Goal: Task Accomplishment & Management: Manage account settings

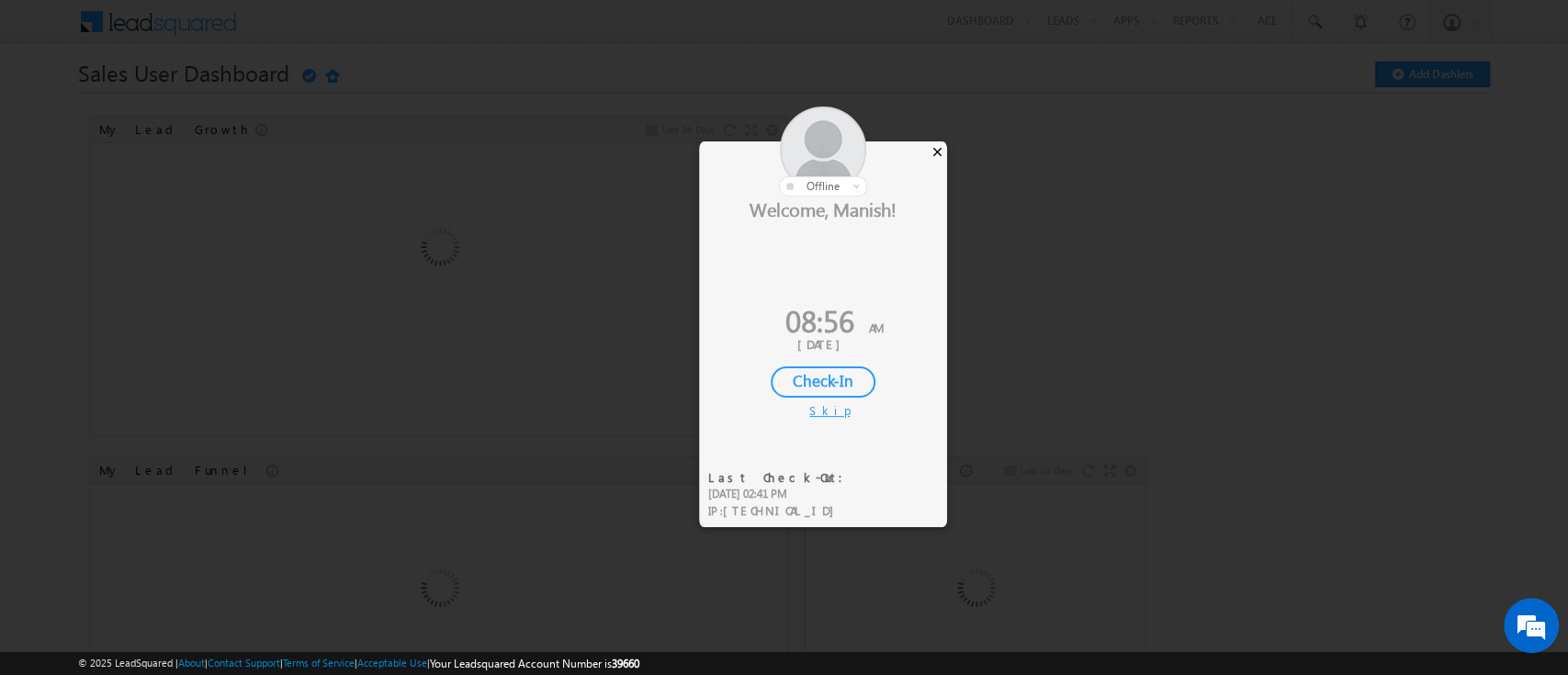
click at [936, 147] on div "×" at bounding box center [937, 152] width 20 height 21
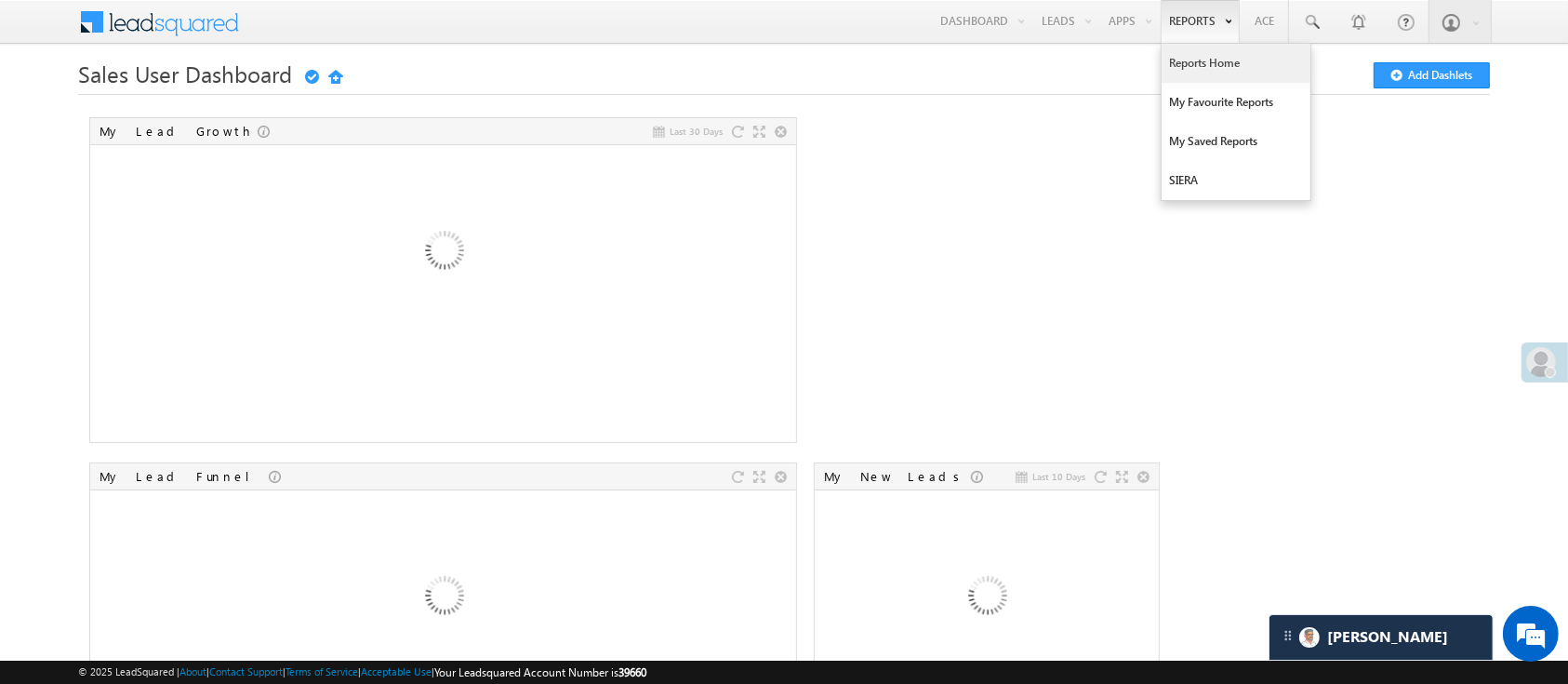
click at [1203, 64] on link "Reports Home" at bounding box center [1236, 63] width 149 height 39
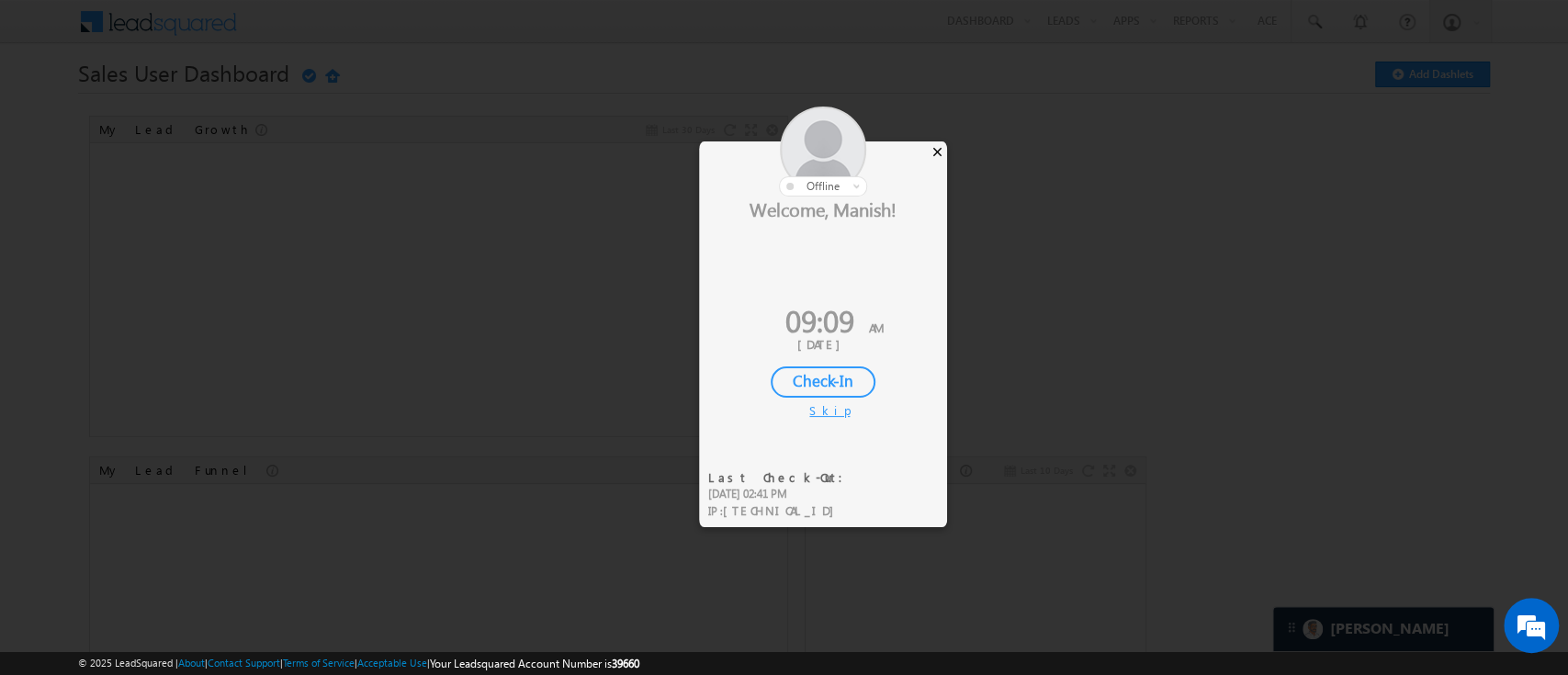
click at [933, 153] on div "×" at bounding box center [937, 152] width 20 height 21
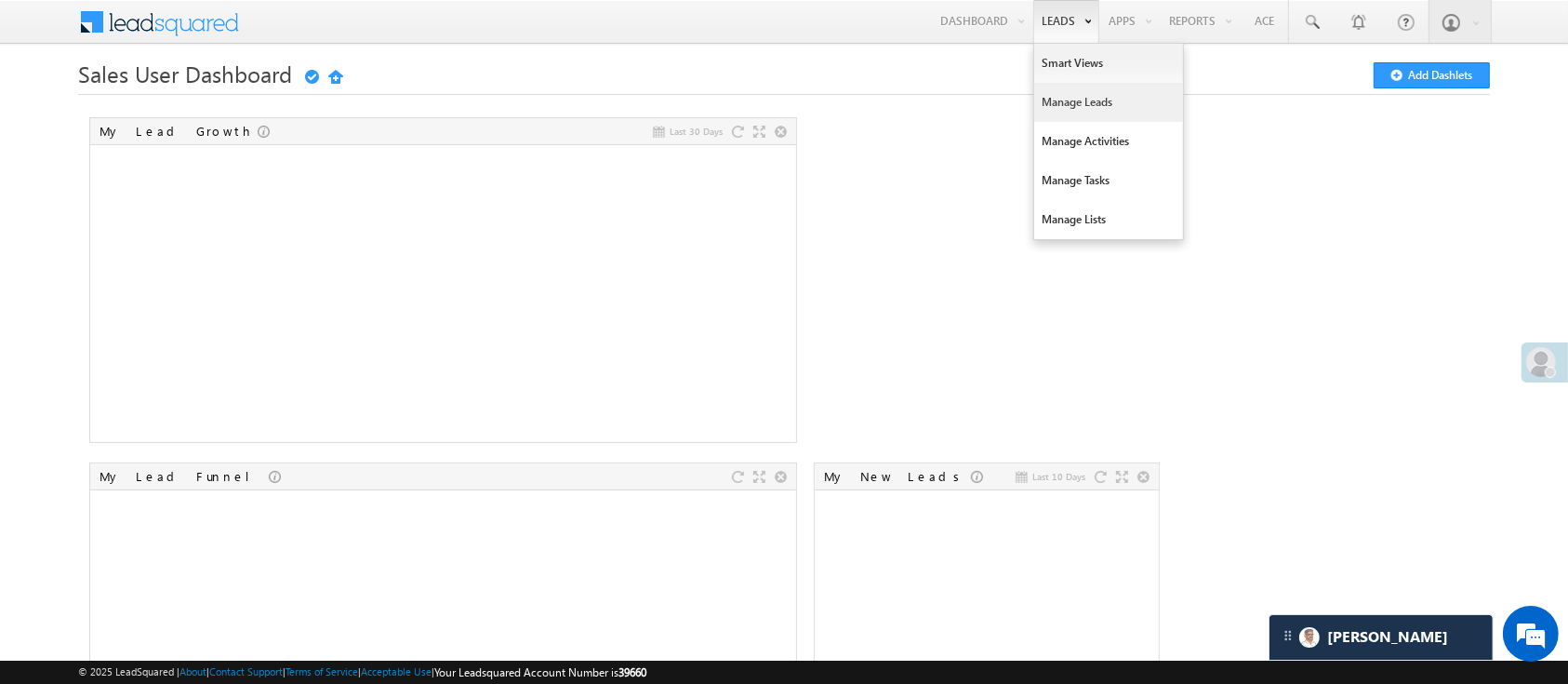
click at [1084, 102] on link "Manage Leads" at bounding box center [1108, 102] width 149 height 39
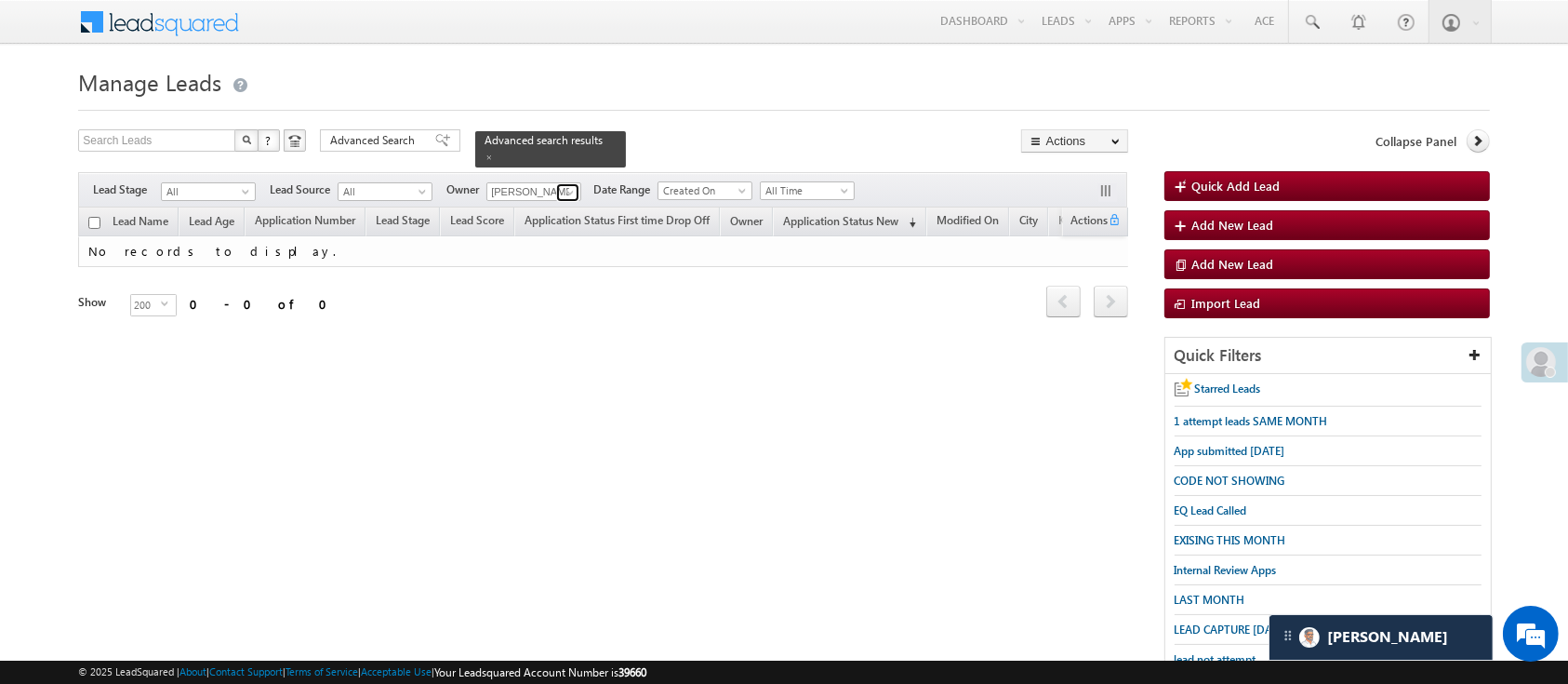
click at [574, 185] on span at bounding box center [571, 193] width 15 height 15
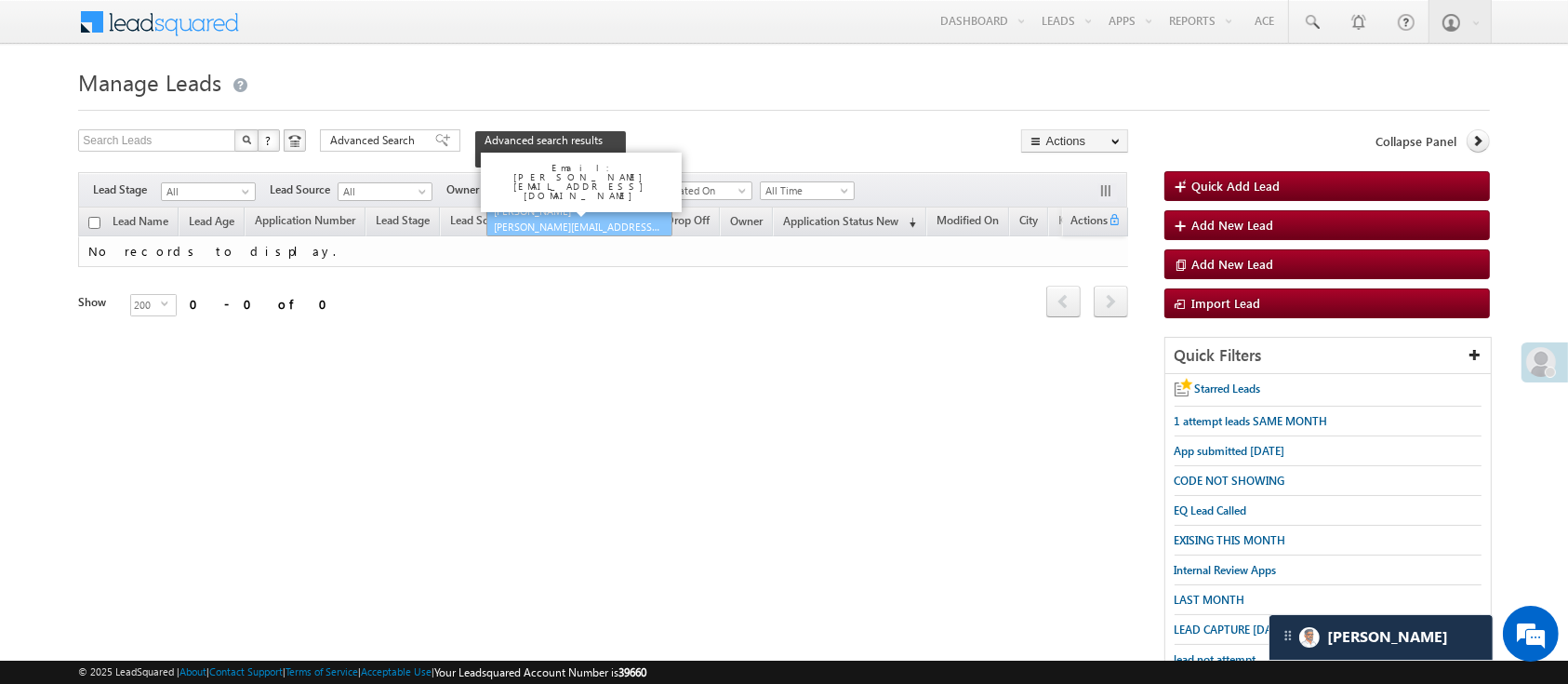
click at [570, 201] on link "Lavisha Gautam Lavisha.Gautam@angelbroking.com" at bounding box center [579, 218] width 186 height 35
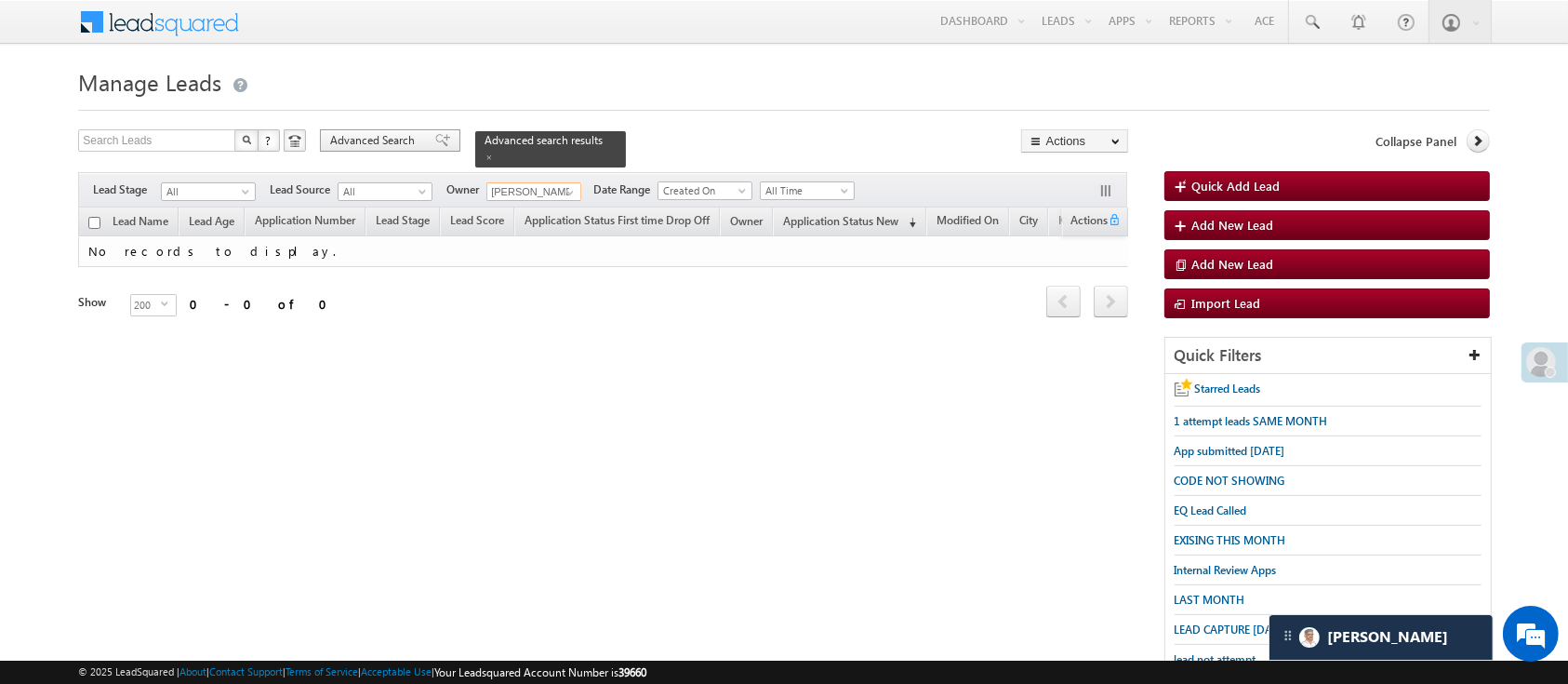
type input "Lavisha Gautam"
click at [380, 142] on span "Advanced Search" at bounding box center [375, 141] width 90 height 17
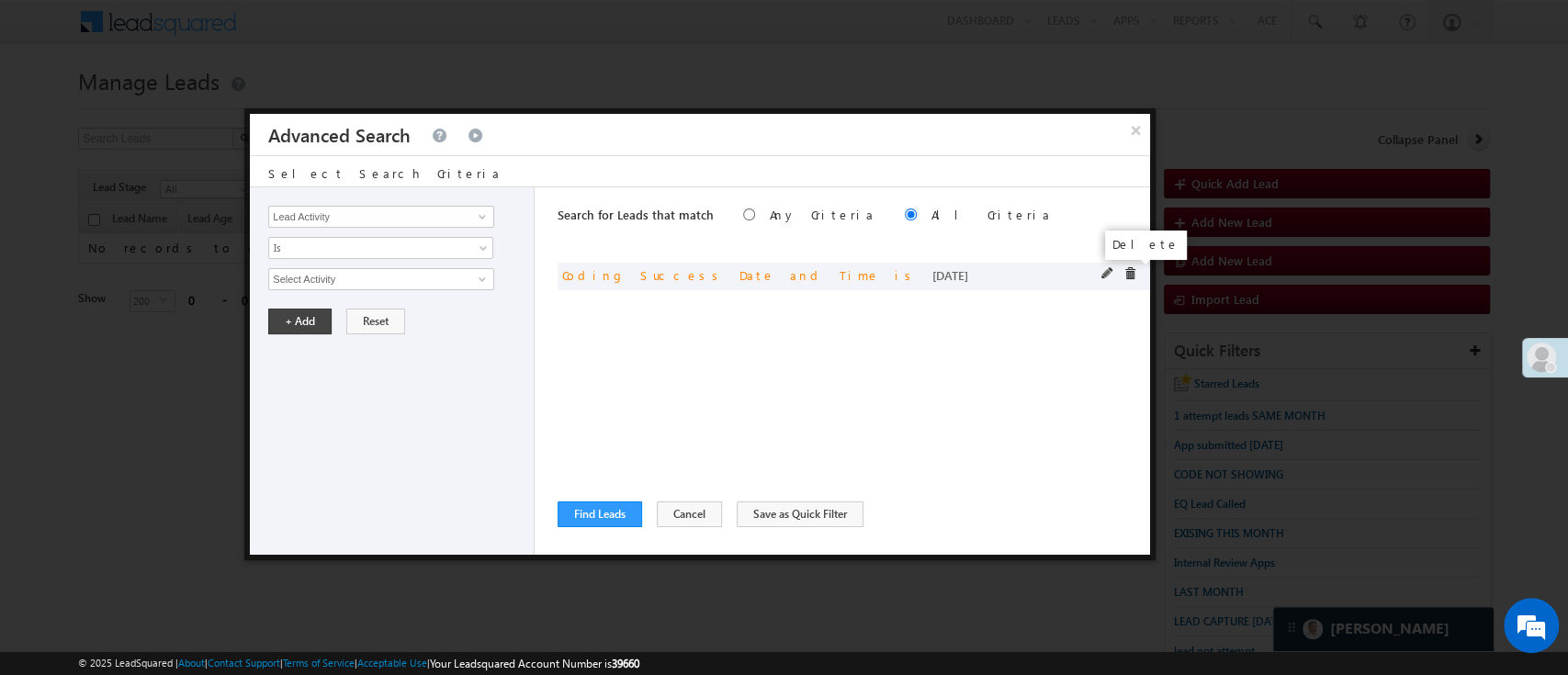
click at [1125, 270] on span at bounding box center [1130, 274] width 13 height 13
click at [487, 215] on span at bounding box center [482, 217] width 15 height 15
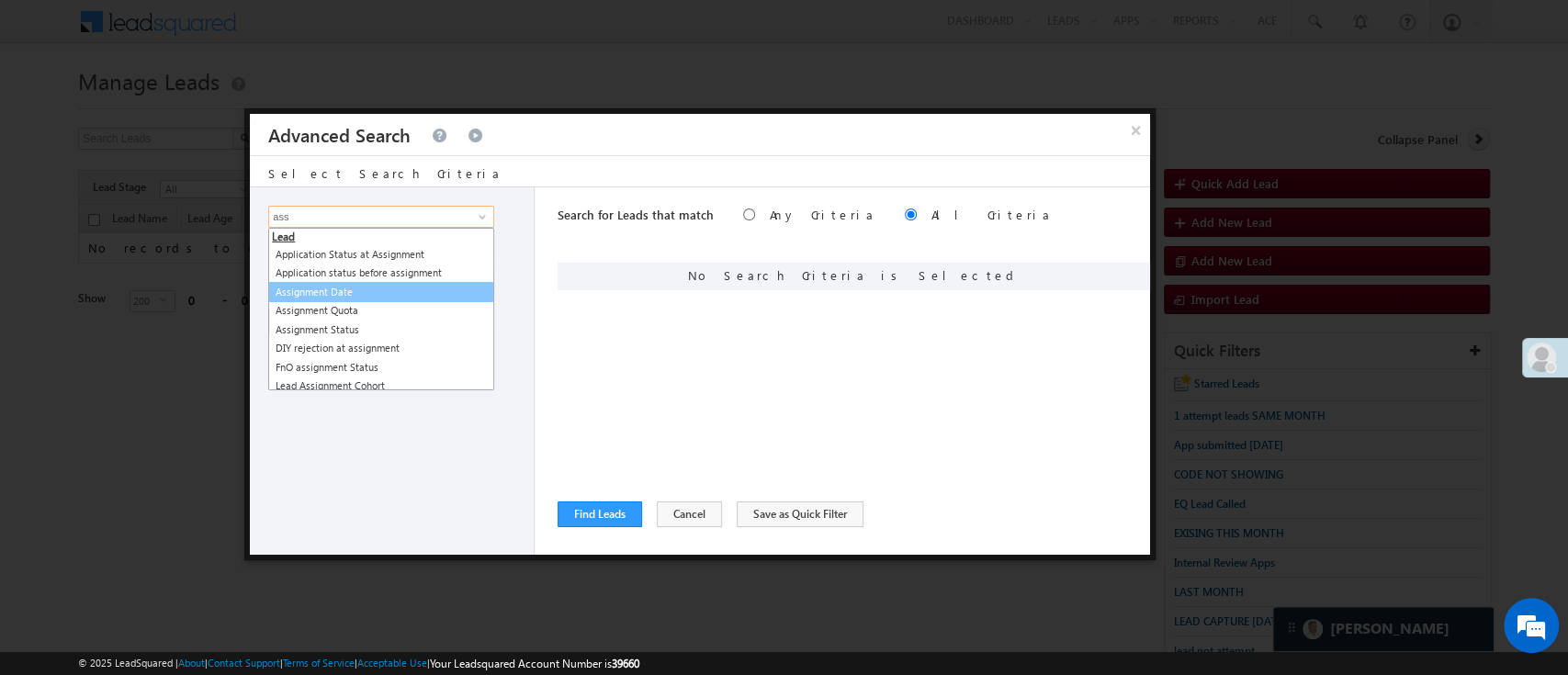
click at [377, 287] on link "Assignment Date" at bounding box center [381, 292] width 226 height 22
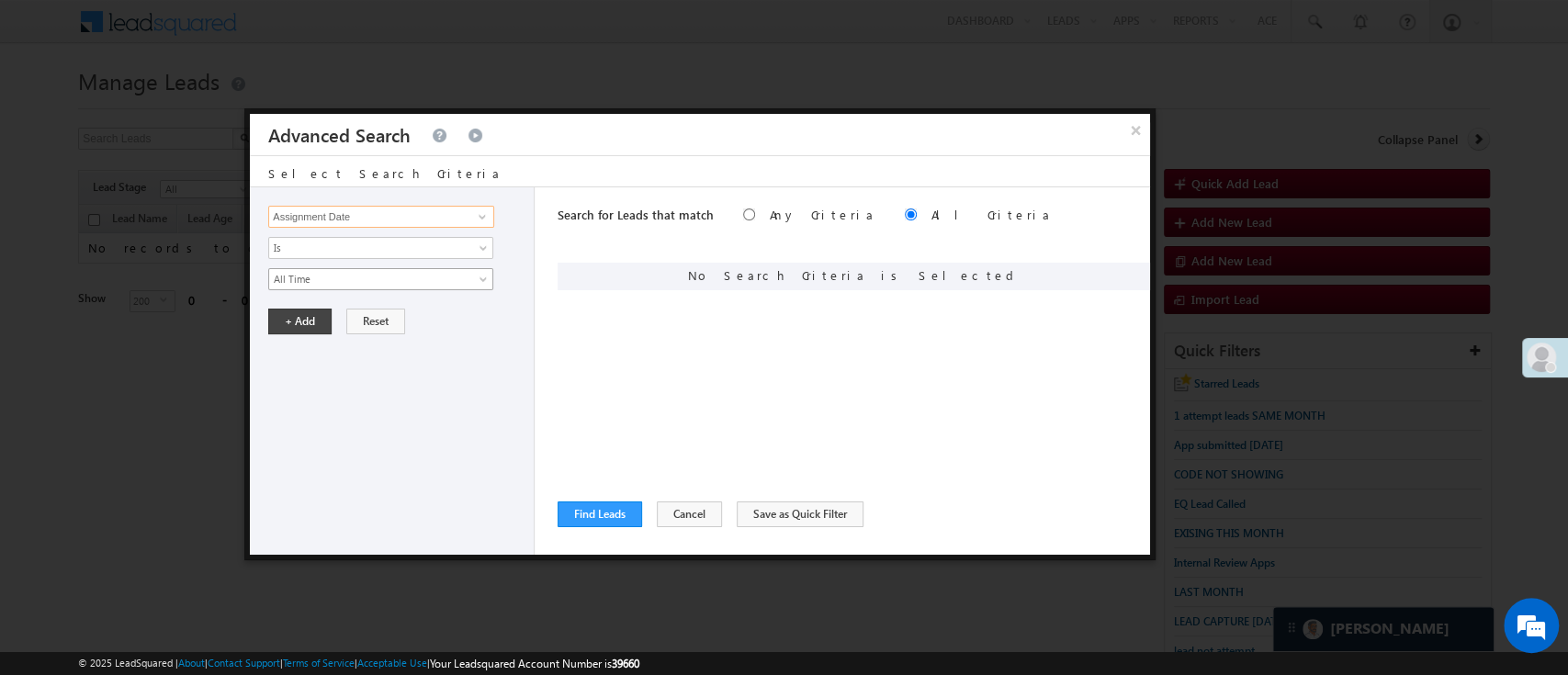
type input "Assignment Date"
click at [377, 287] on link "All Time" at bounding box center [381, 279] width 225 height 22
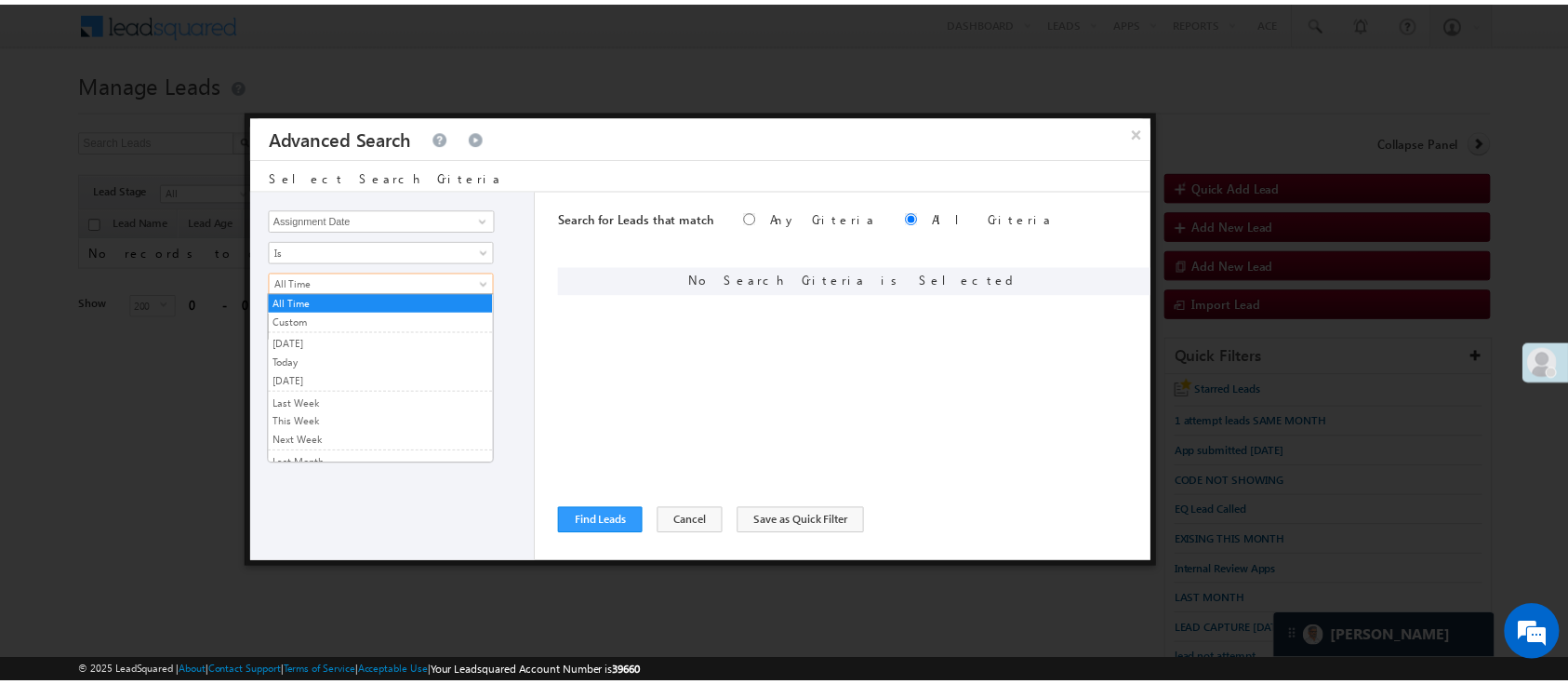
scroll to position [121, 0]
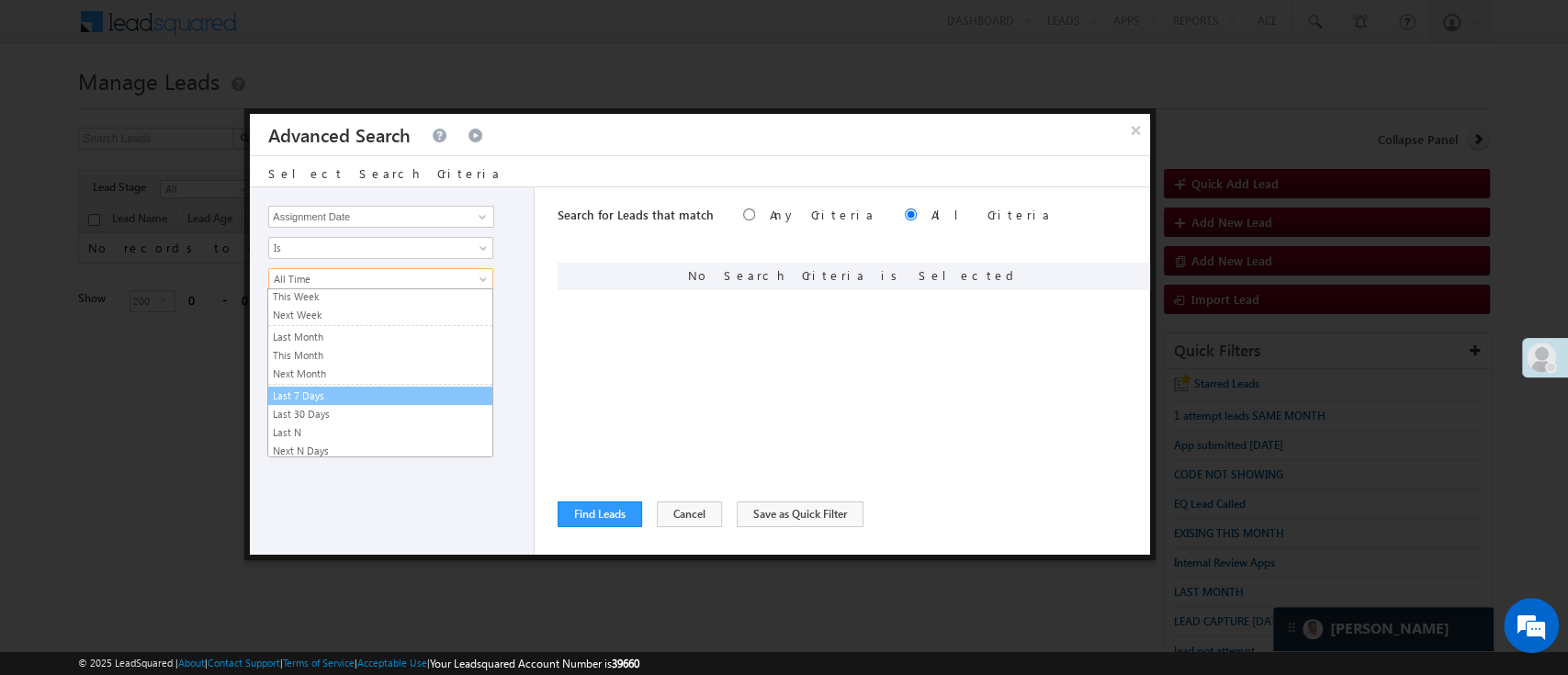
click at [430, 393] on link "Last 7 Days" at bounding box center [380, 396] width 224 height 17
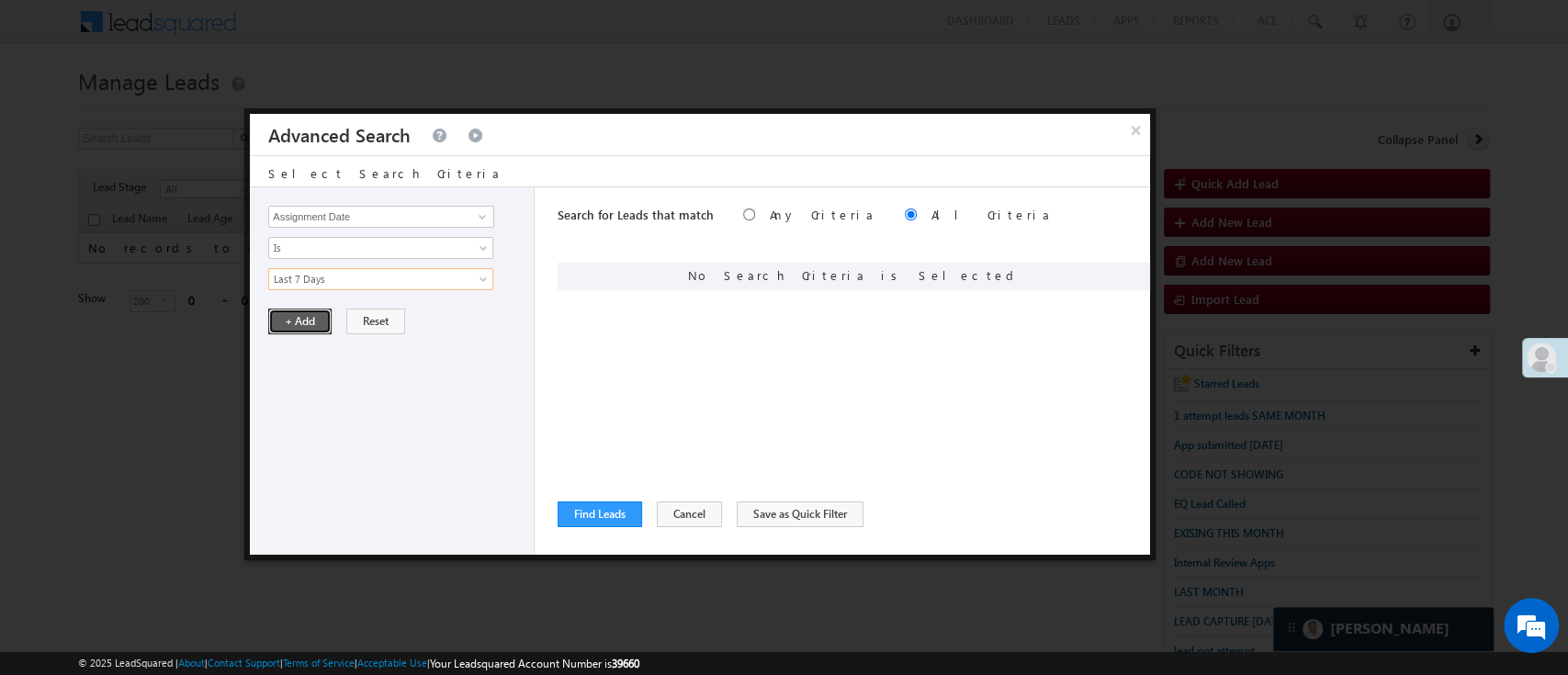
click at [316, 322] on button "+ Add" at bounding box center [300, 321] width 64 height 25
click at [475, 218] on span at bounding box center [482, 217] width 15 height 15
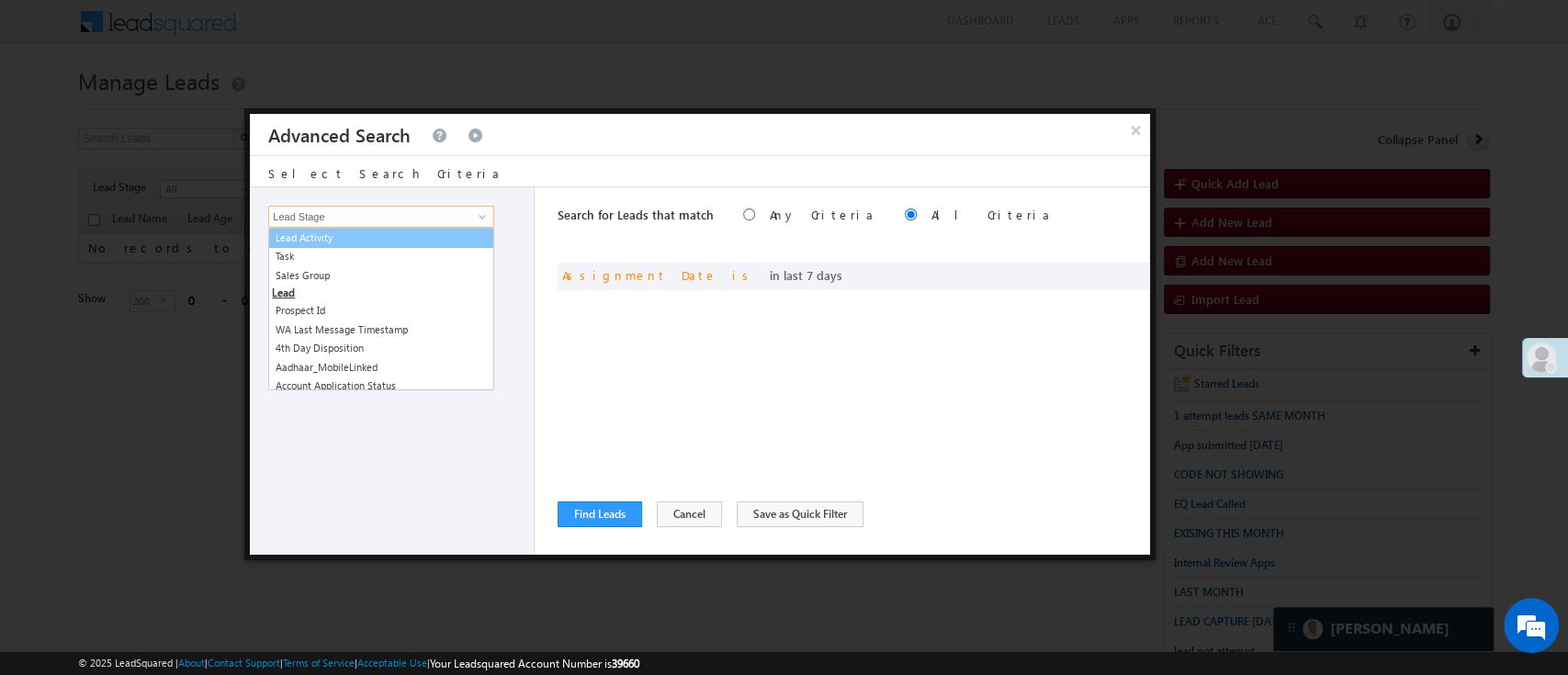
type input "Lead Stage"
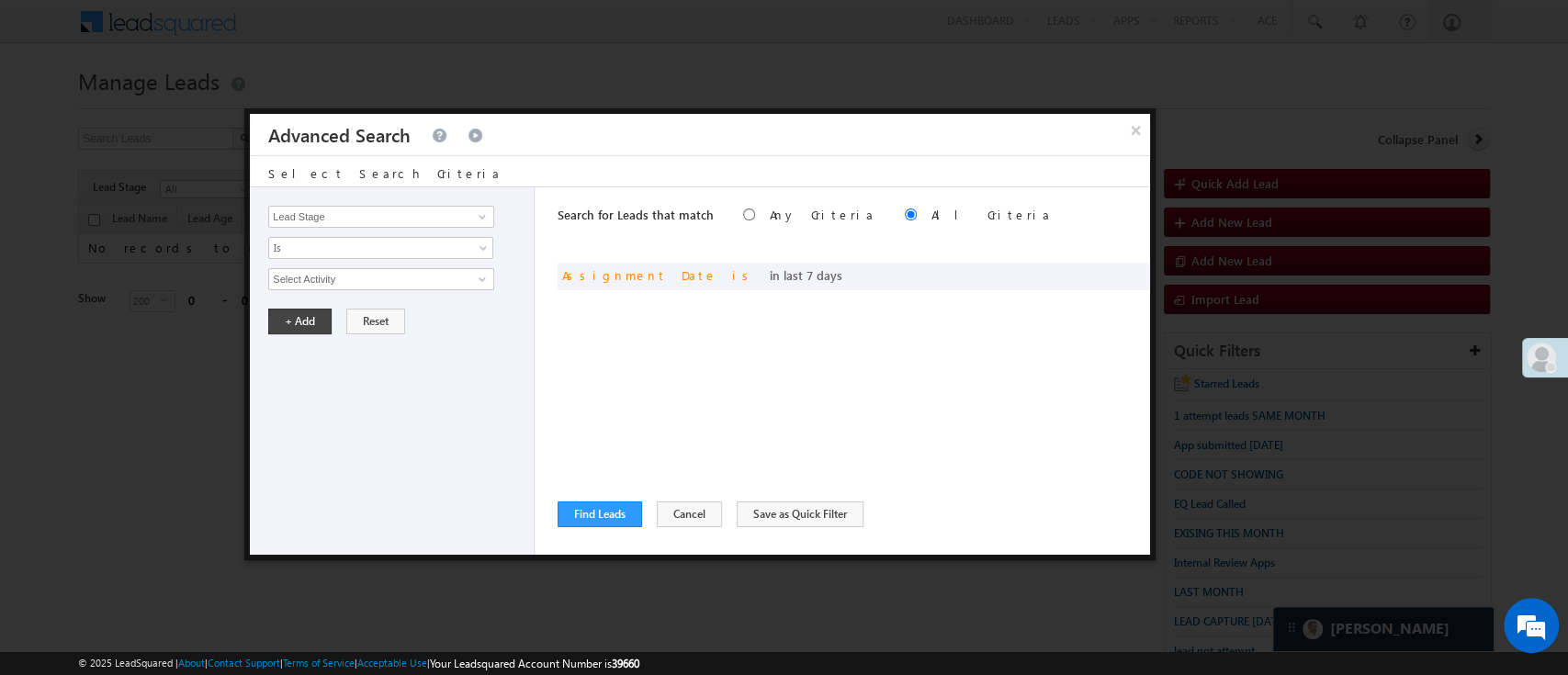
click at [477, 179] on div "Select Search Criteria" at bounding box center [700, 171] width 900 height 31
click at [445, 246] on span "Is" at bounding box center [369, 248] width 200 height 17
click at [374, 289] on link "Is Not" at bounding box center [380, 286] width 224 height 17
click at [390, 281] on input "Select Activity" at bounding box center [381, 279] width 226 height 22
click at [475, 274] on span at bounding box center [482, 279] width 15 height 15
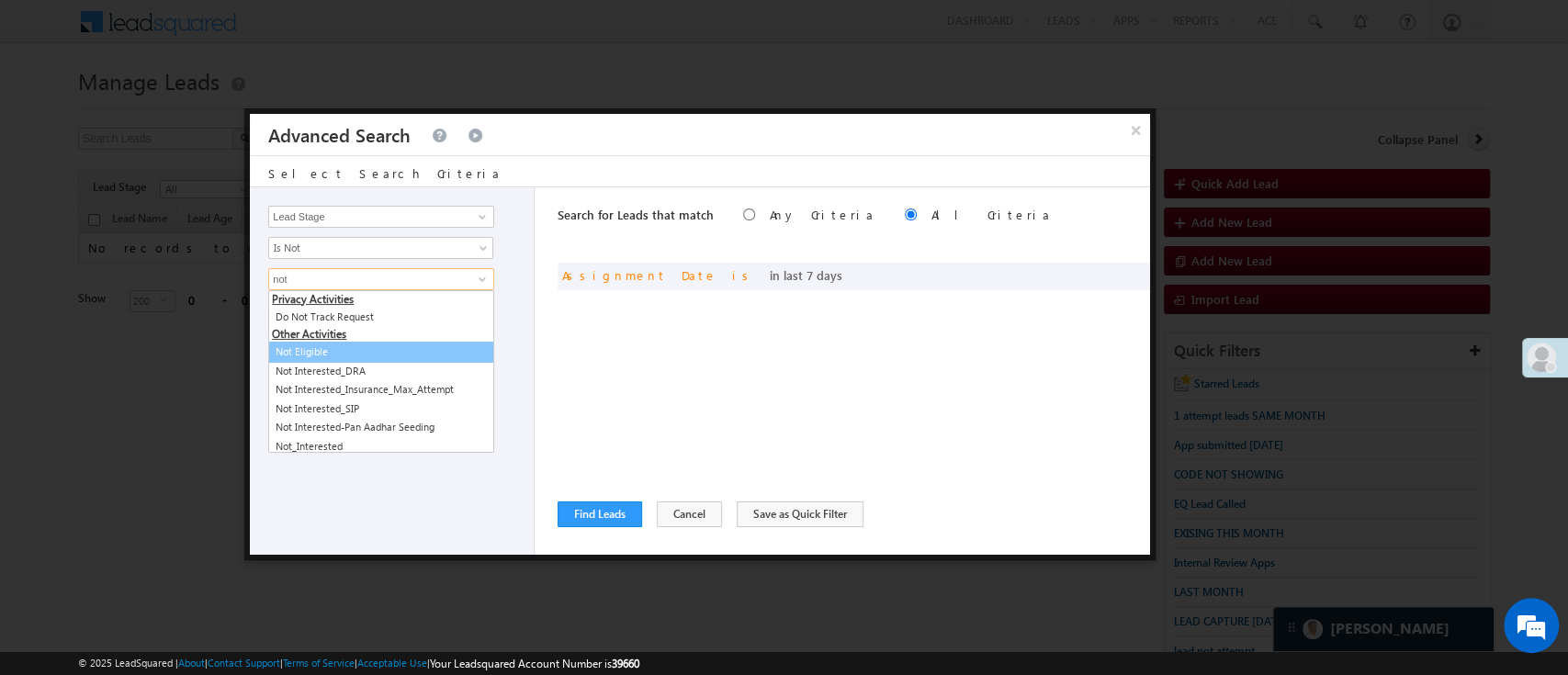
type input "not"
click at [529, 349] on div "Lead Activity Task Sales Group Prospect Id WA Last Message Timestamp 4th Day Di…" at bounding box center [392, 371] width 285 height 368
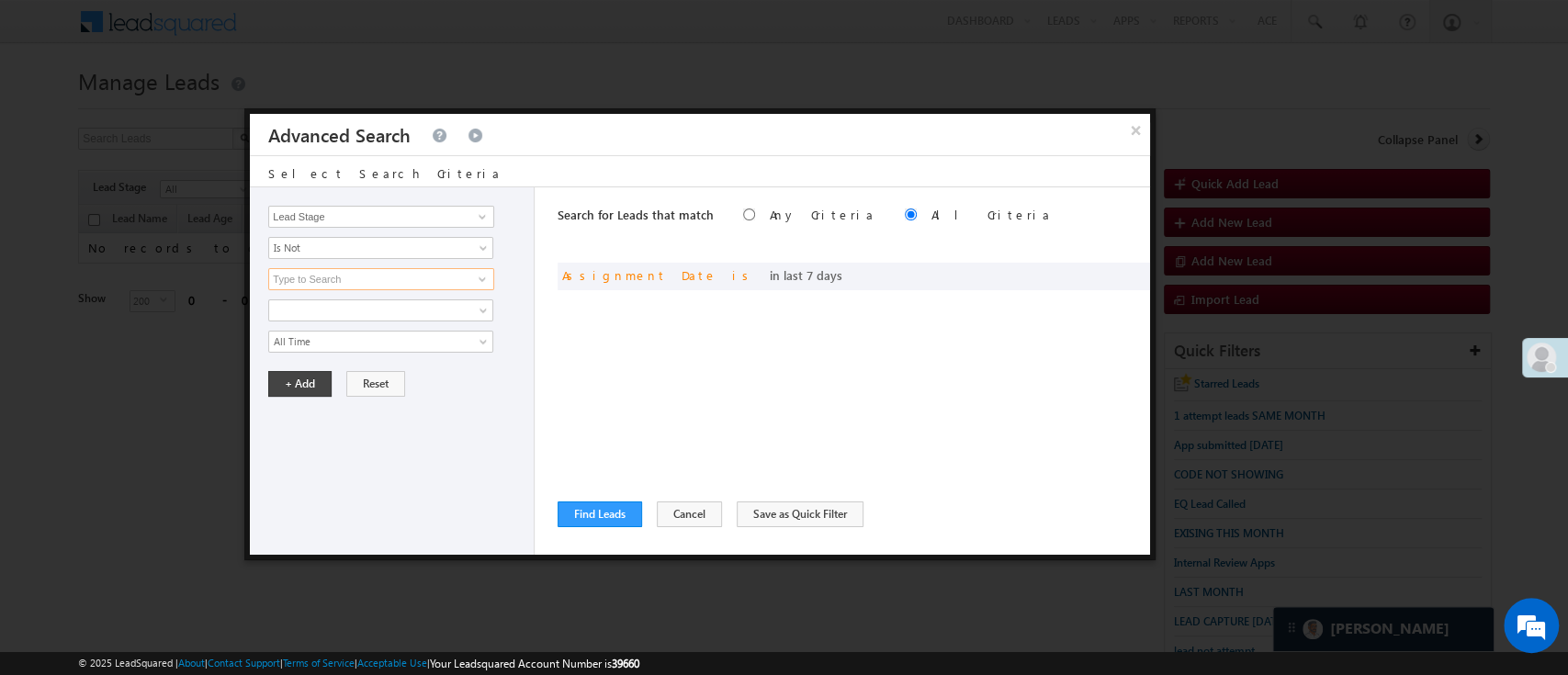
click at [462, 281] on input at bounding box center [381, 279] width 226 height 22
click at [470, 319] on link at bounding box center [381, 310] width 225 height 22
click at [521, 304] on div "Notes All Time Custom Yesterday Today Tomorrow Last Week This Week Next Week La…" at bounding box center [396, 325] width 256 height 53
click at [476, 272] on span at bounding box center [482, 279] width 15 height 15
click at [521, 371] on div "+ Add Reset" at bounding box center [396, 383] width 256 height 25
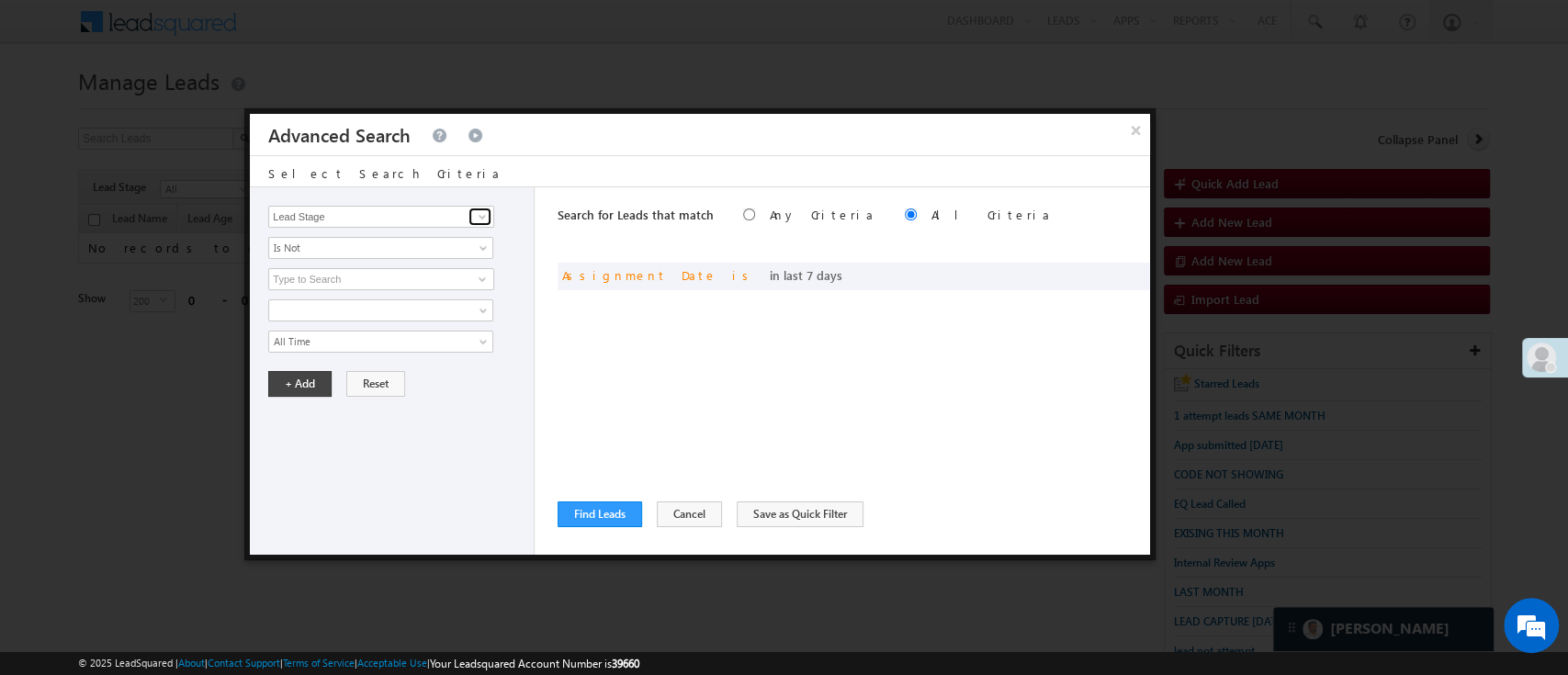
click at [476, 220] on span at bounding box center [482, 217] width 15 height 15
click at [507, 253] on div "Is Is Not Is Not" at bounding box center [396, 248] width 256 height 22
click at [517, 308] on div "Notes All Time Custom Yesterday Today Tomorrow Last Week This Week Next Week La…" at bounding box center [396, 325] width 256 height 53
click at [1128, 131] on button "×" at bounding box center [1136, 129] width 30 height 32
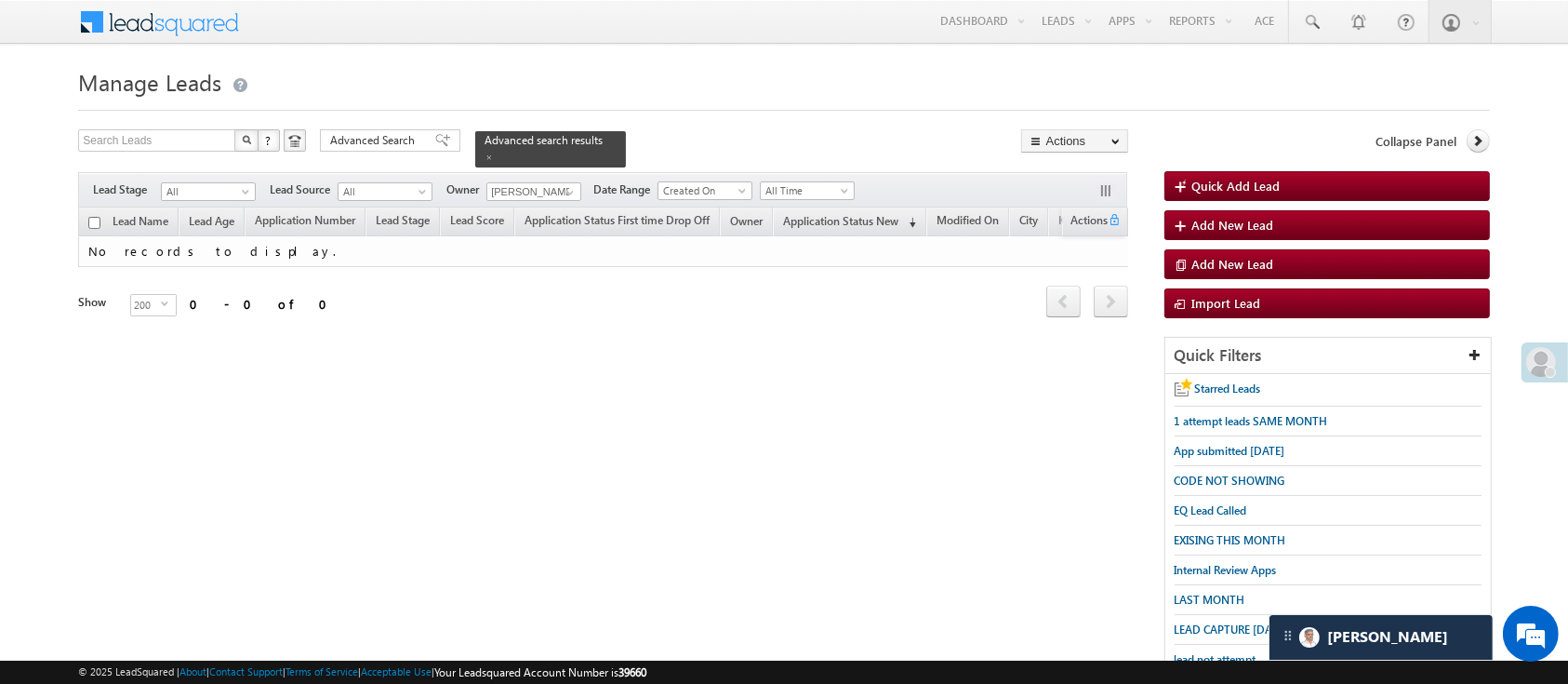
click at [403, 158] on div "Search Leads X ? 0 results found Advanced Search Advanced Search Advanced searc…" at bounding box center [602, 249] width 1049 height 240
click at [409, 142] on span "Advanced Search" at bounding box center [375, 141] width 90 height 17
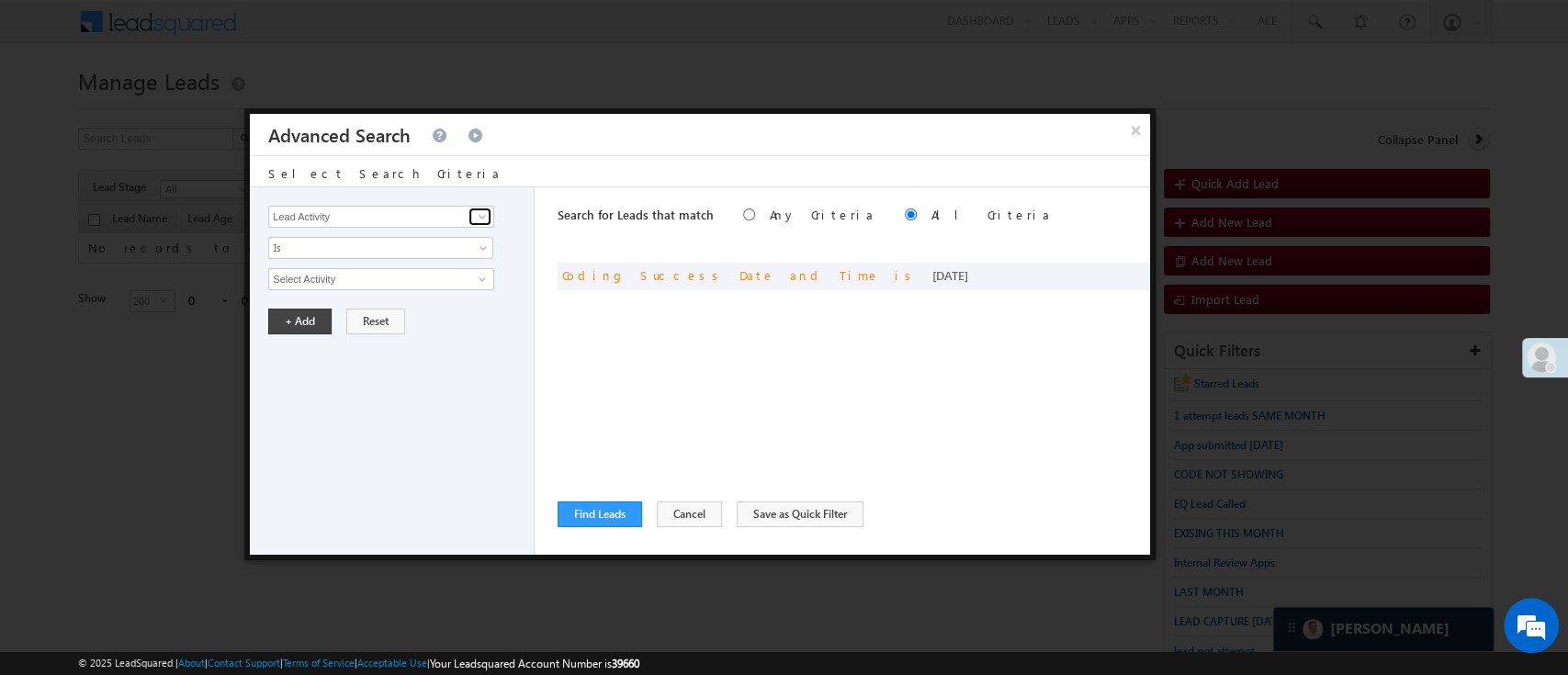
click at [478, 215] on span at bounding box center [482, 217] width 15 height 15
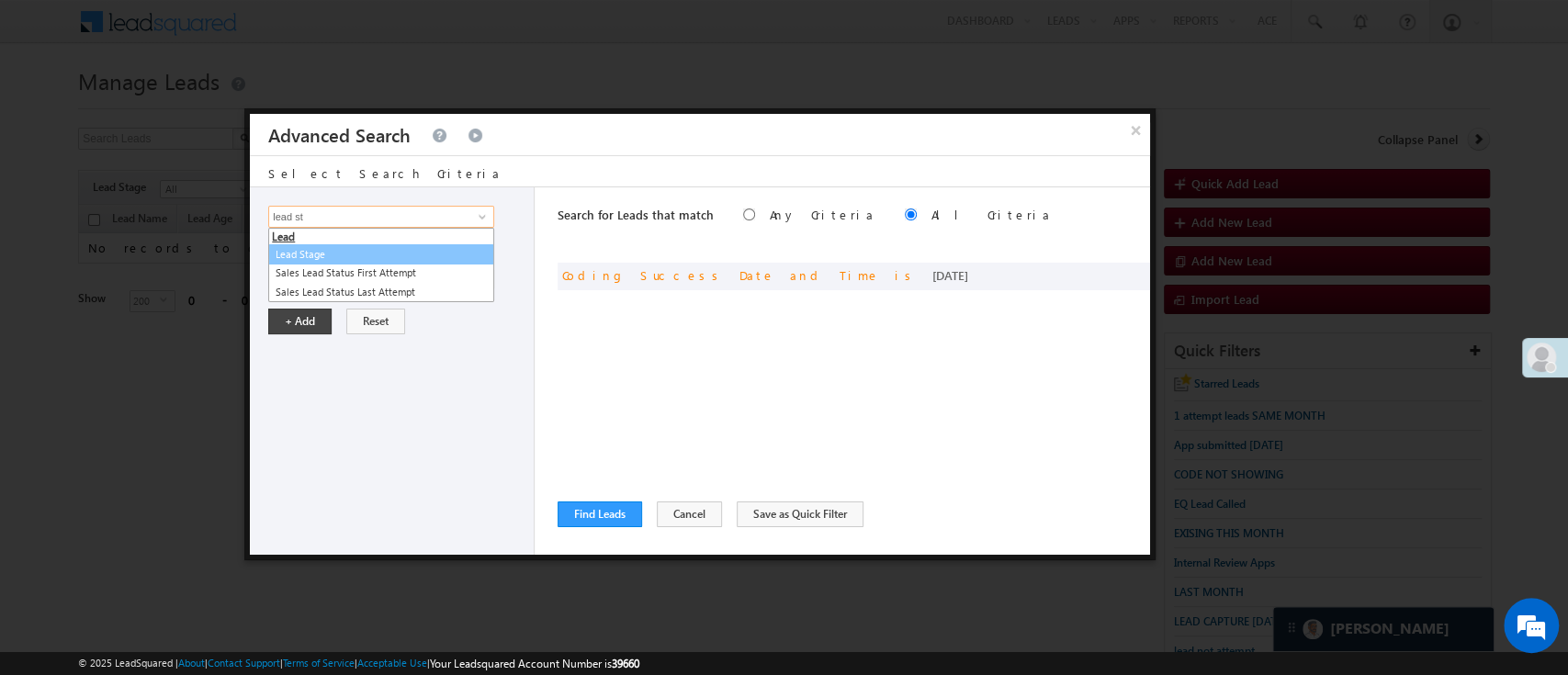
click at [426, 245] on link "Lead Stage" at bounding box center [381, 255] width 226 height 22
type input "Lead Stage"
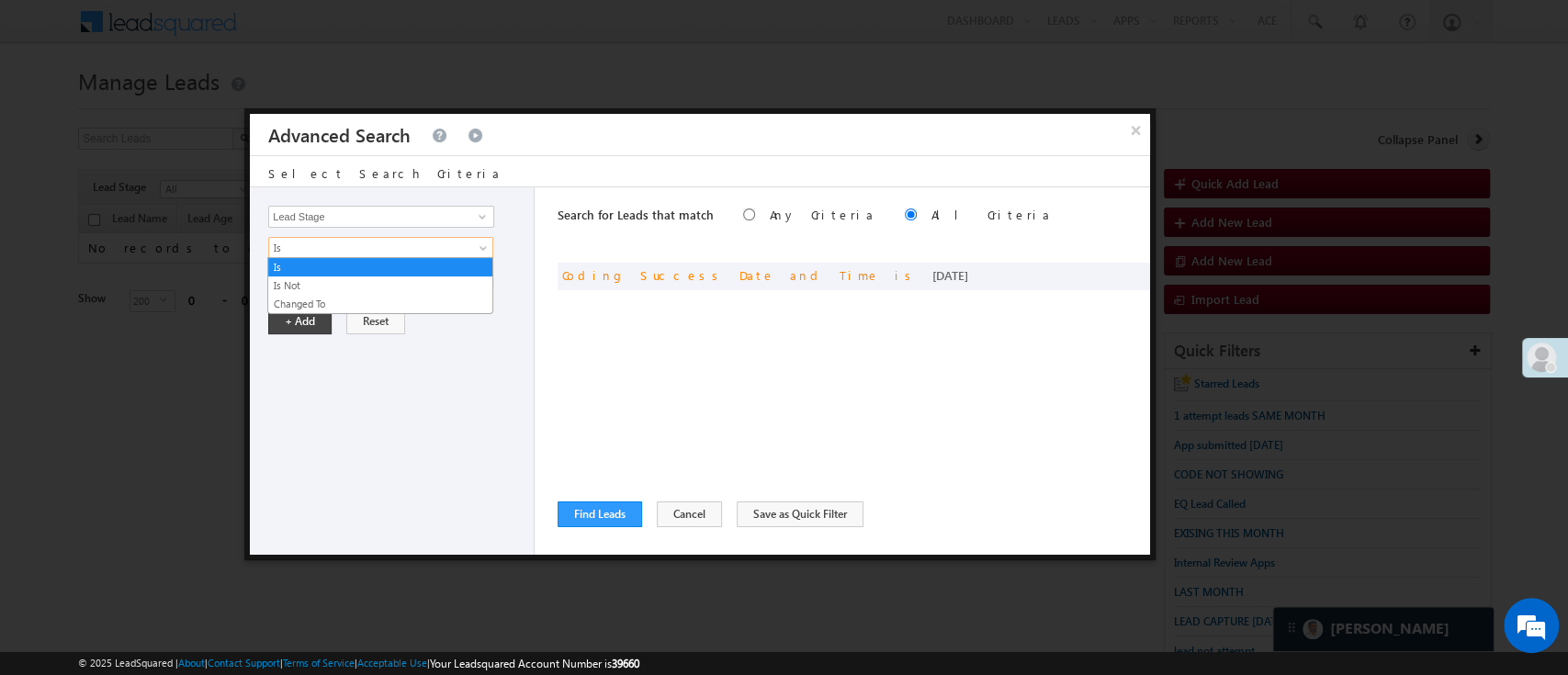
click at [426, 245] on span "Is" at bounding box center [369, 248] width 200 height 17
click at [399, 280] on link "Is Not" at bounding box center [380, 286] width 224 height 17
click at [409, 280] on span "None Selected" at bounding box center [373, 279] width 208 height 21
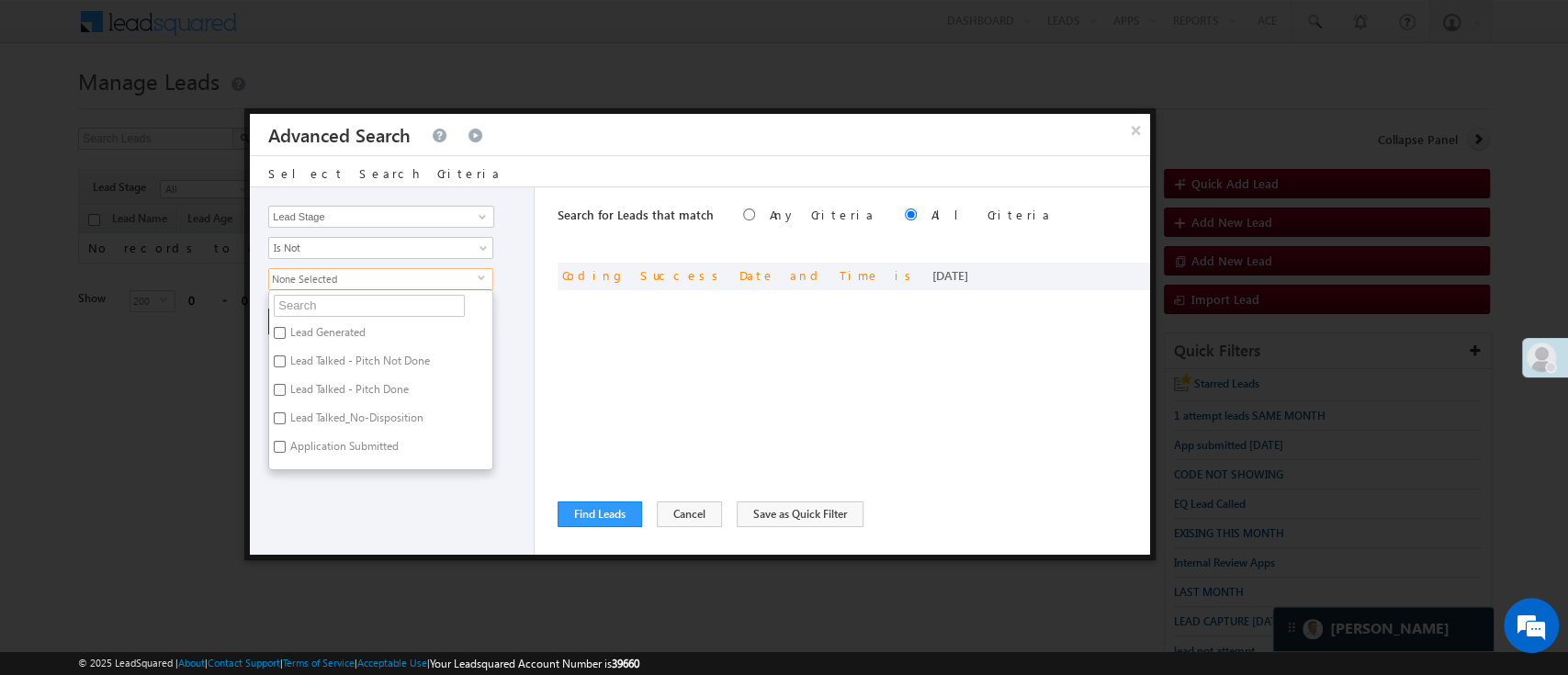
scroll to position [156, 0]
click at [314, 467] on li "FnO Lead Called" at bounding box center [381, 464] width 223 height 28
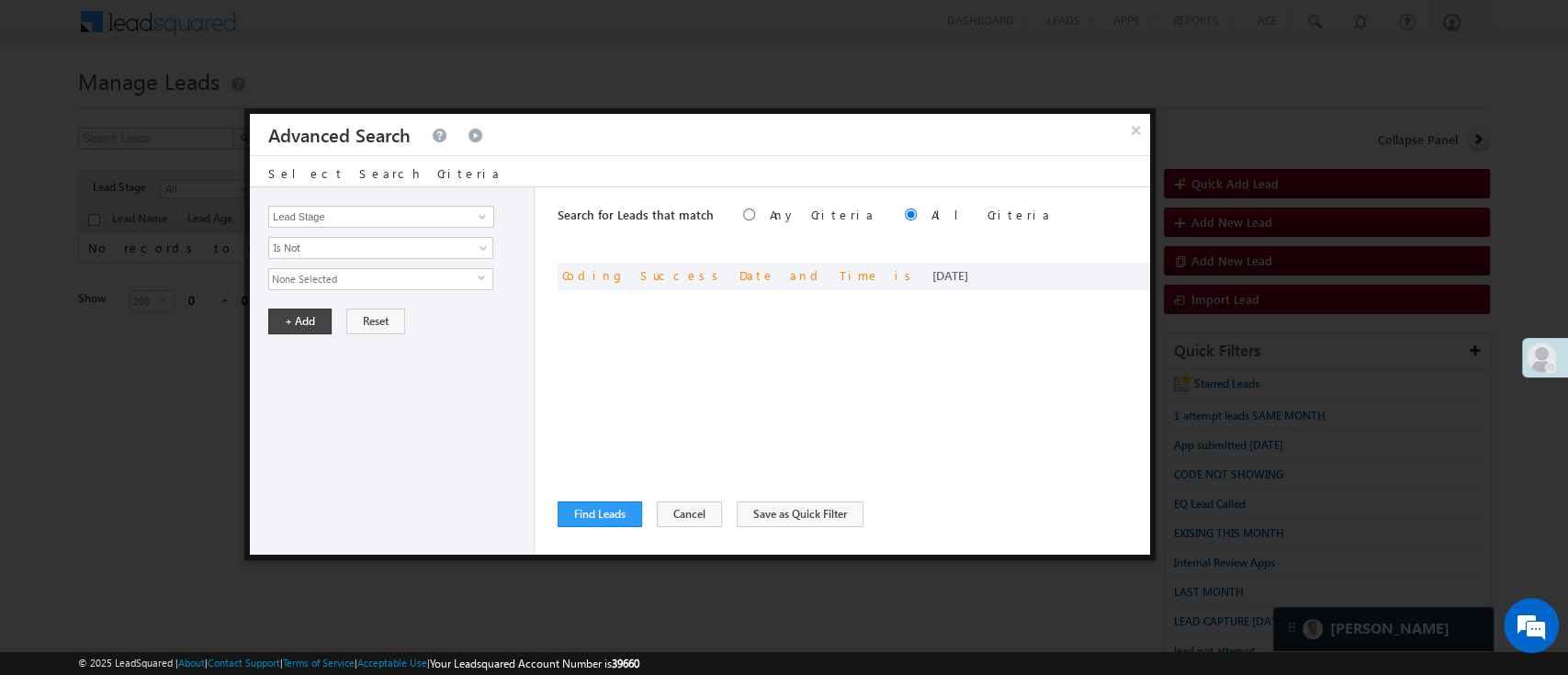
click at [441, 272] on span "None Selected" at bounding box center [373, 279] width 208 height 21
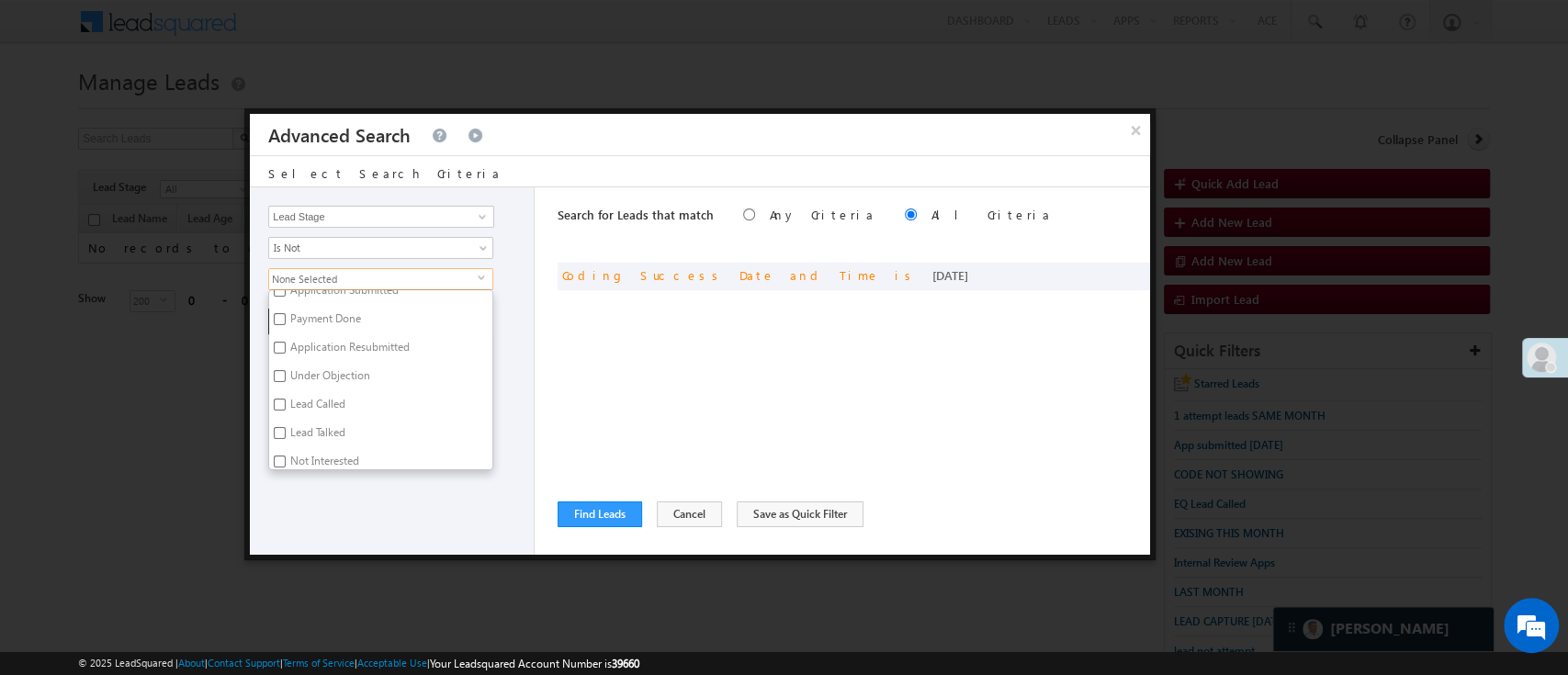
click at [302, 472] on div "Lead Activity Task Sales Group Prospect Id WA Last Message Timestamp 4th Day Di…" at bounding box center [392, 371] width 285 height 368
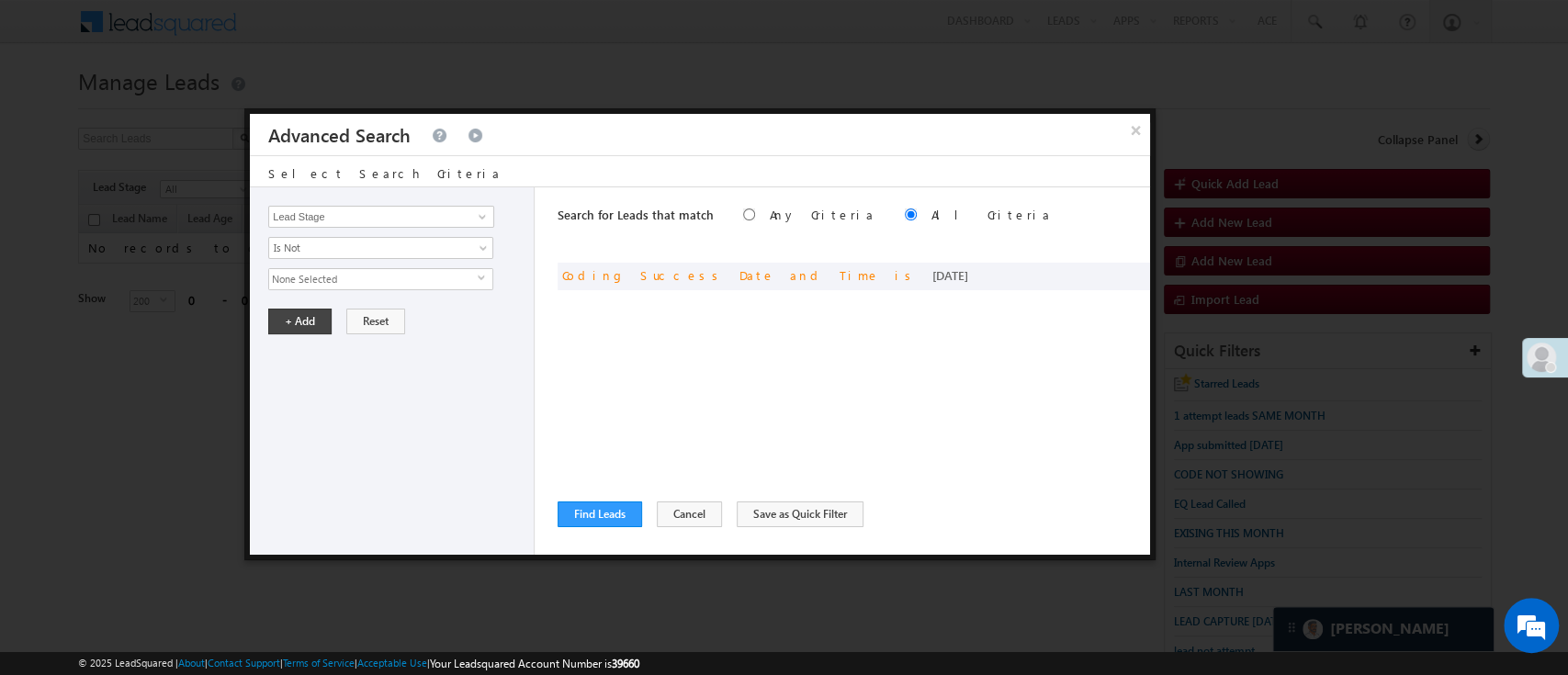
click at [448, 278] on span "None Selected" at bounding box center [373, 279] width 208 height 21
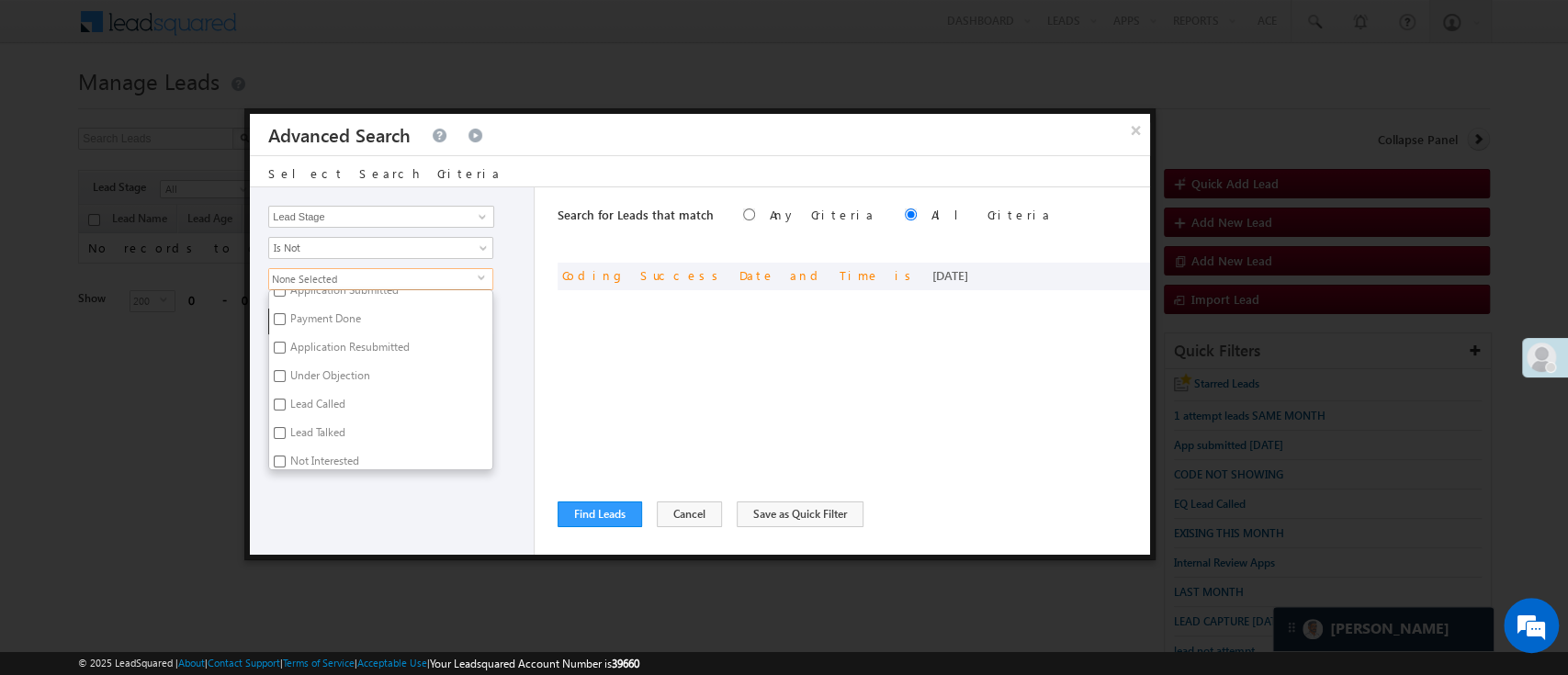
click at [336, 459] on label "Not Interested" at bounding box center [324, 464] width 109 height 28
click at [286, 459] on input "Not Interested" at bounding box center [279, 461] width 12 height 12
checkbox input "true"
click at [346, 474] on div "Lead Activity Task Sales Group Prospect Id WA Last Message Timestamp 4th Day Di…" at bounding box center [392, 371] width 285 height 368
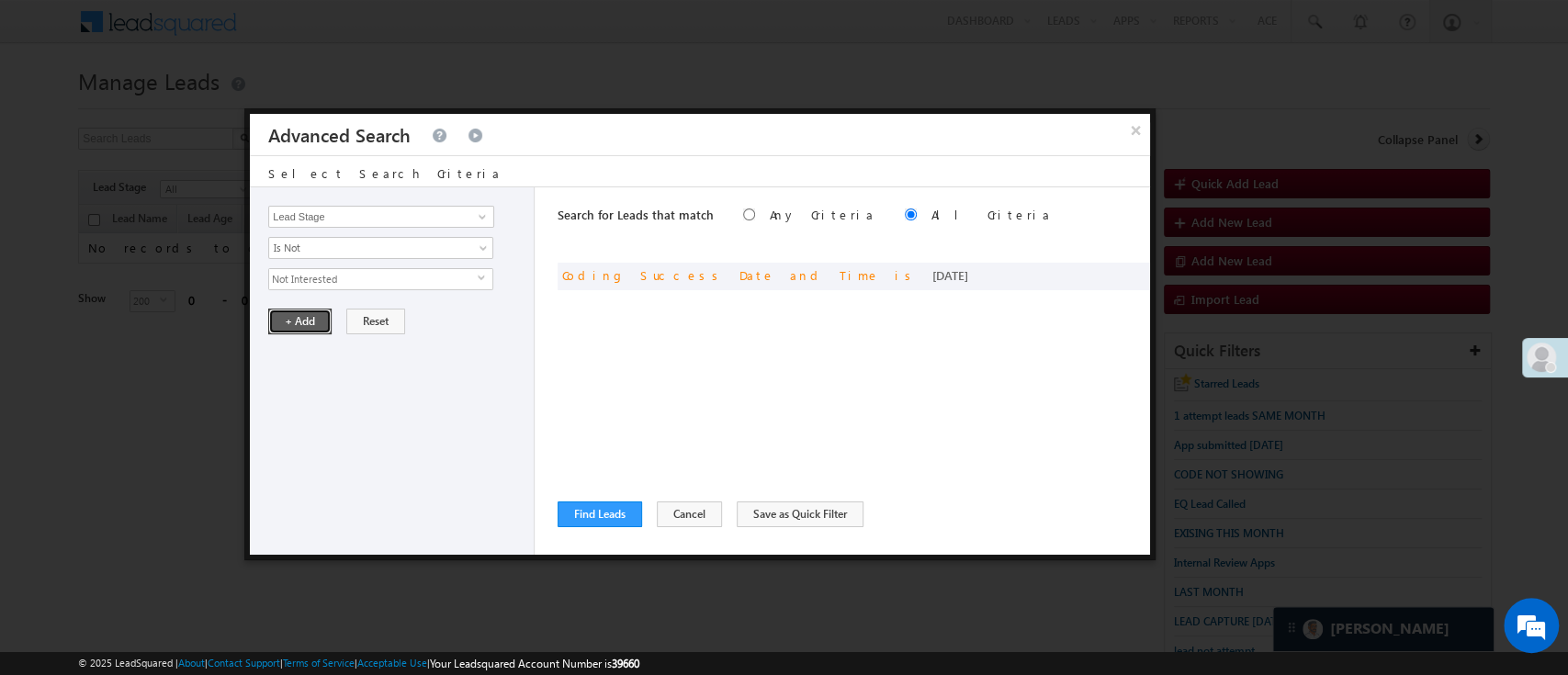
click at [308, 314] on button "+ Add" at bounding box center [300, 321] width 64 height 25
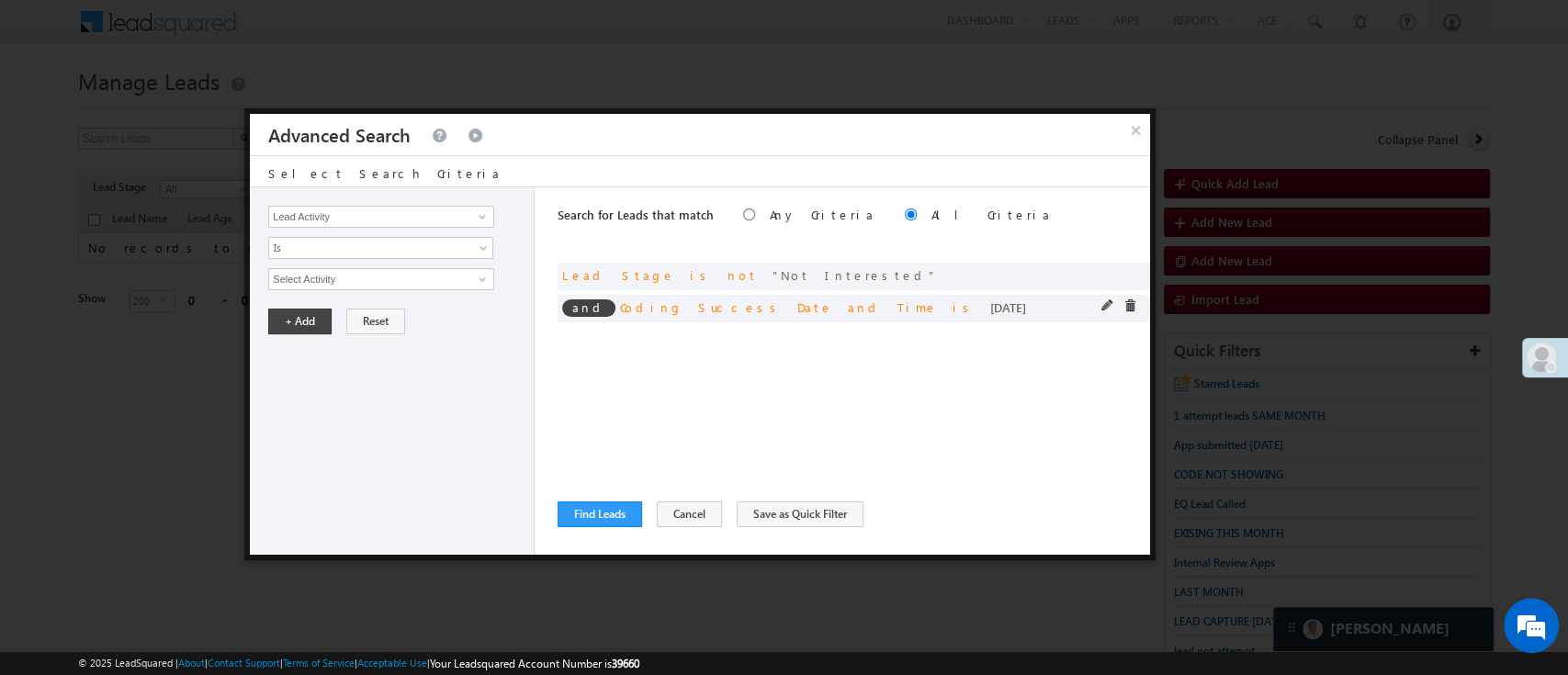
click at [1138, 303] on div at bounding box center [1123, 308] width 44 height 17
click at [1124, 305] on span at bounding box center [1130, 306] width 13 height 13
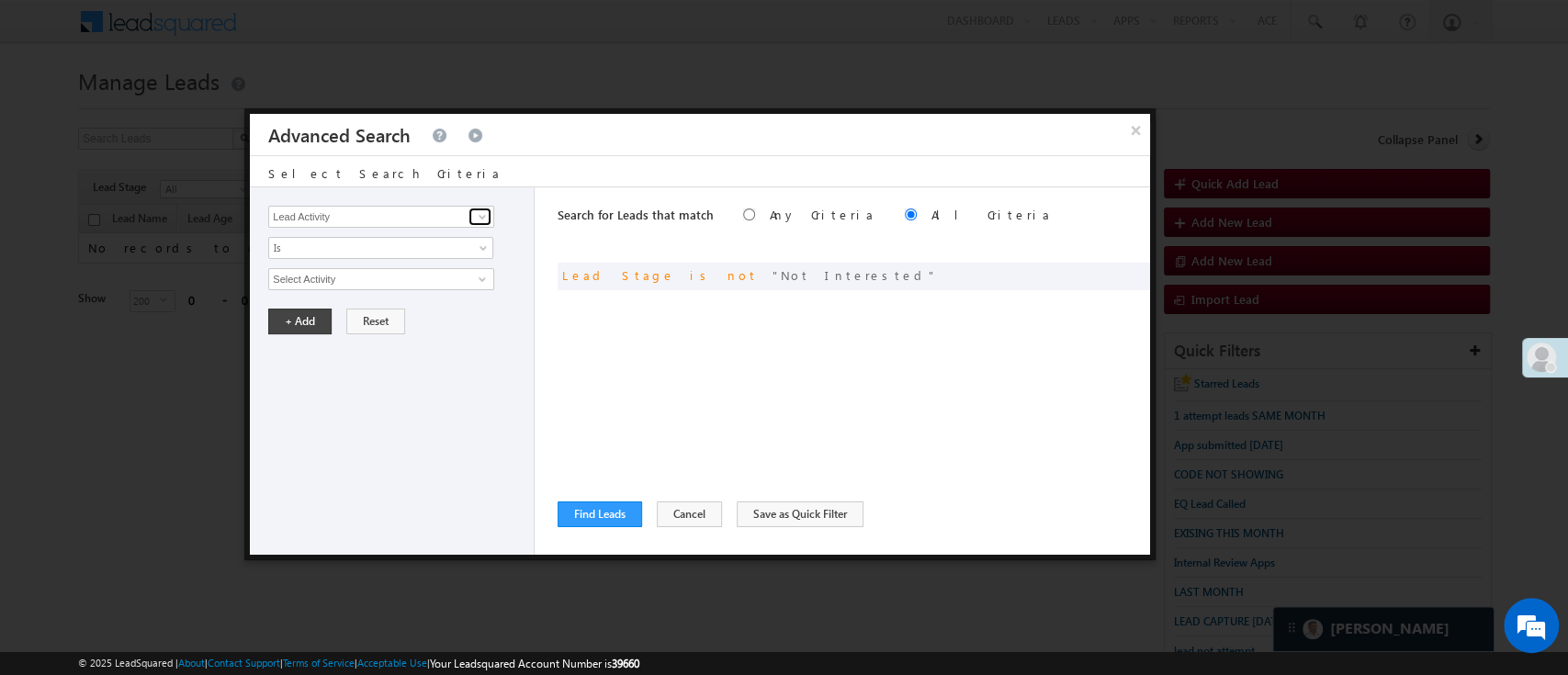
click at [477, 215] on span at bounding box center [482, 217] width 15 height 15
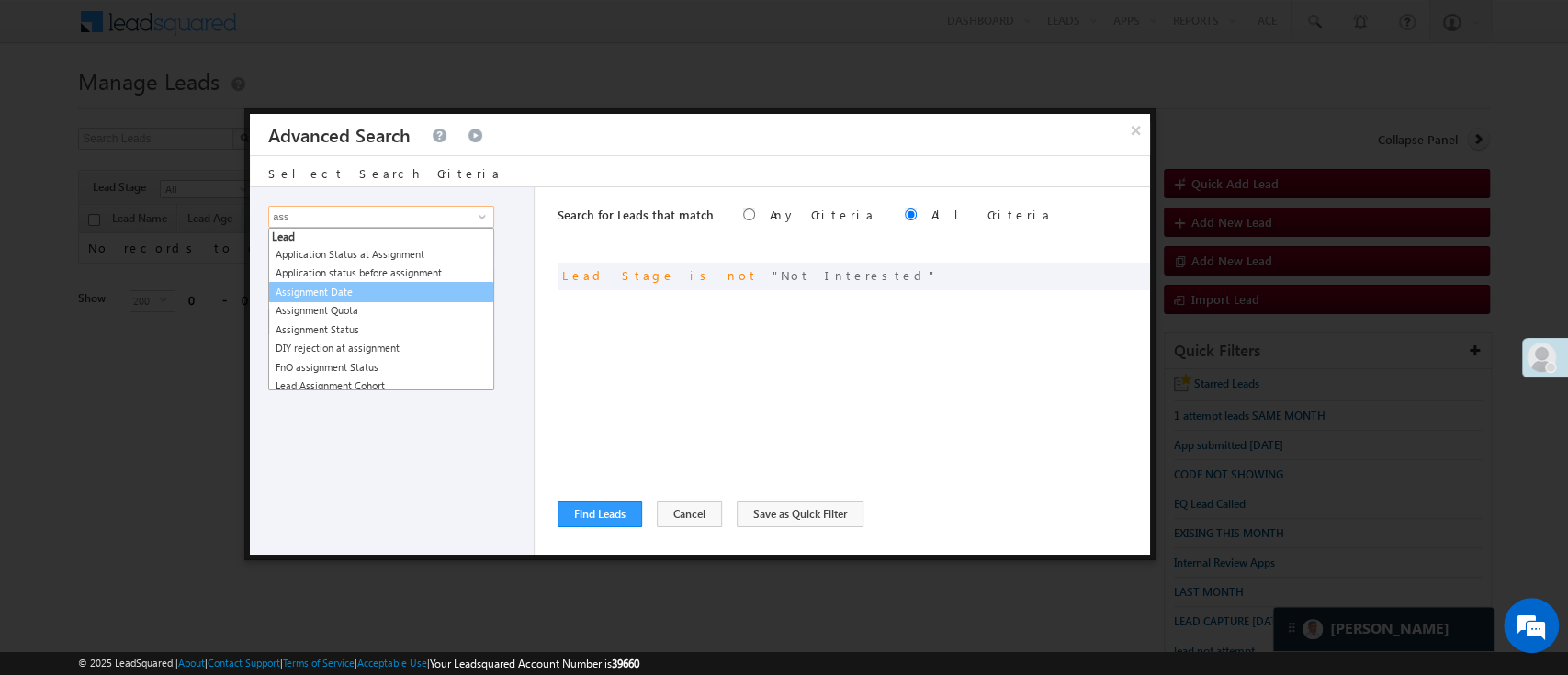
drag, startPoint x: 411, startPoint y: 304, endPoint x: 412, endPoint y: 290, distance: 14.0
click at [412, 290] on ul "Lead Application Status at Assignment Application status before assignment Assi…" at bounding box center [381, 308] width 226 height 162
click at [412, 290] on link "Assignment Date" at bounding box center [381, 292] width 226 height 22
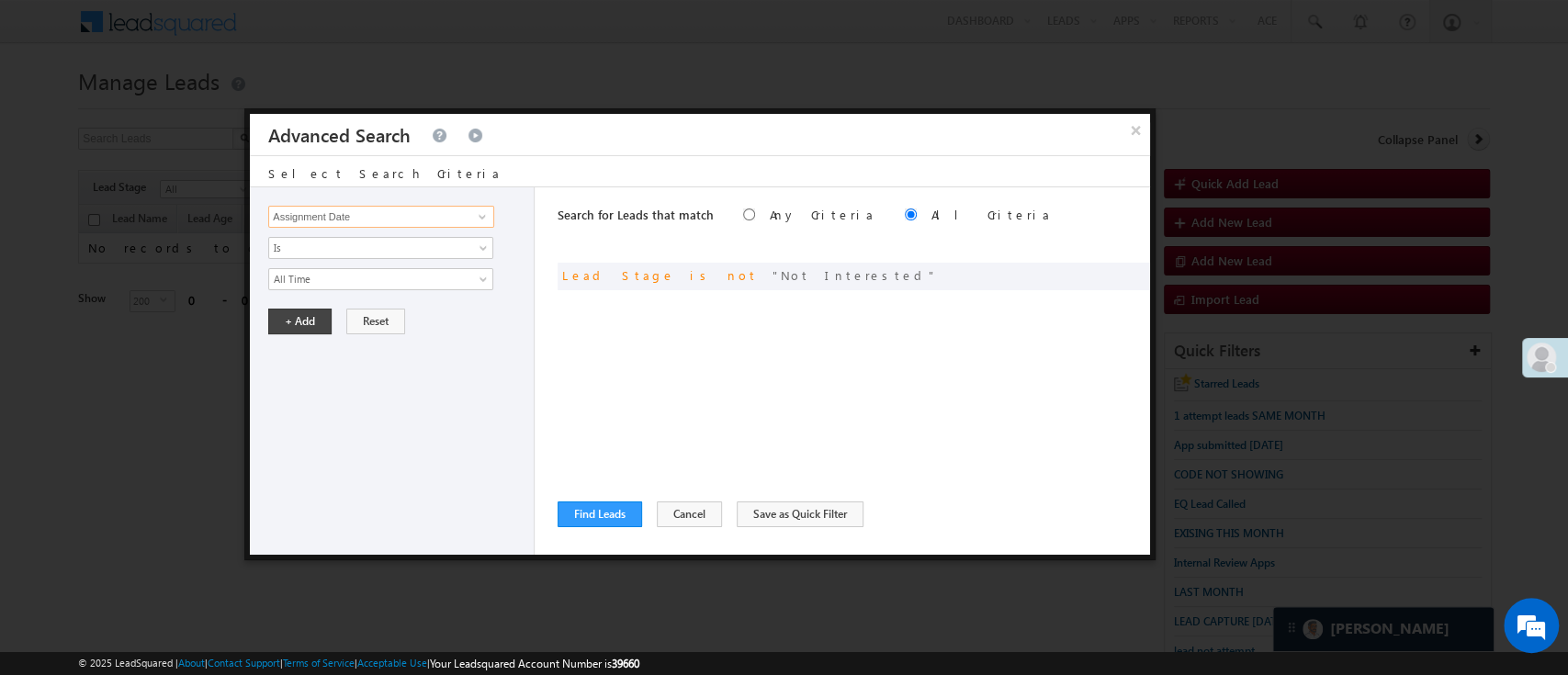
type input "Assignment Date"
click at [412, 290] on div "Lead Activity Task Sales Group Prospect Id WA Last Message Timestamp 4th Day Di…" at bounding box center [392, 371] width 285 height 368
click at [415, 282] on span "All Time" at bounding box center [369, 279] width 200 height 17
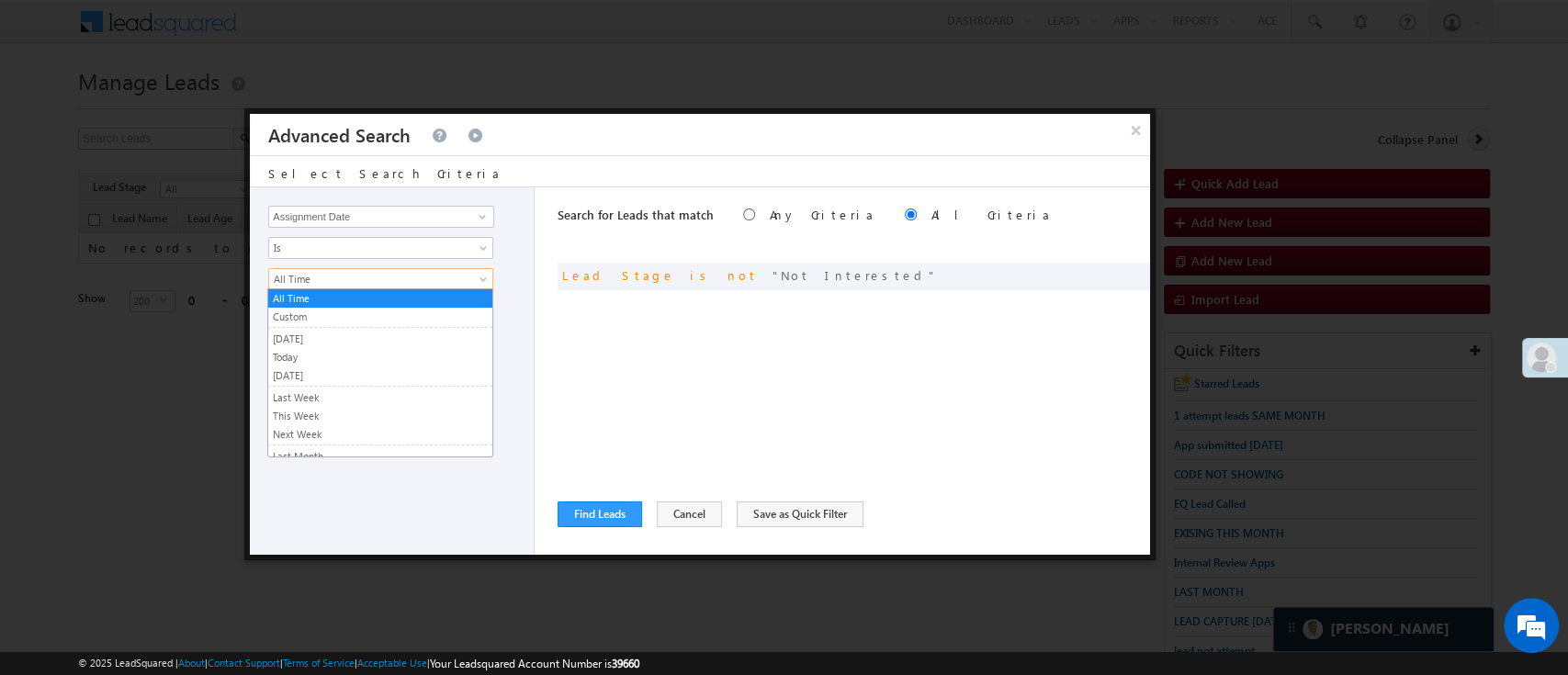
scroll to position [119, 0]
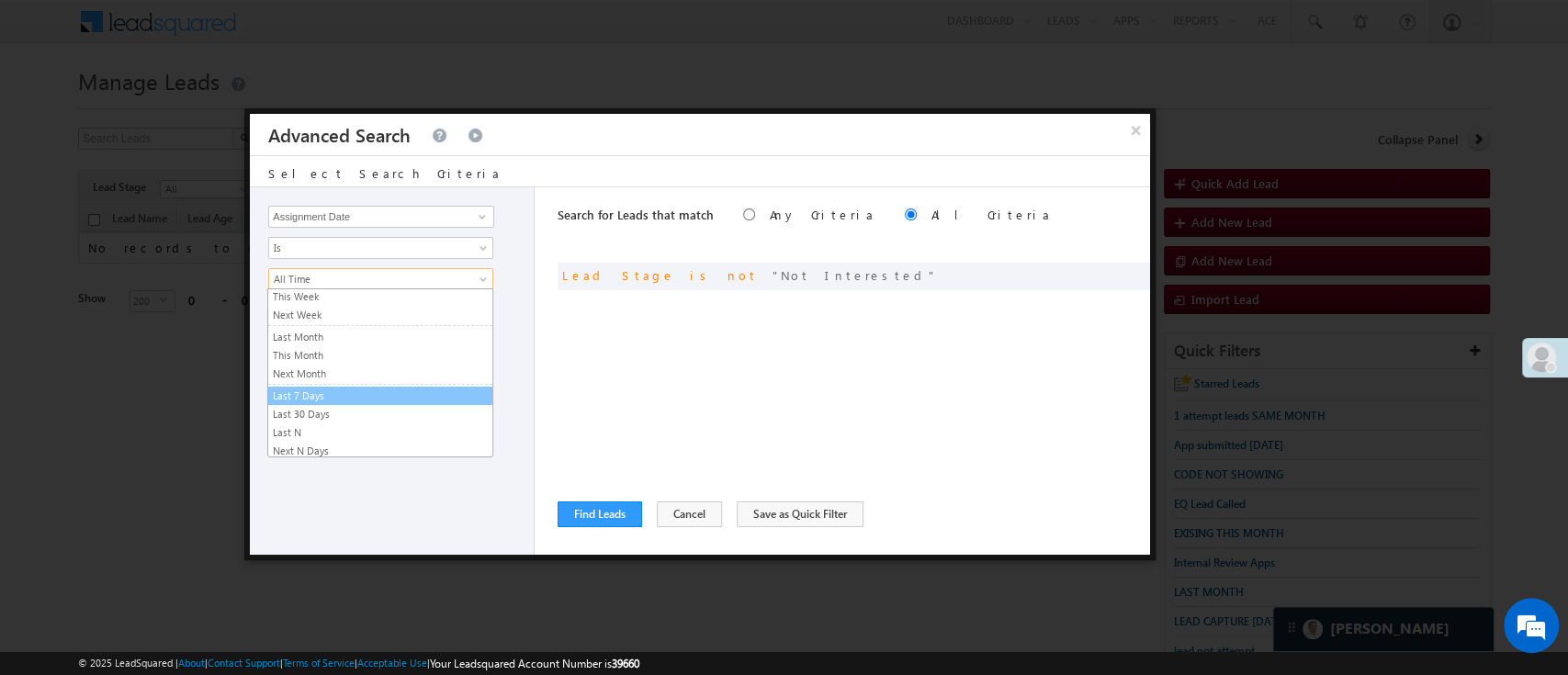
click at [416, 387] on link "Last 7 Days" at bounding box center [380, 396] width 224 height 17
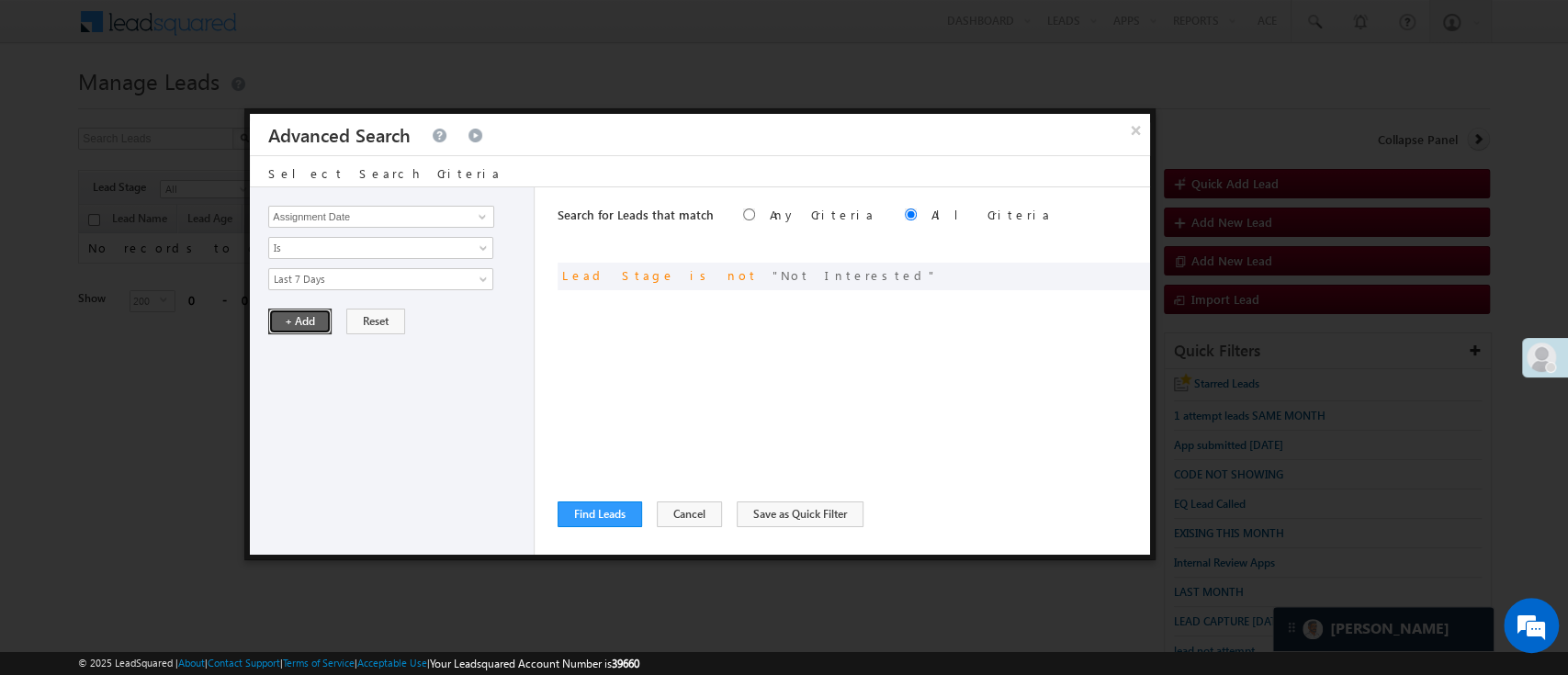
click at [306, 320] on button "+ Add" at bounding box center [300, 321] width 64 height 25
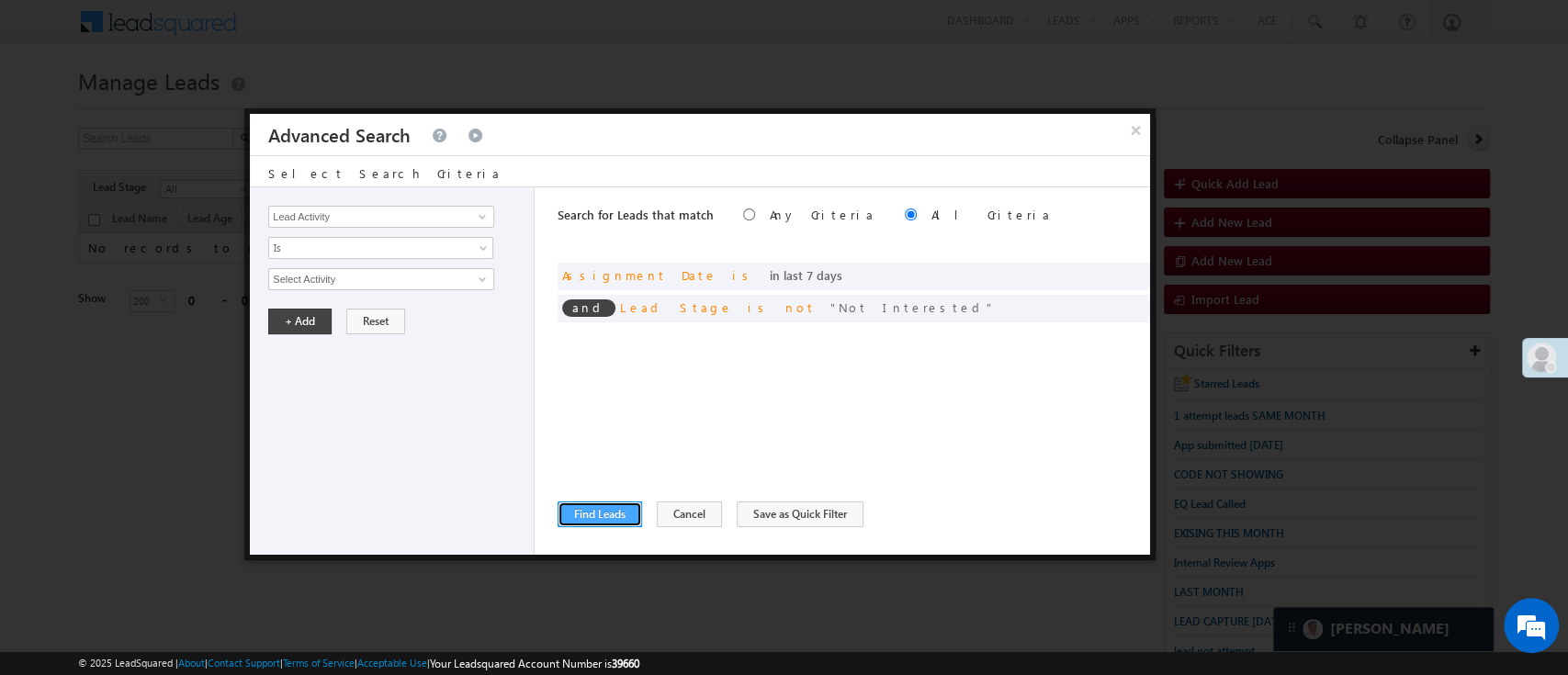
click at [587, 504] on button "Find Leads" at bounding box center [599, 514] width 84 height 25
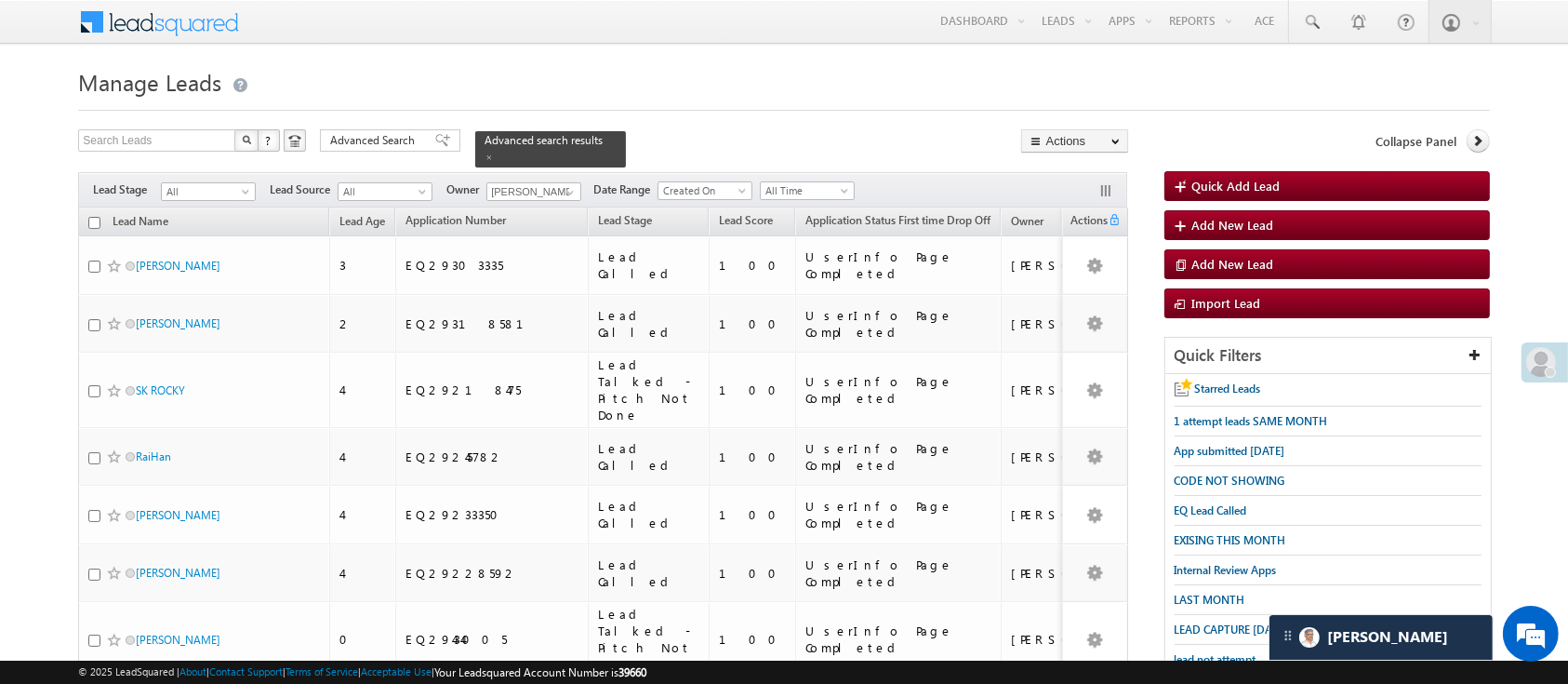
click at [88, 217] on input "checkbox" at bounding box center [94, 222] width 12 height 12
checkbox input "true"
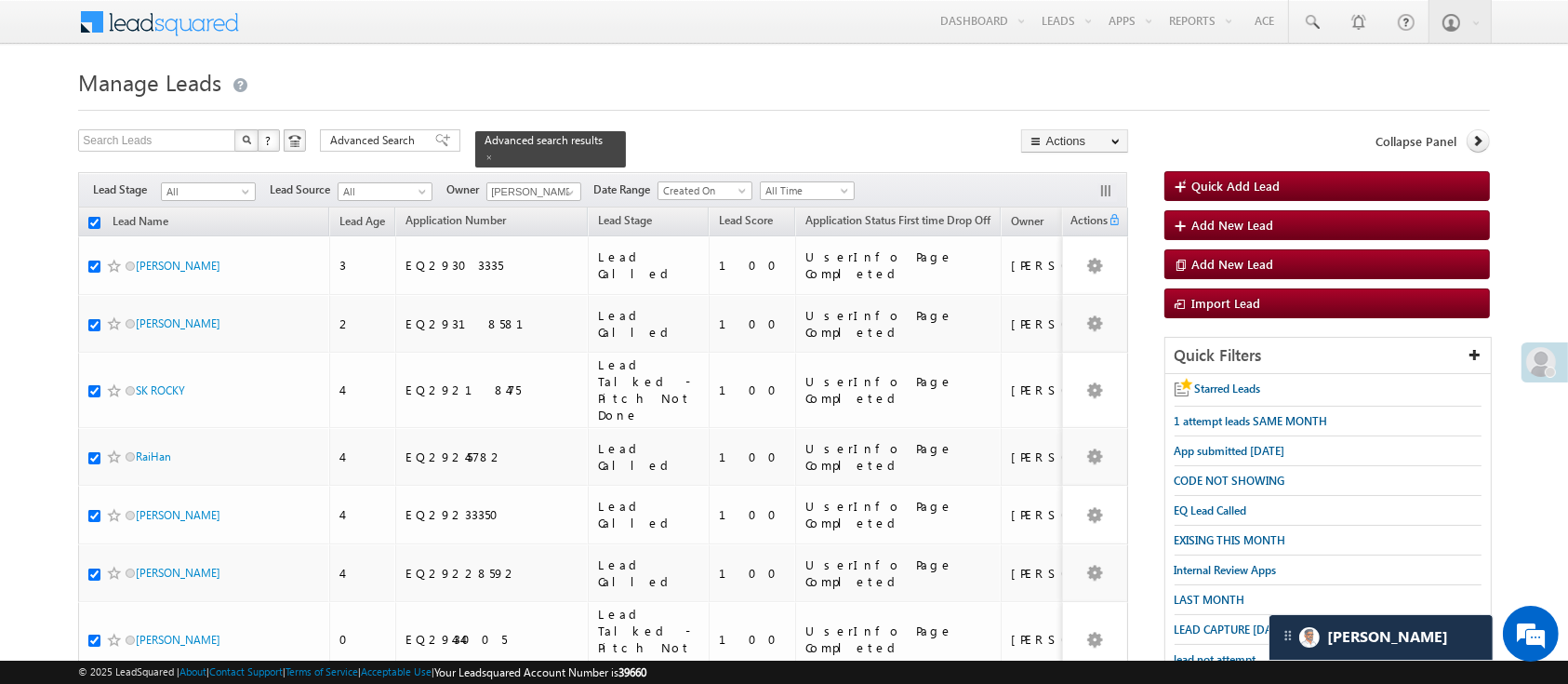
checkbox input "true"
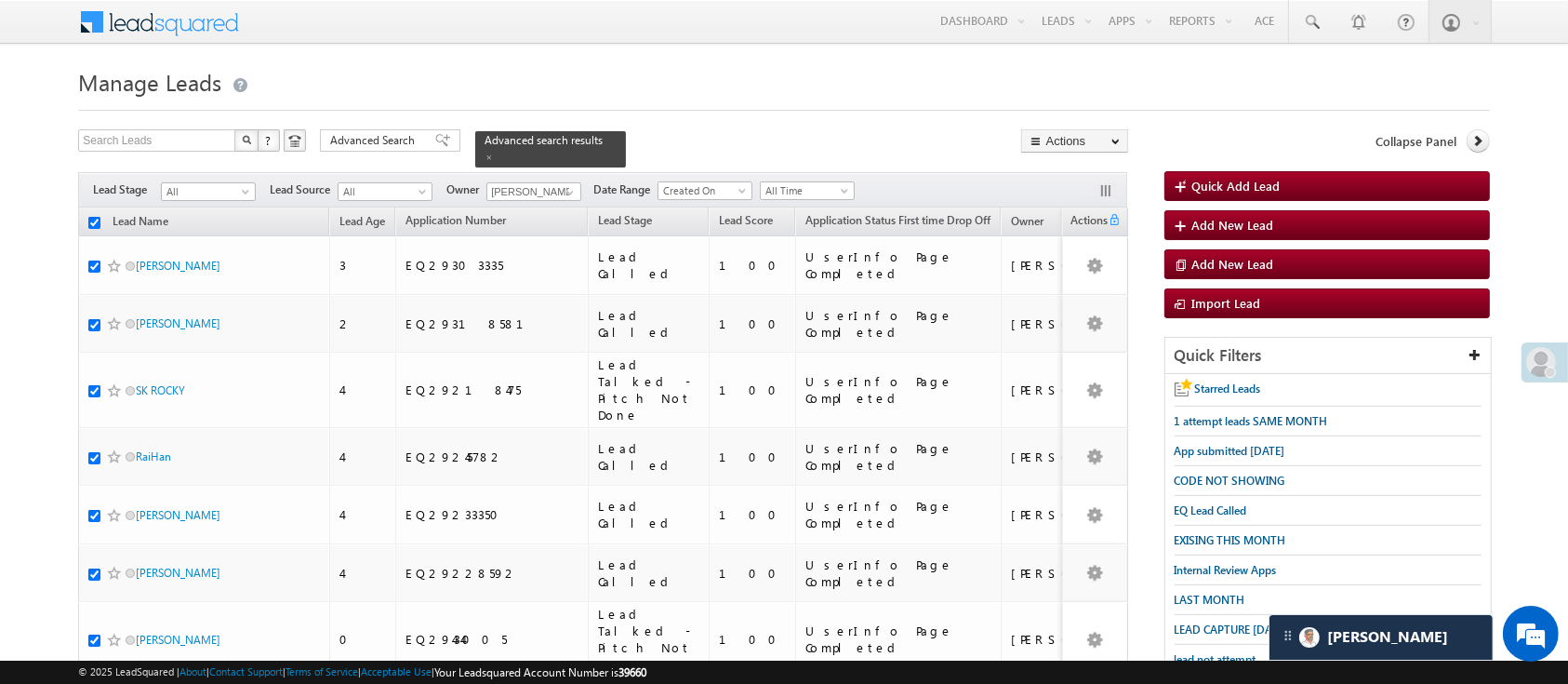
checkbox input "true"
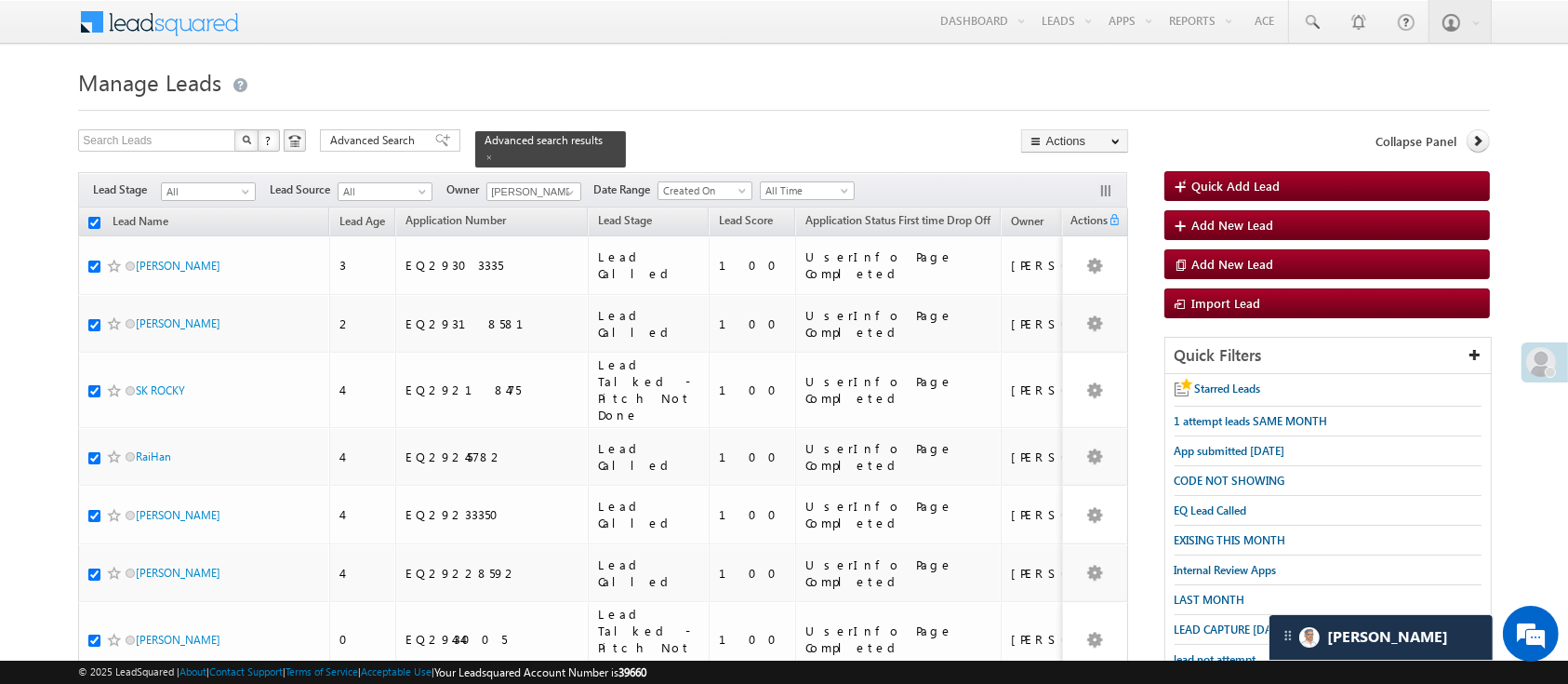
checkbox input "true"
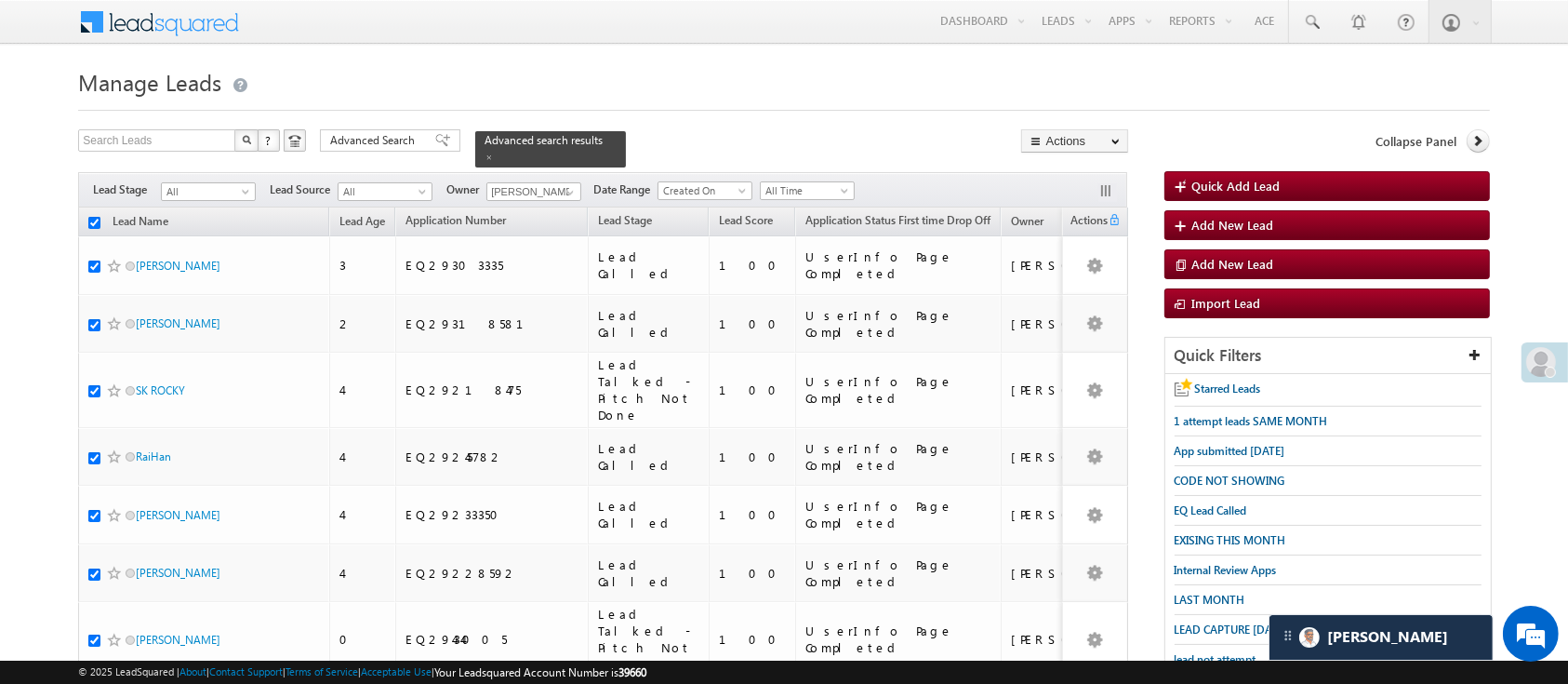
checkbox input "true"
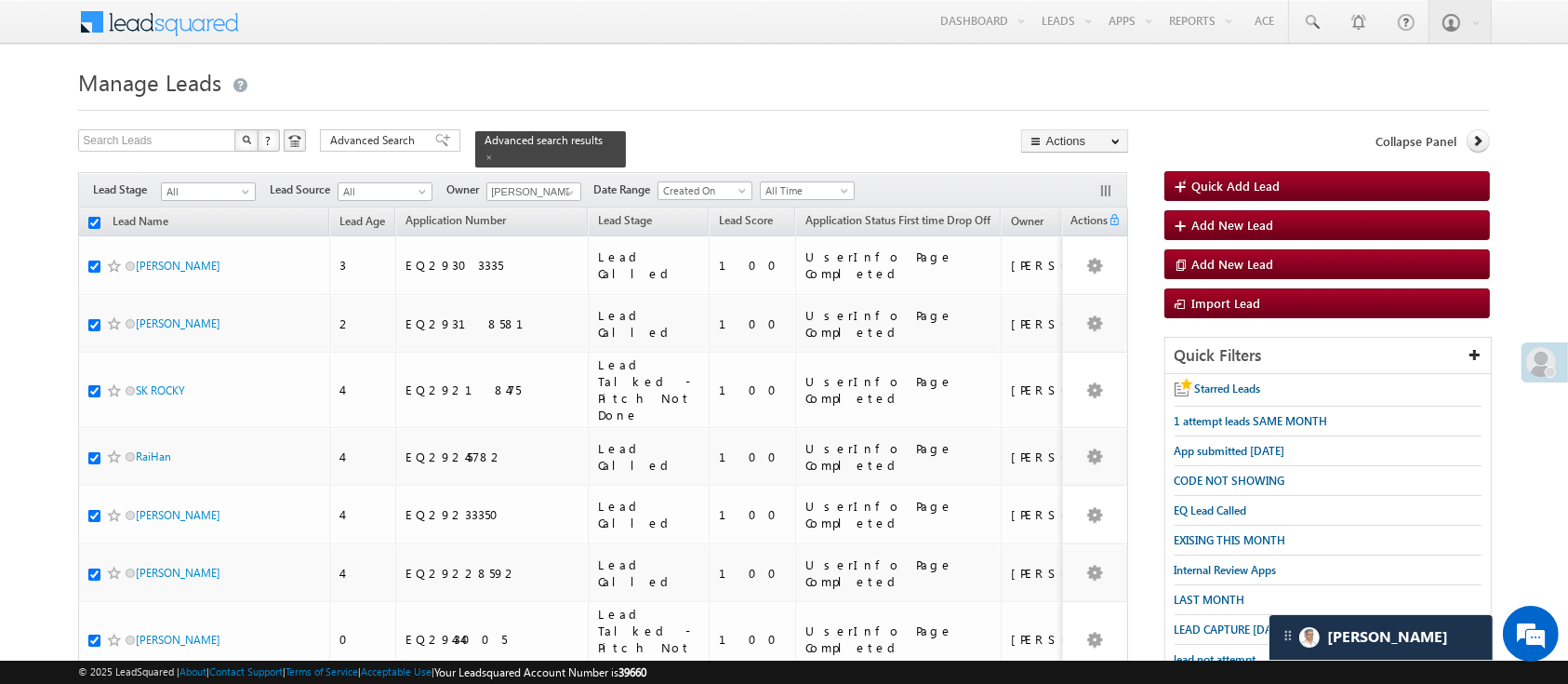
checkbox input "true"
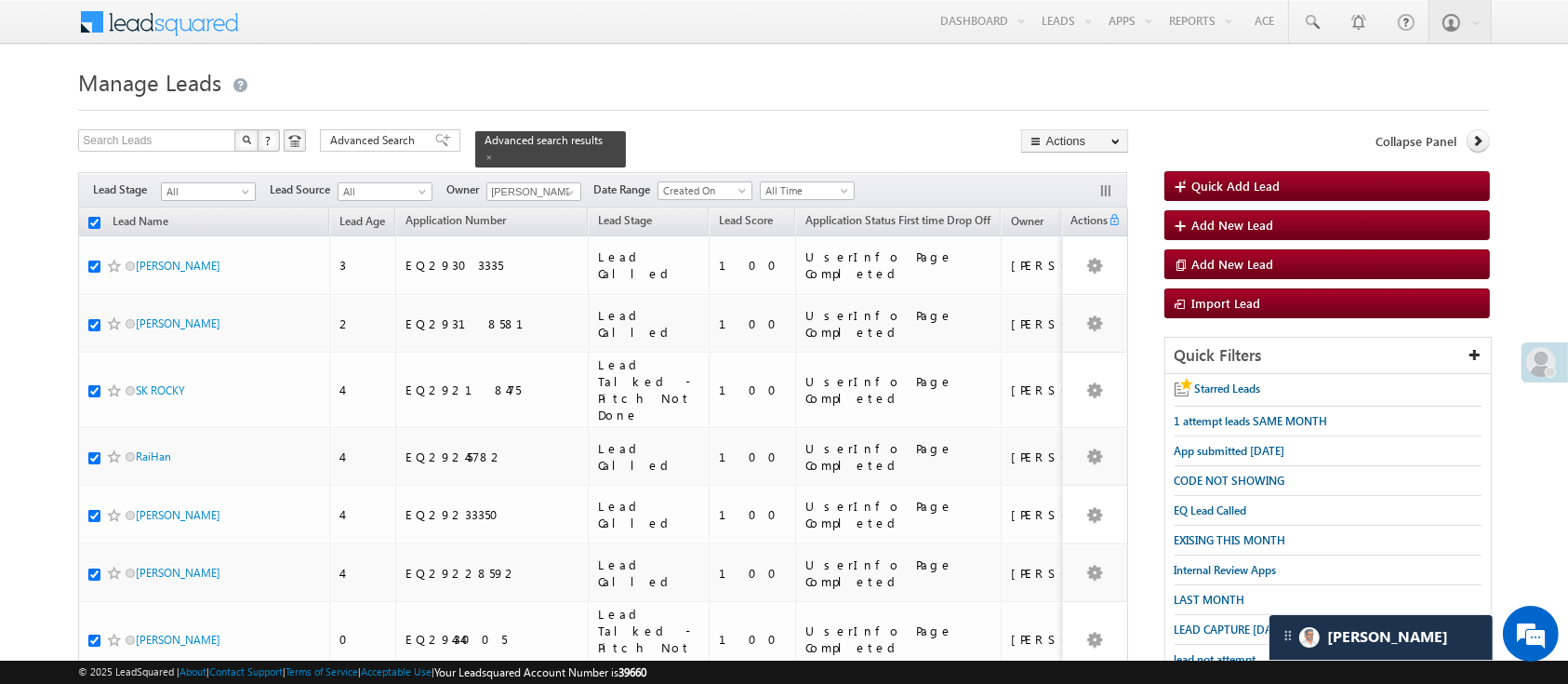
checkbox input "true"
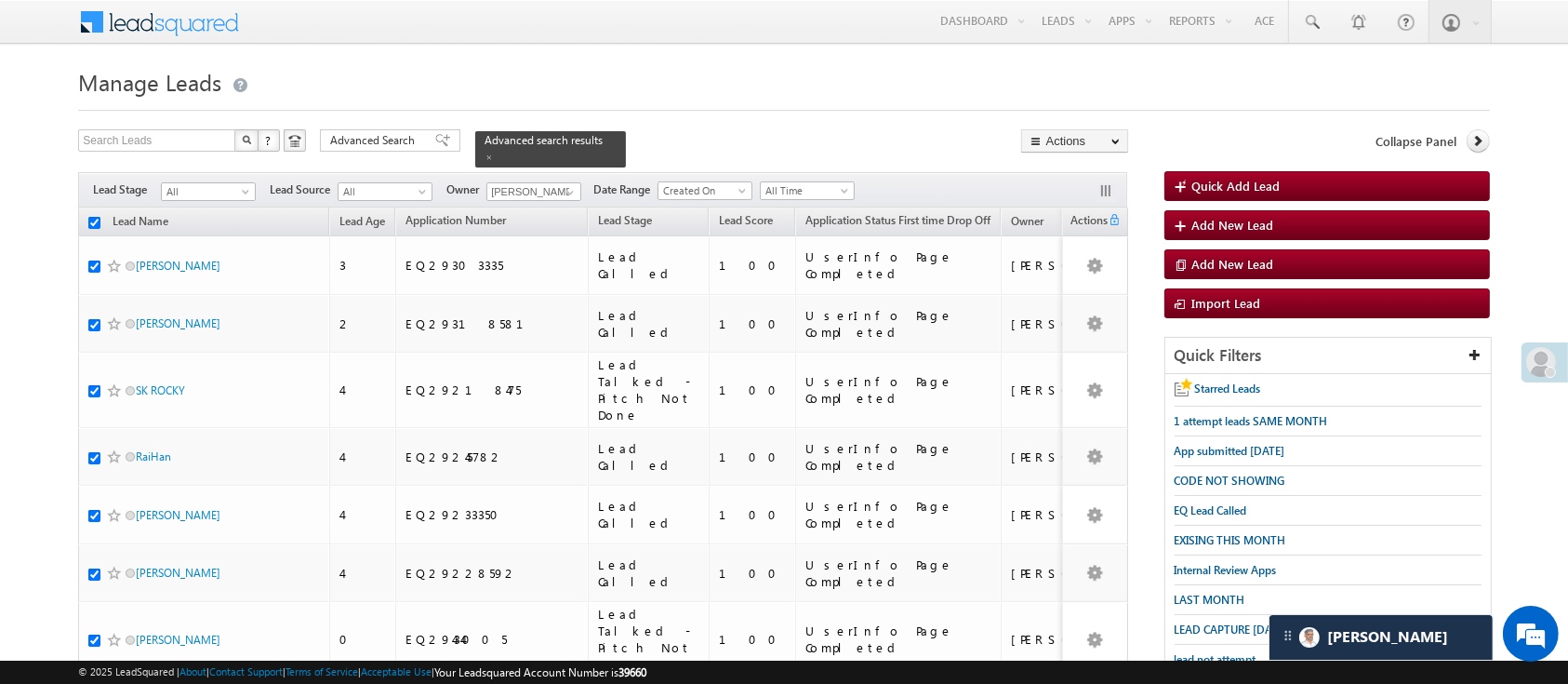
checkbox input "true"
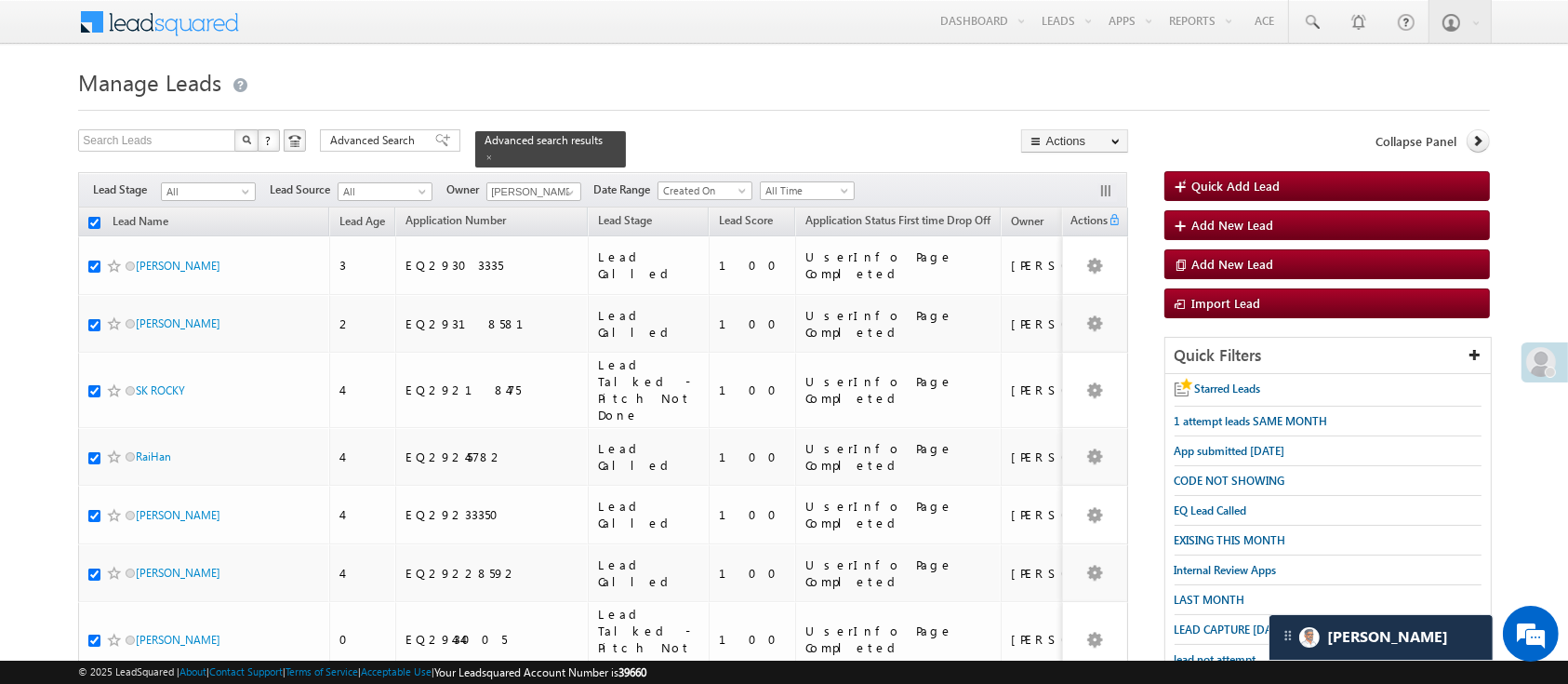
checkbox input "true"
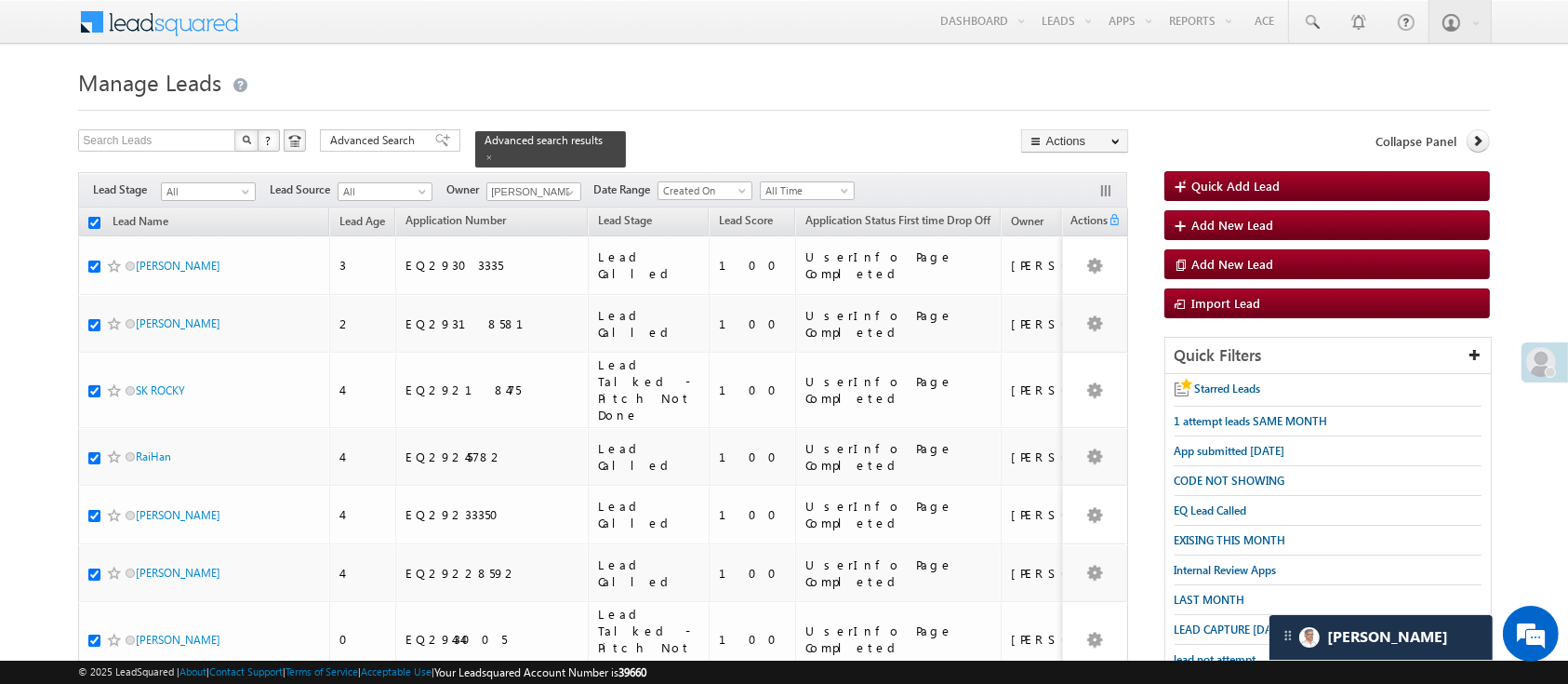
checkbox input "true"
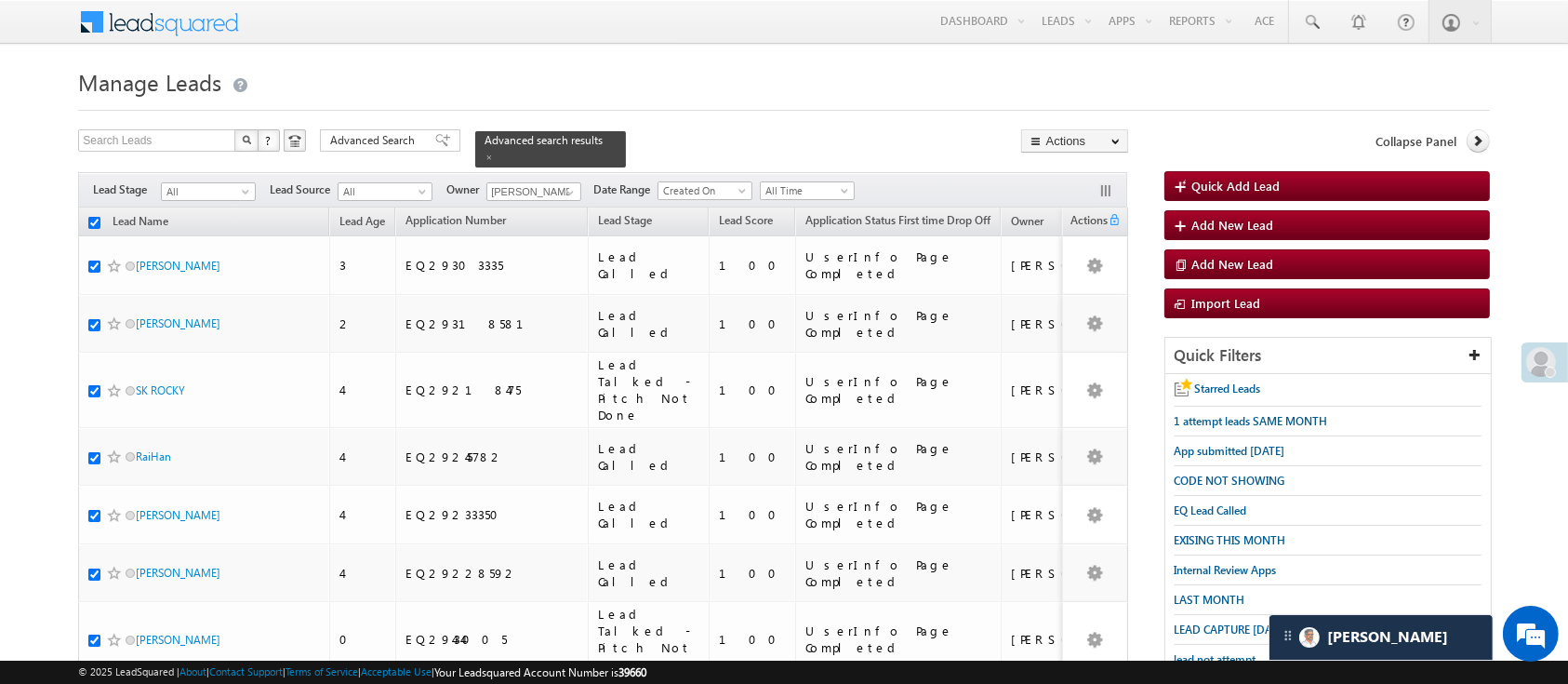
checkbox input "true"
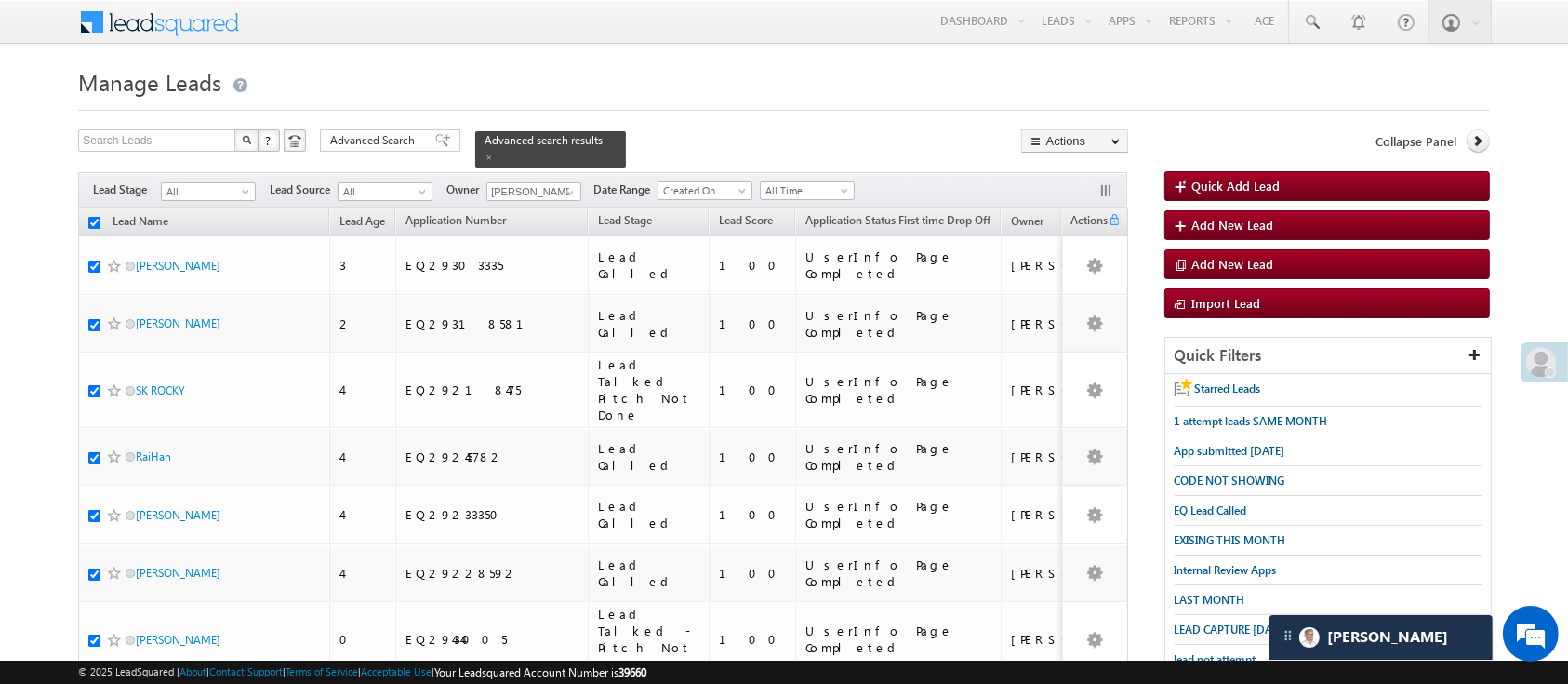
checkbox input "true"
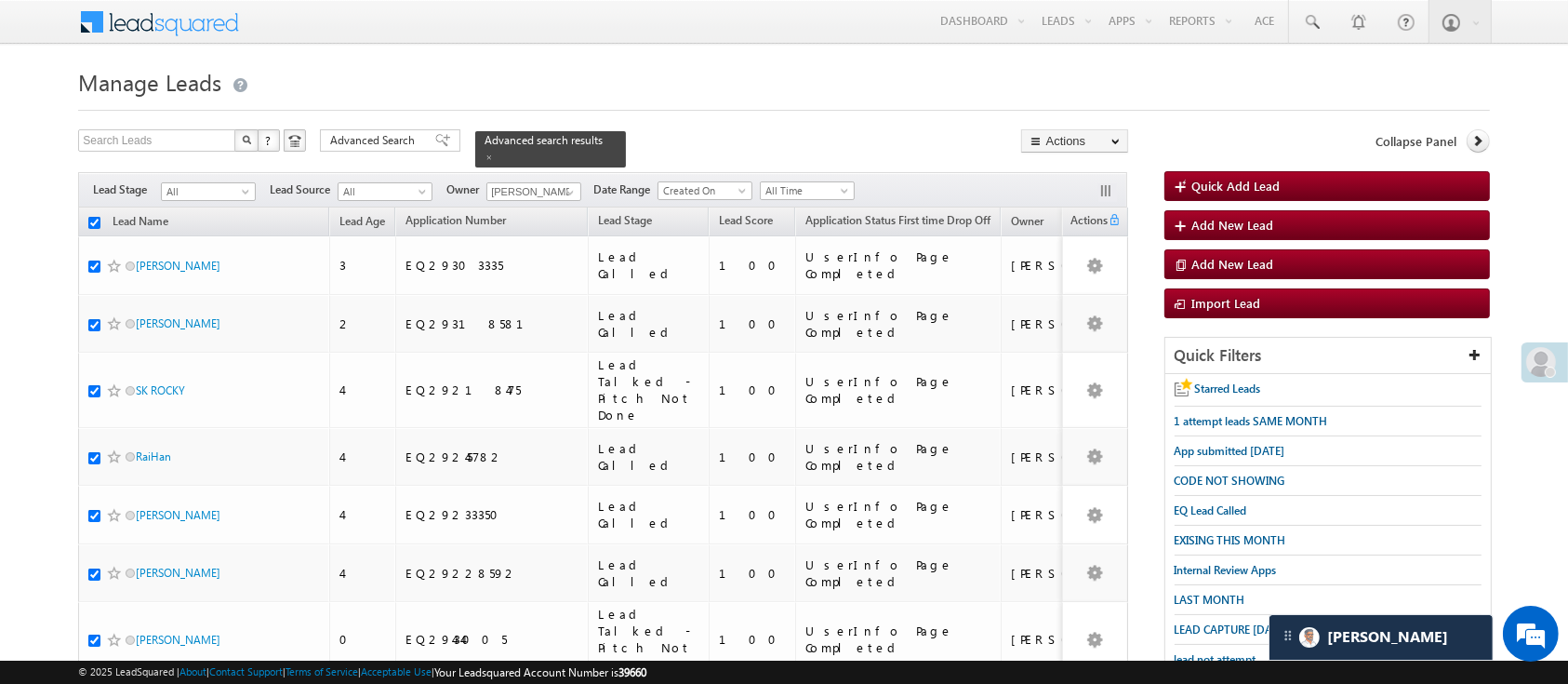
checkbox input "true"
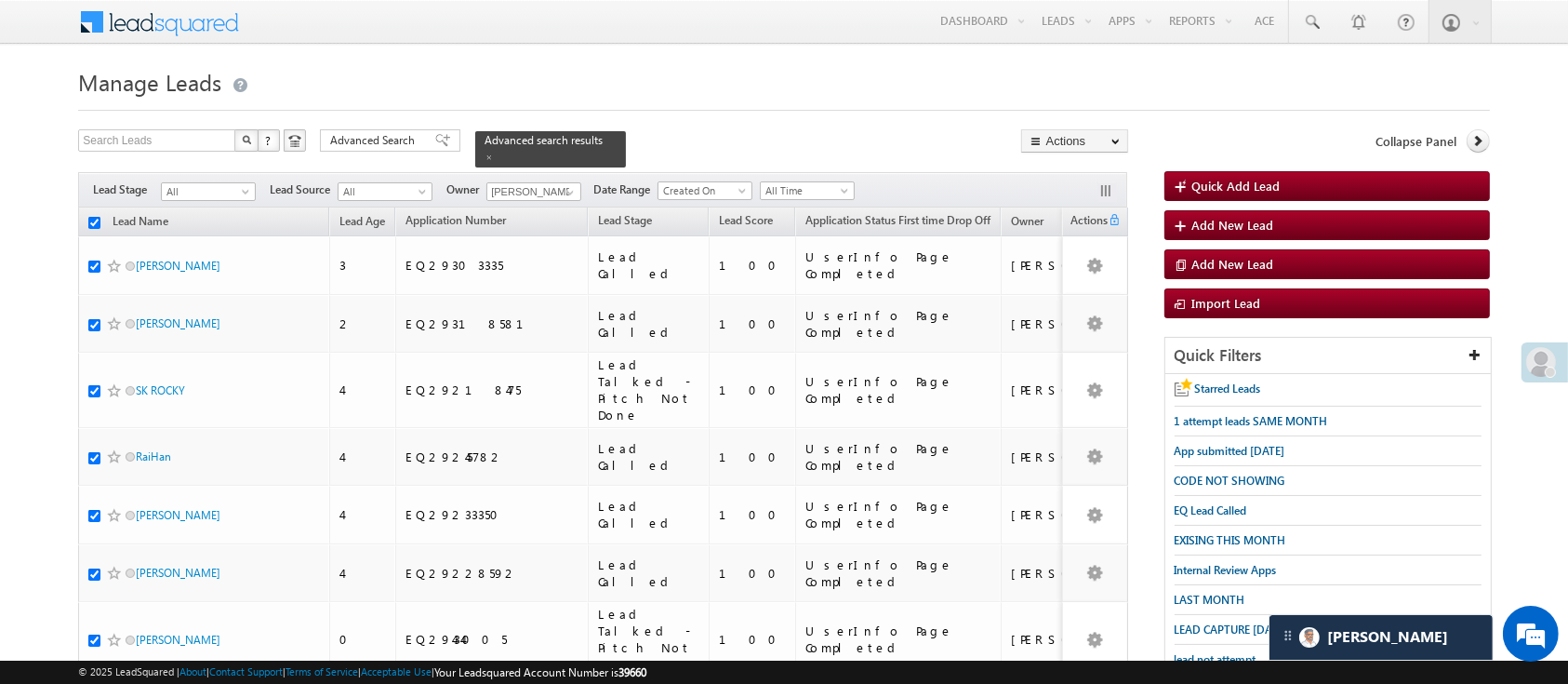
checkbox input "true"
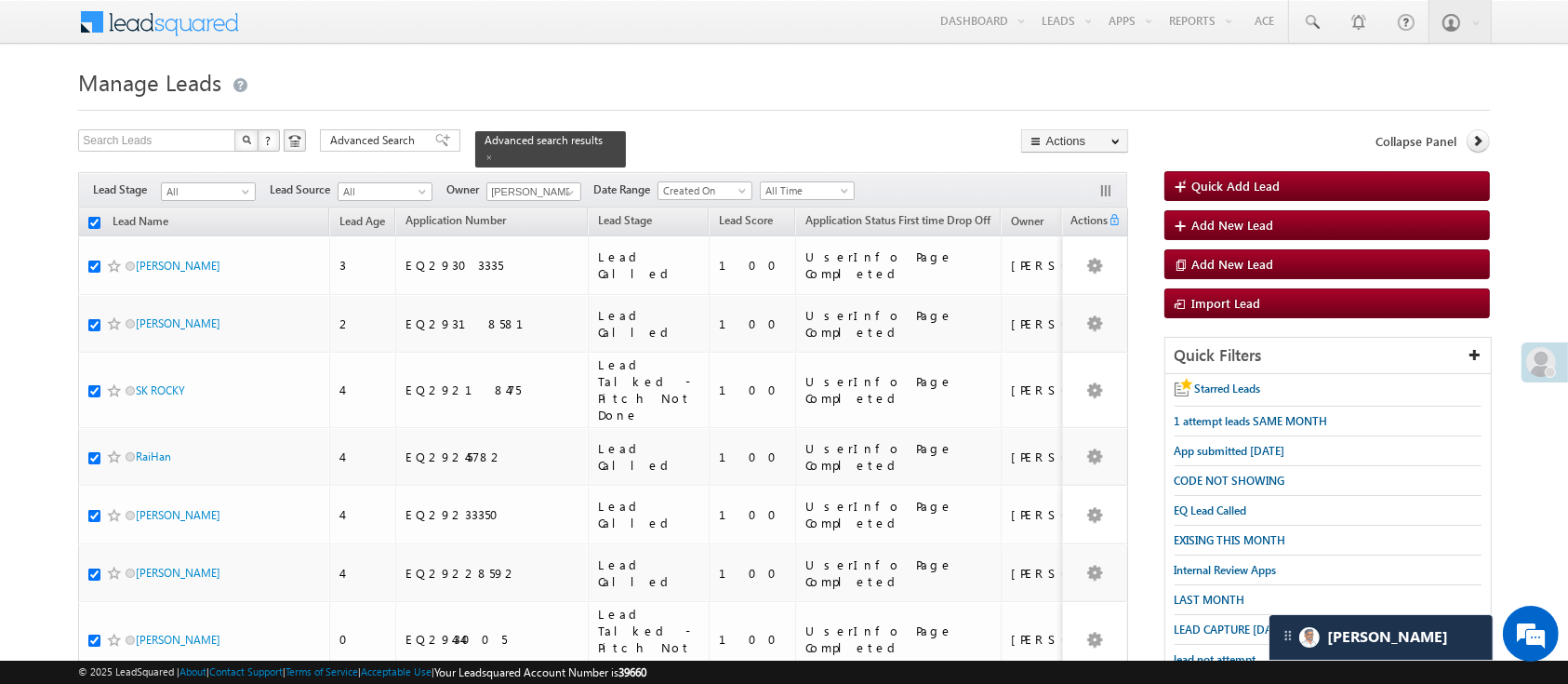
checkbox input "true"
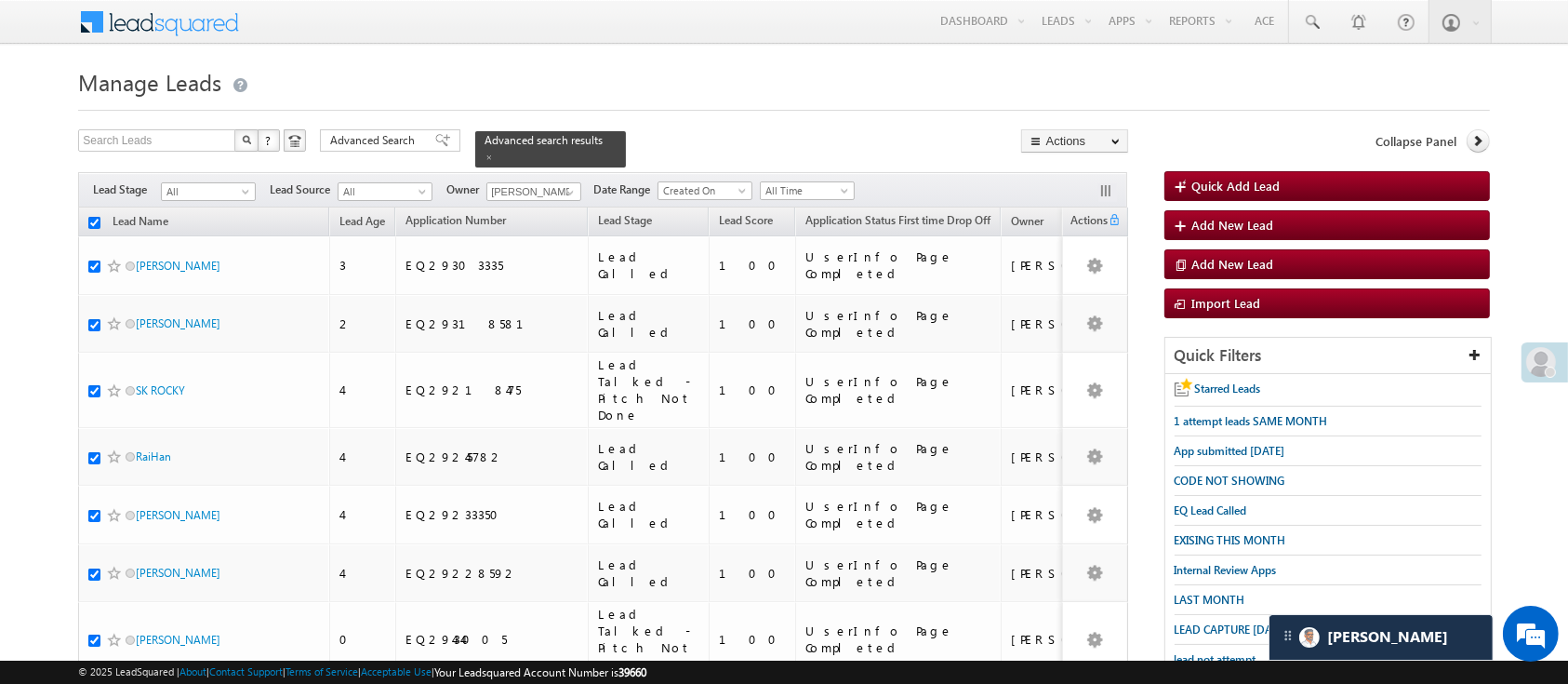
checkbox input "true"
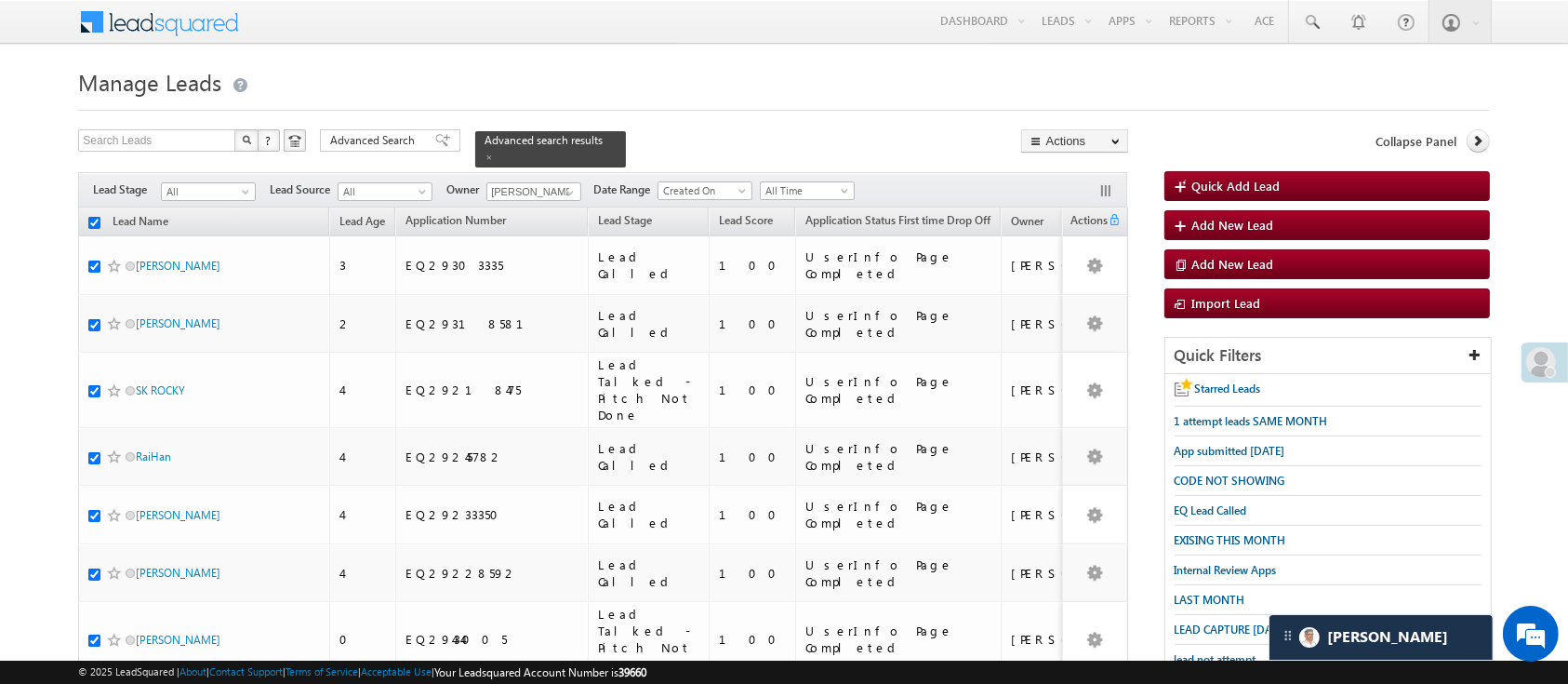
checkbox input "true"
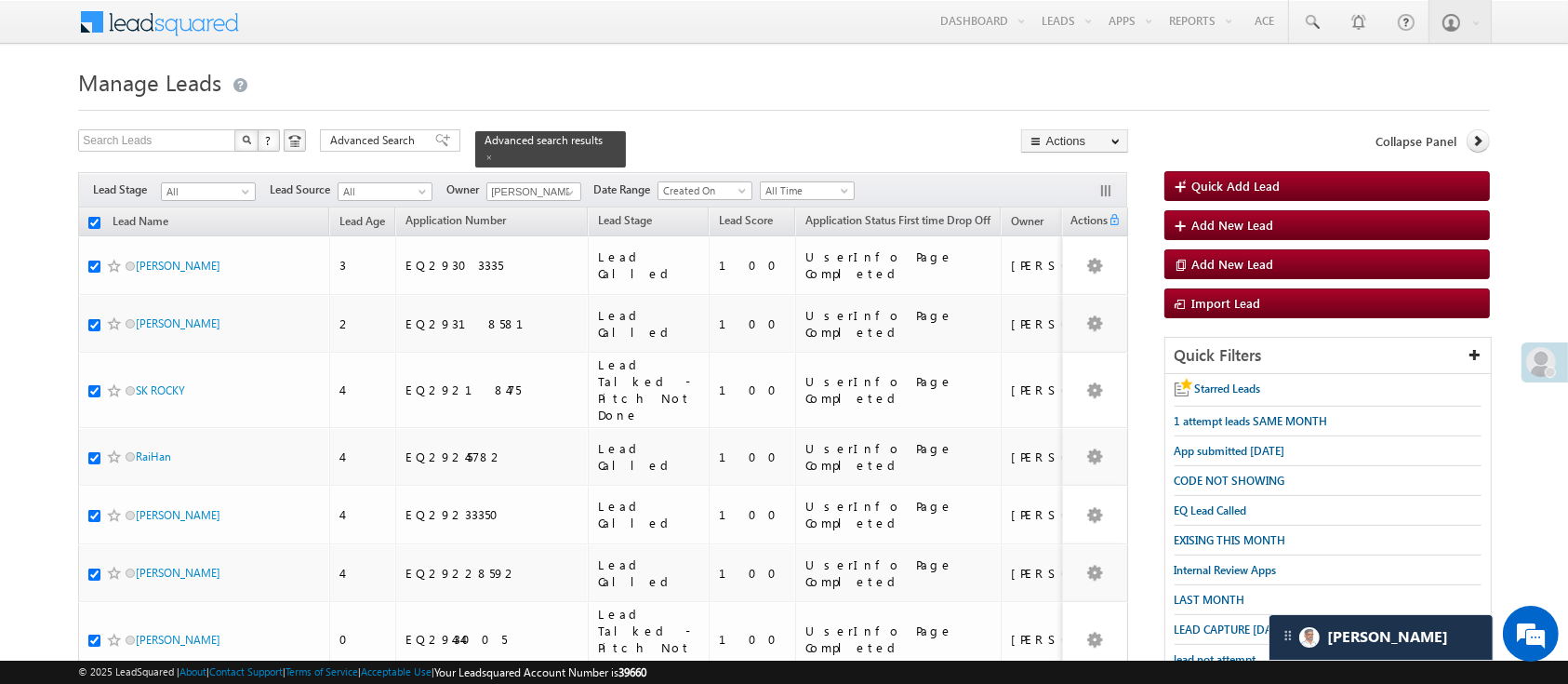
checkbox input "true"
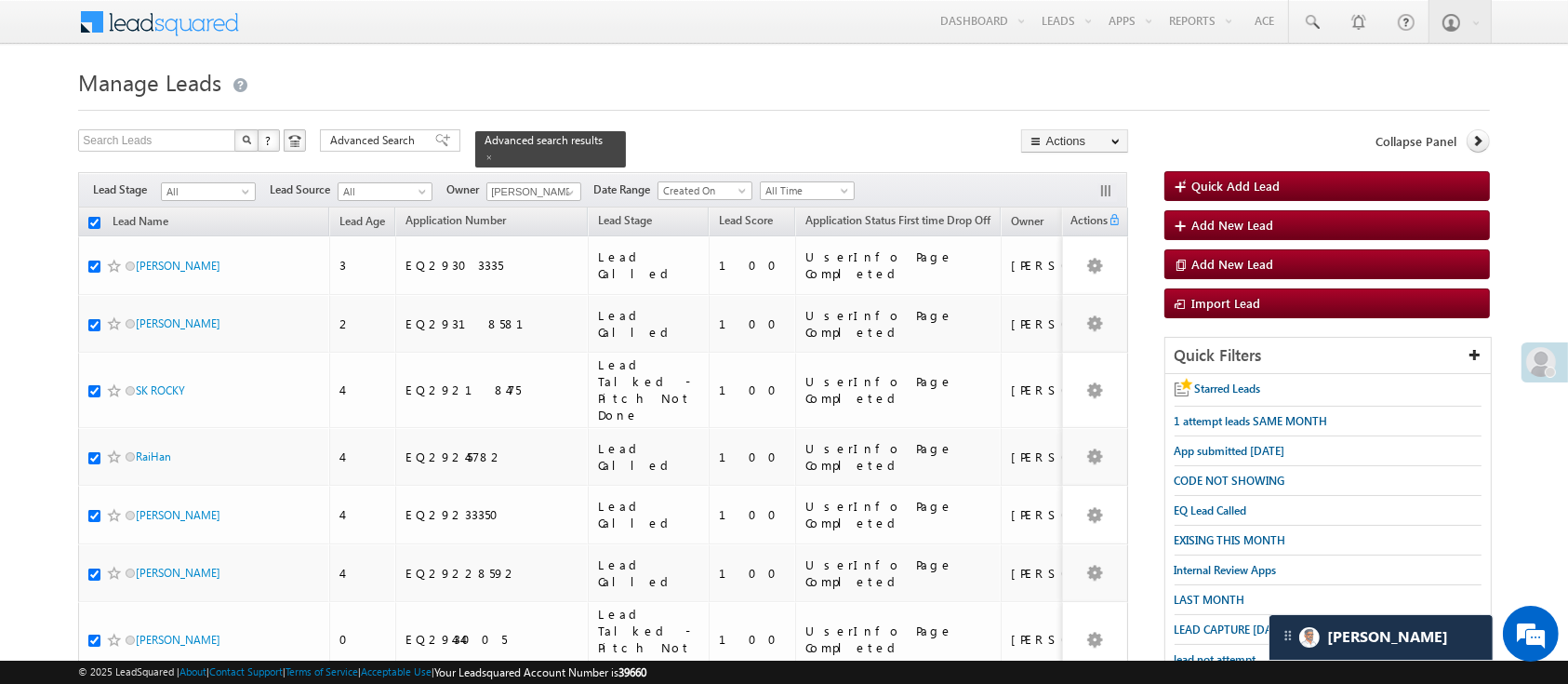
checkbox input "true"
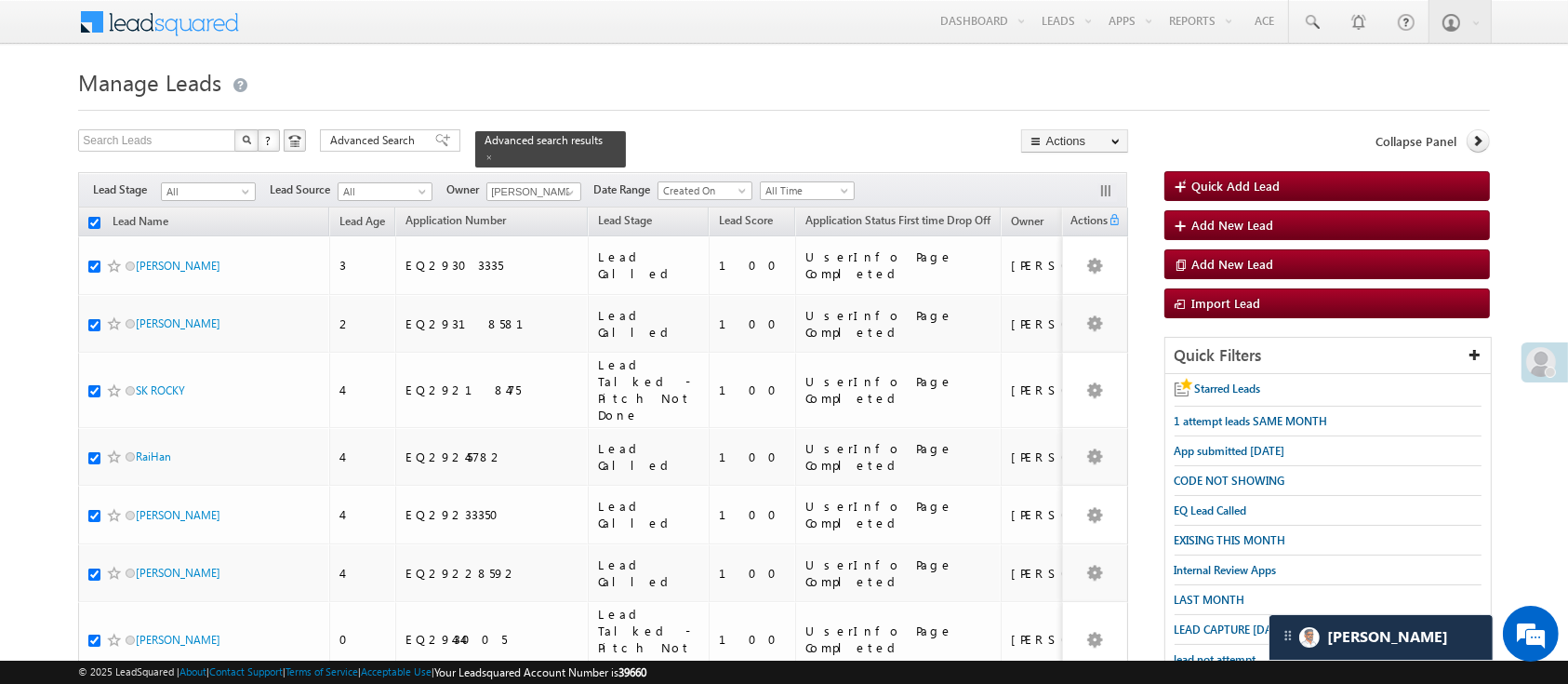
checkbox input "true"
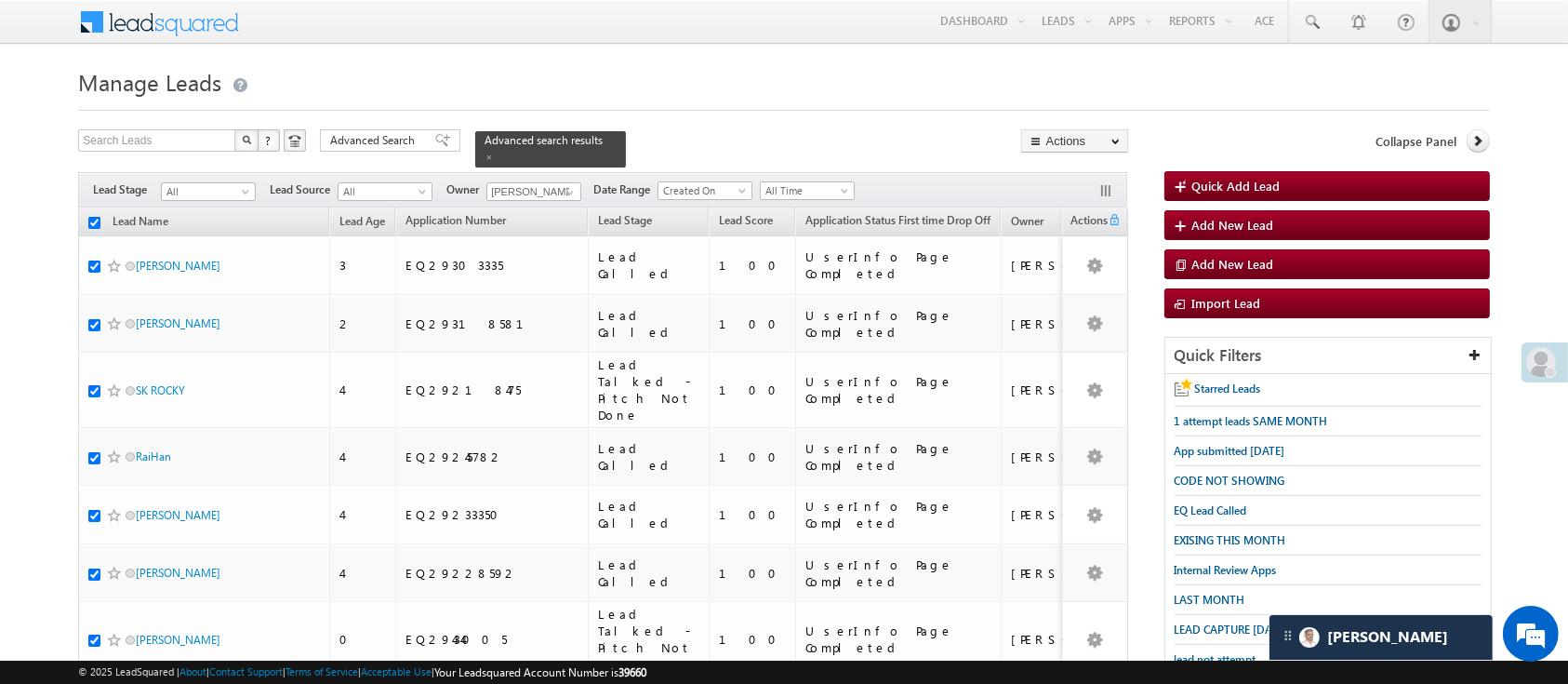
checkbox input "true"
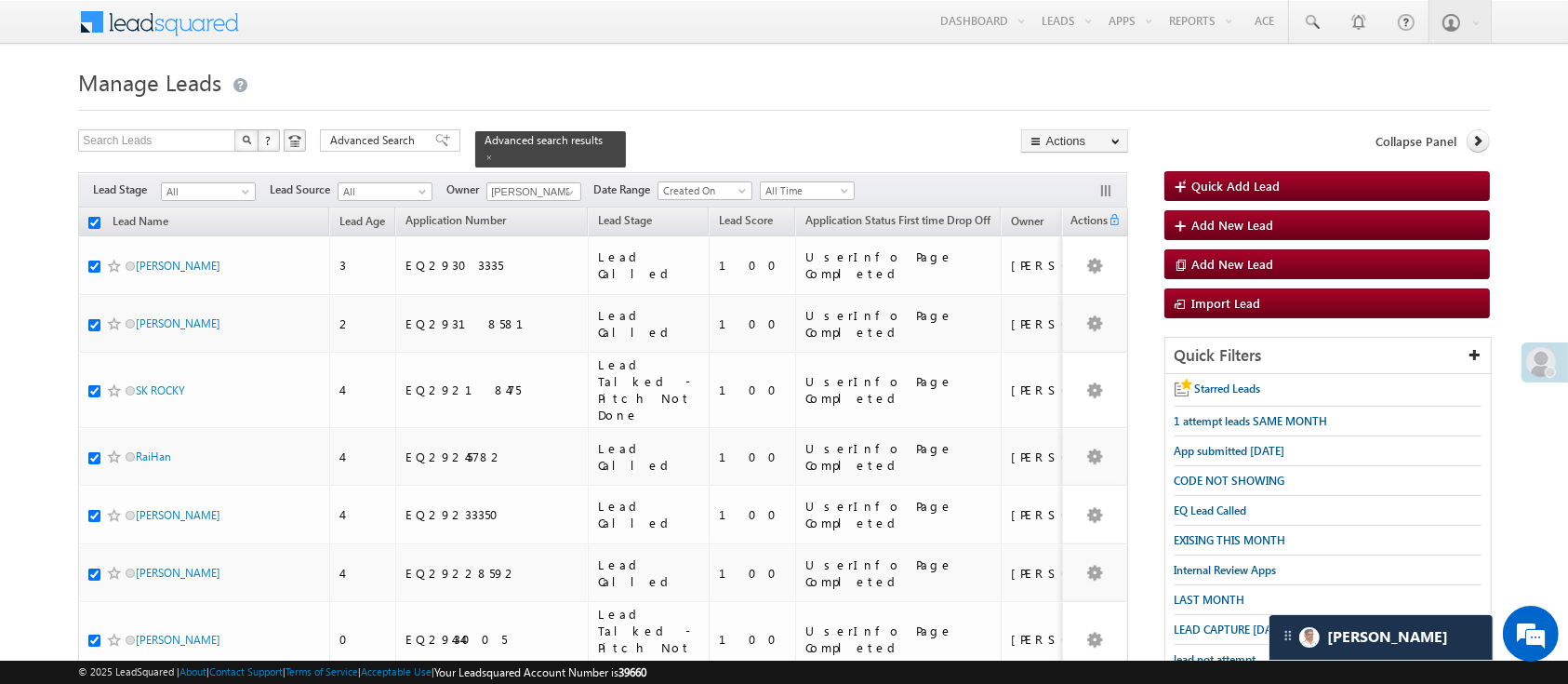
checkbox input "true"
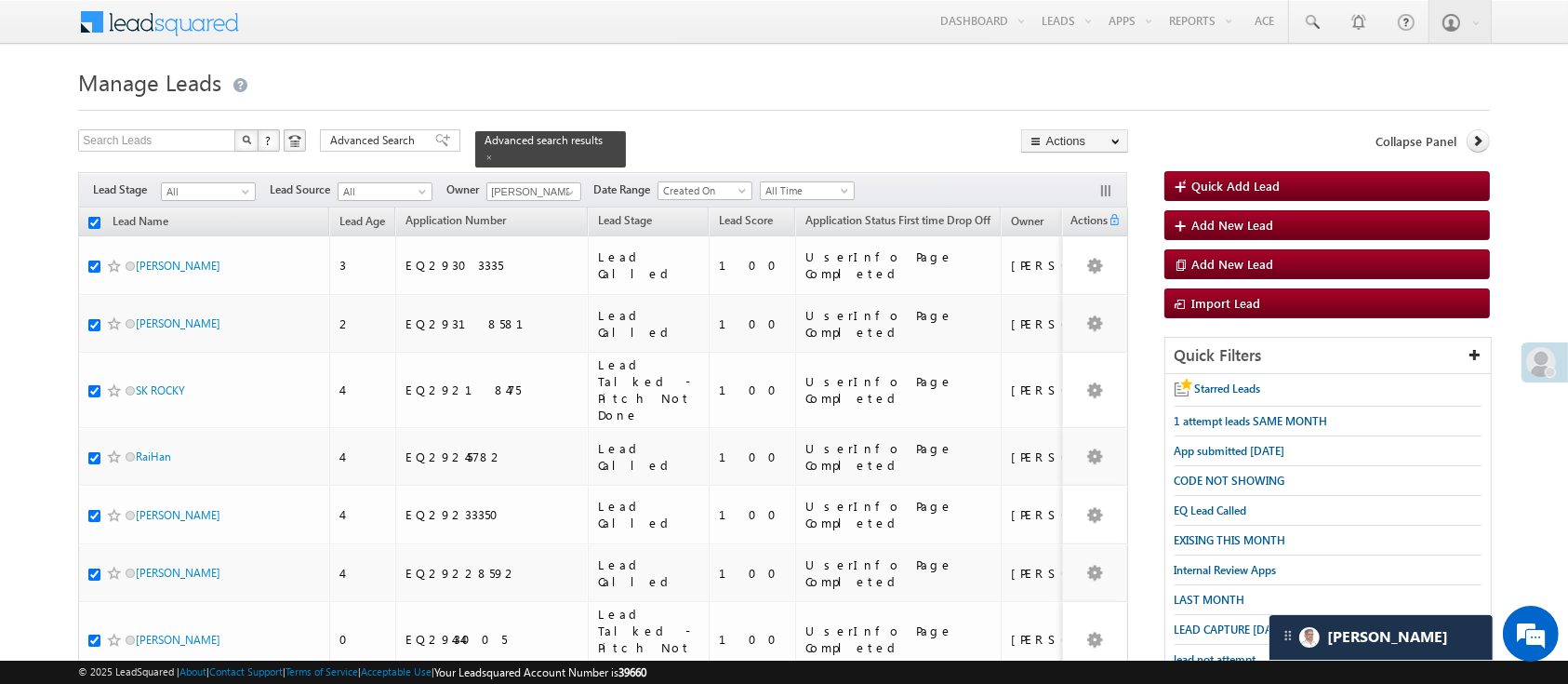
checkbox input "true"
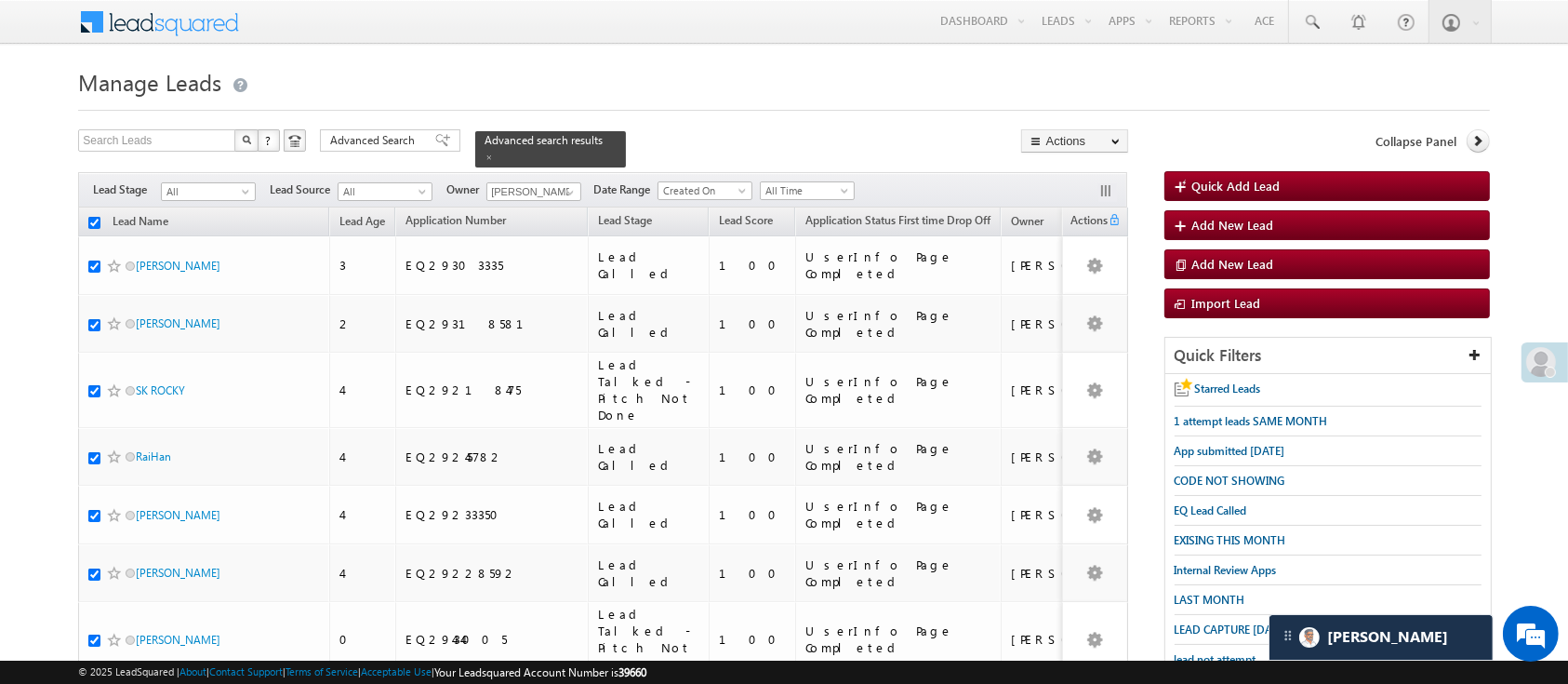
checkbox input "true"
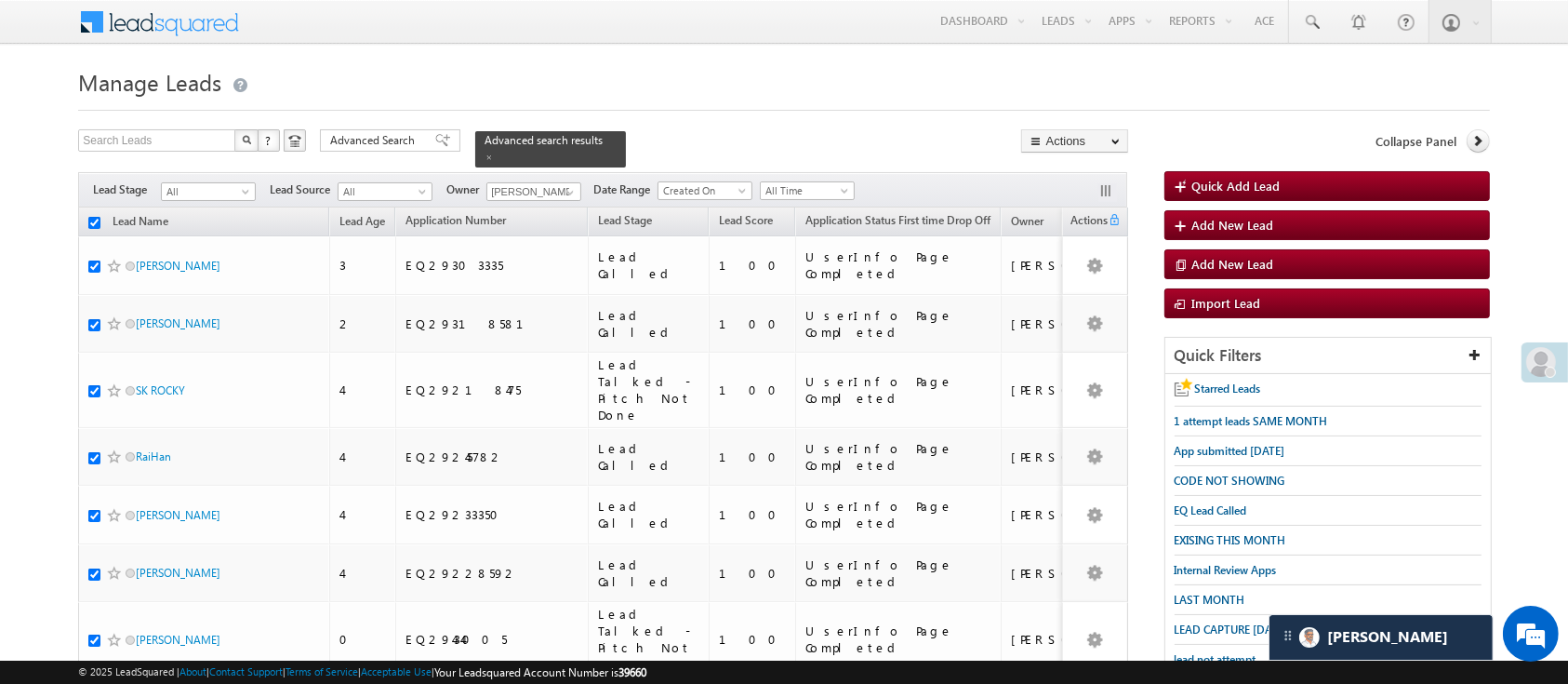
checkbox input "true"
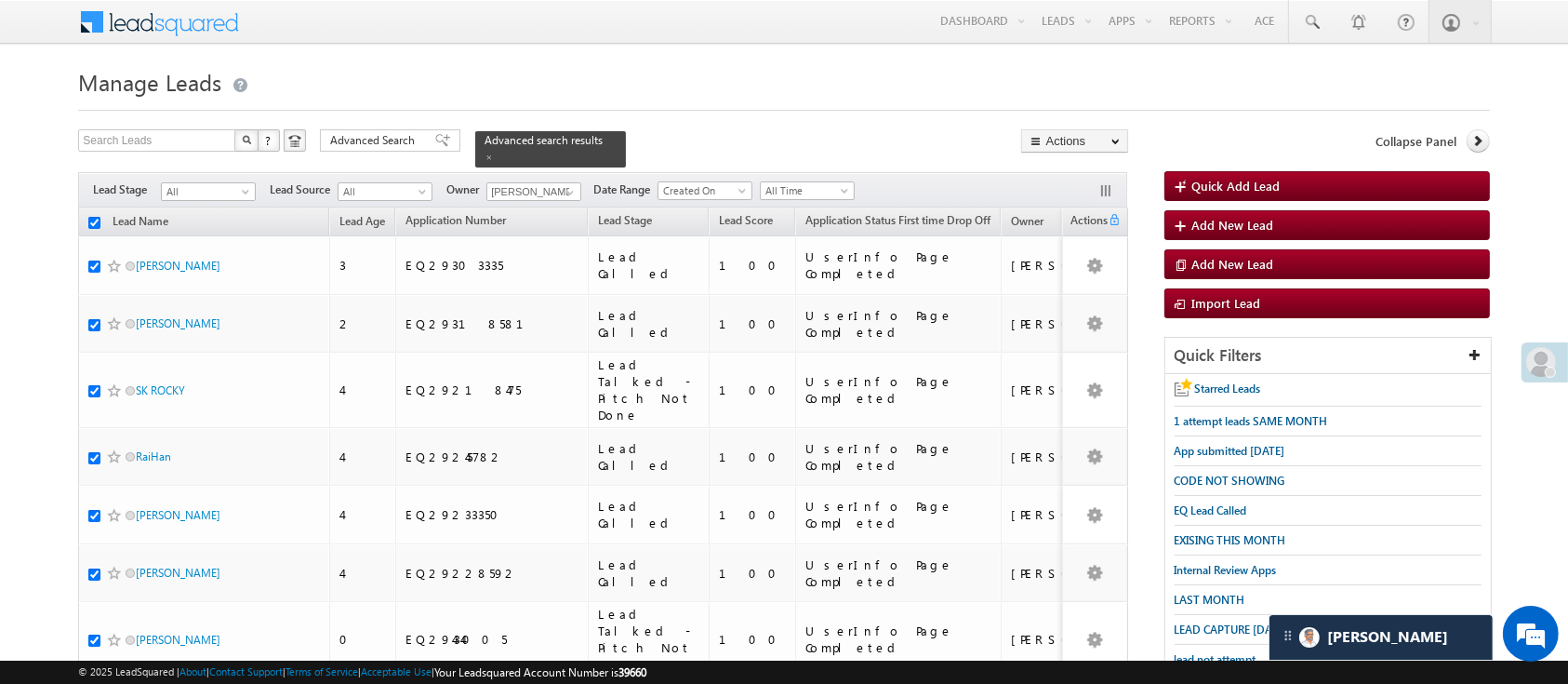
checkbox input "true"
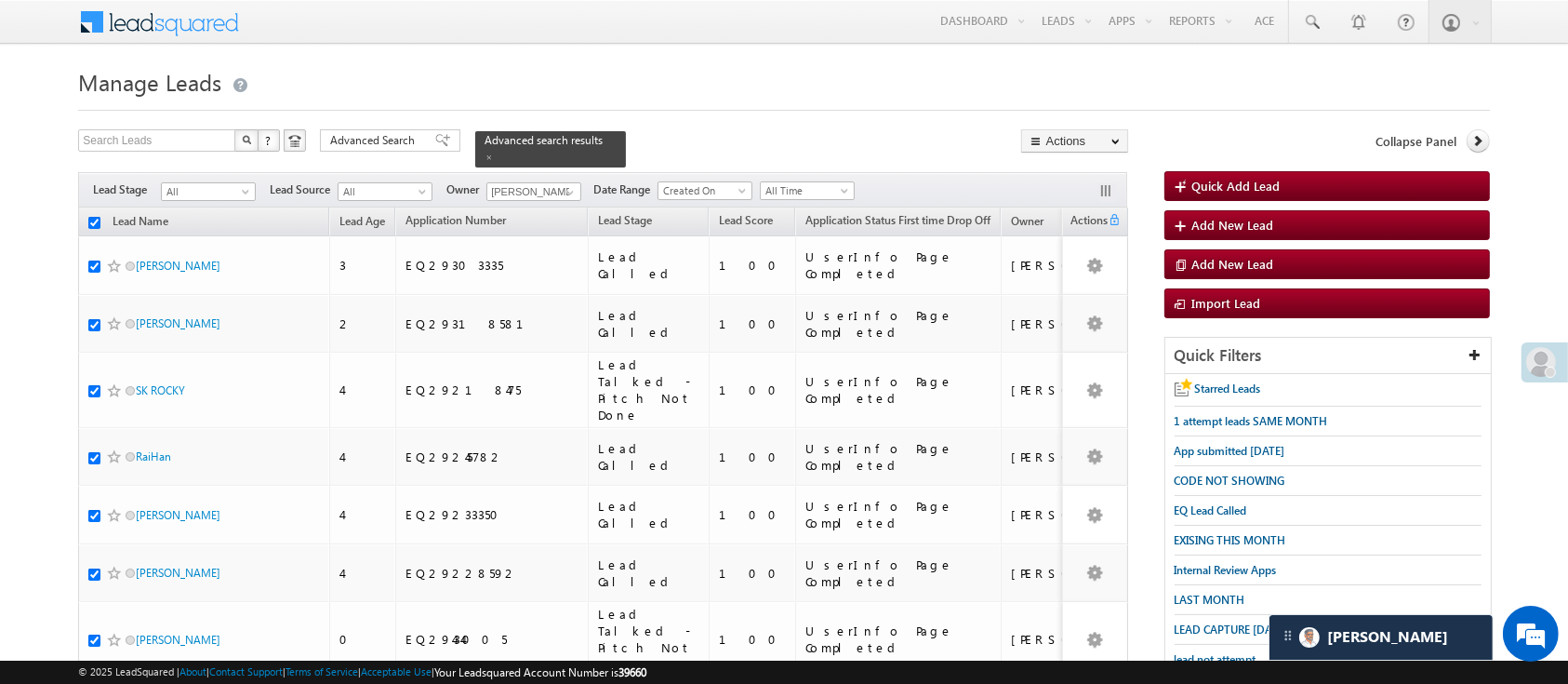
checkbox input "true"
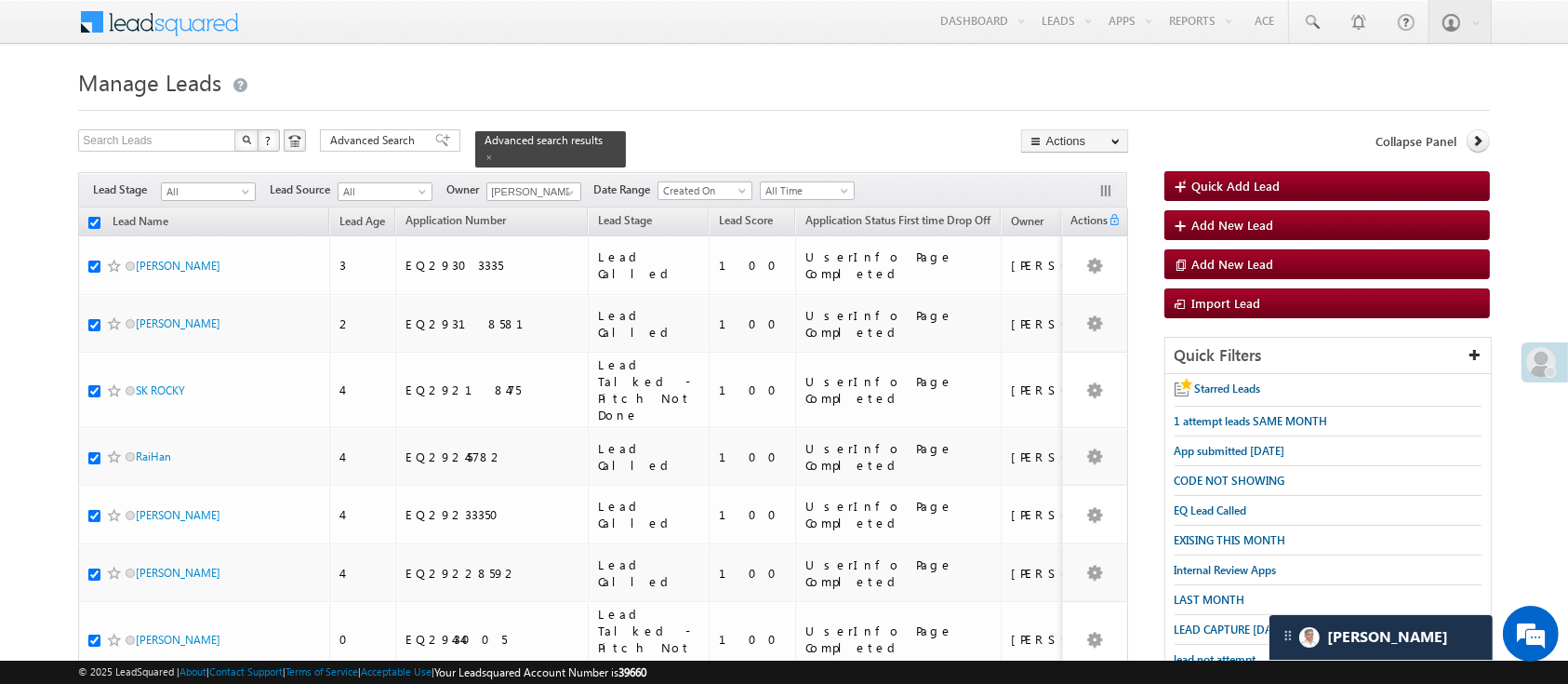
checkbox input "true"
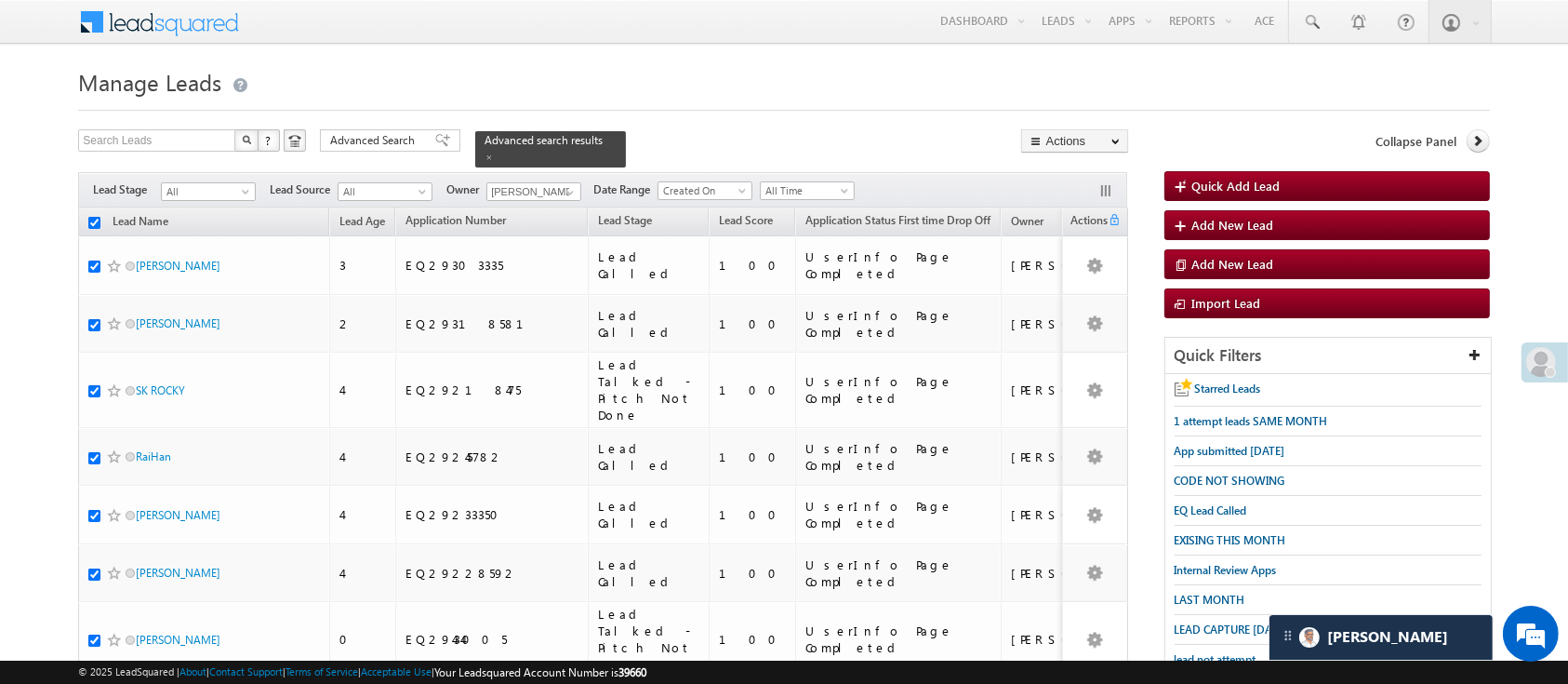
checkbox input "true"
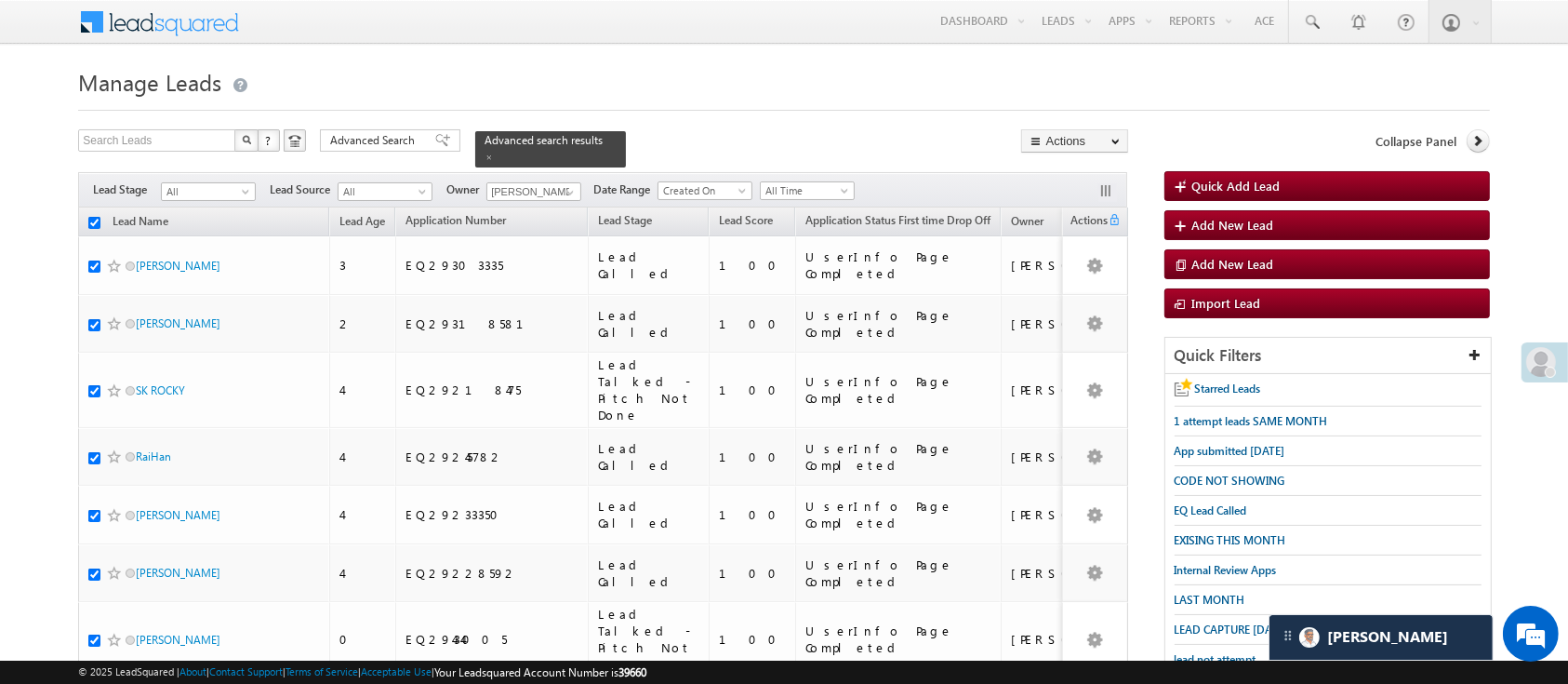
checkbox input "true"
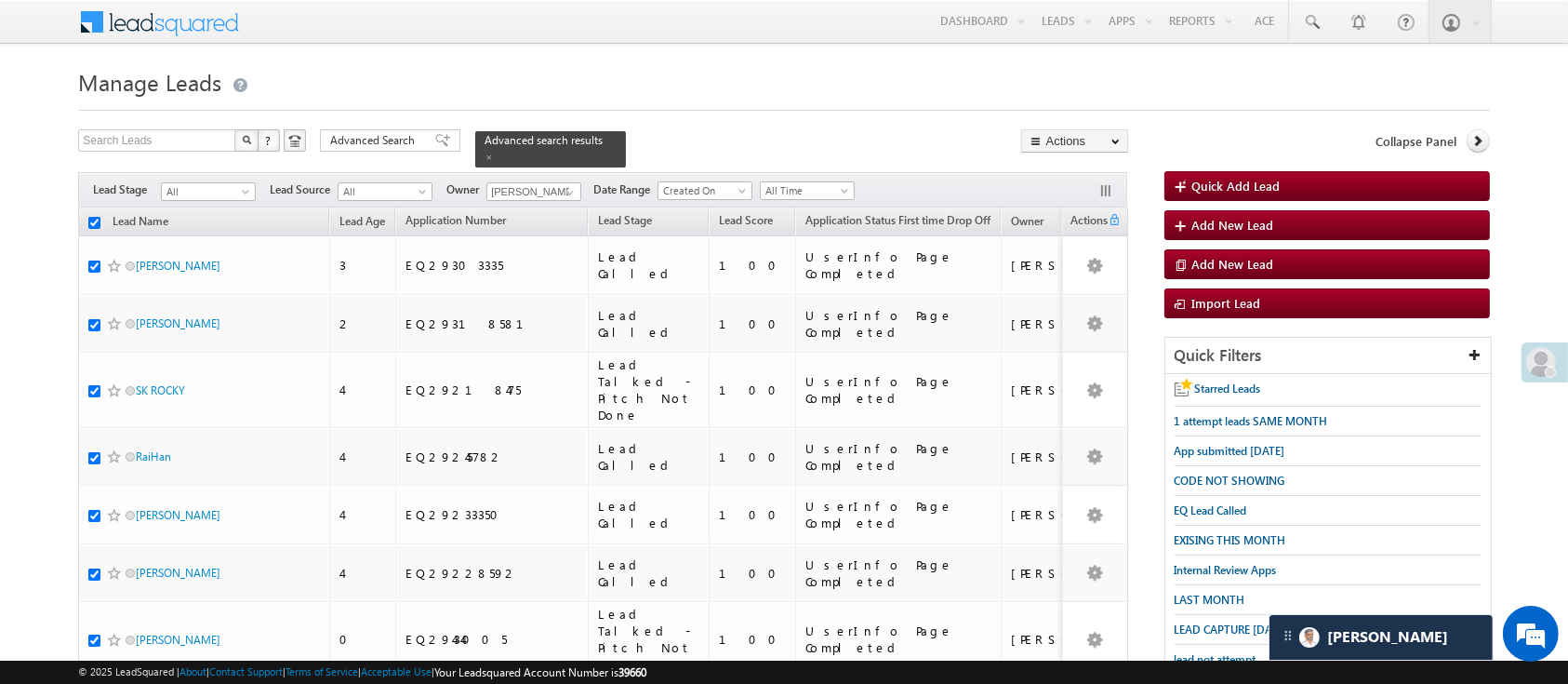
checkbox input "true"
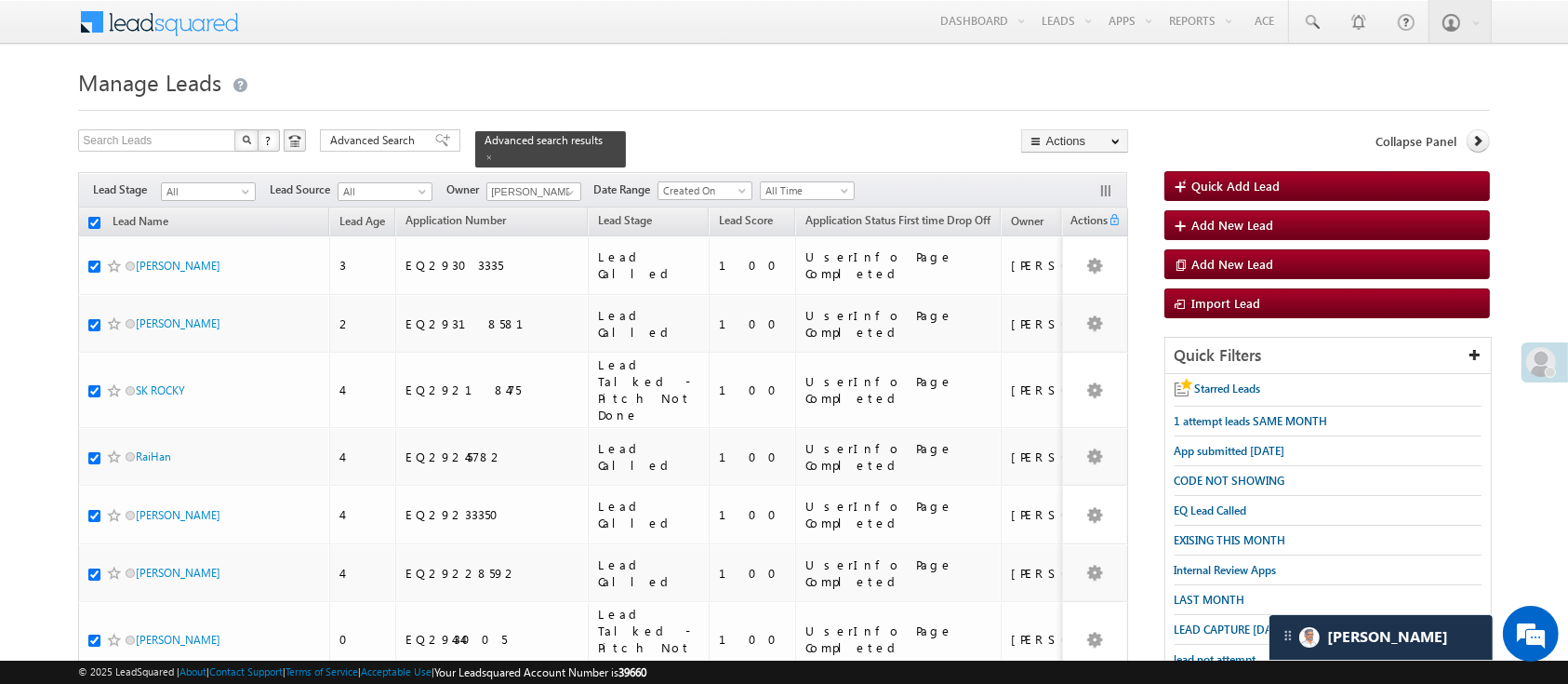
checkbox input "true"
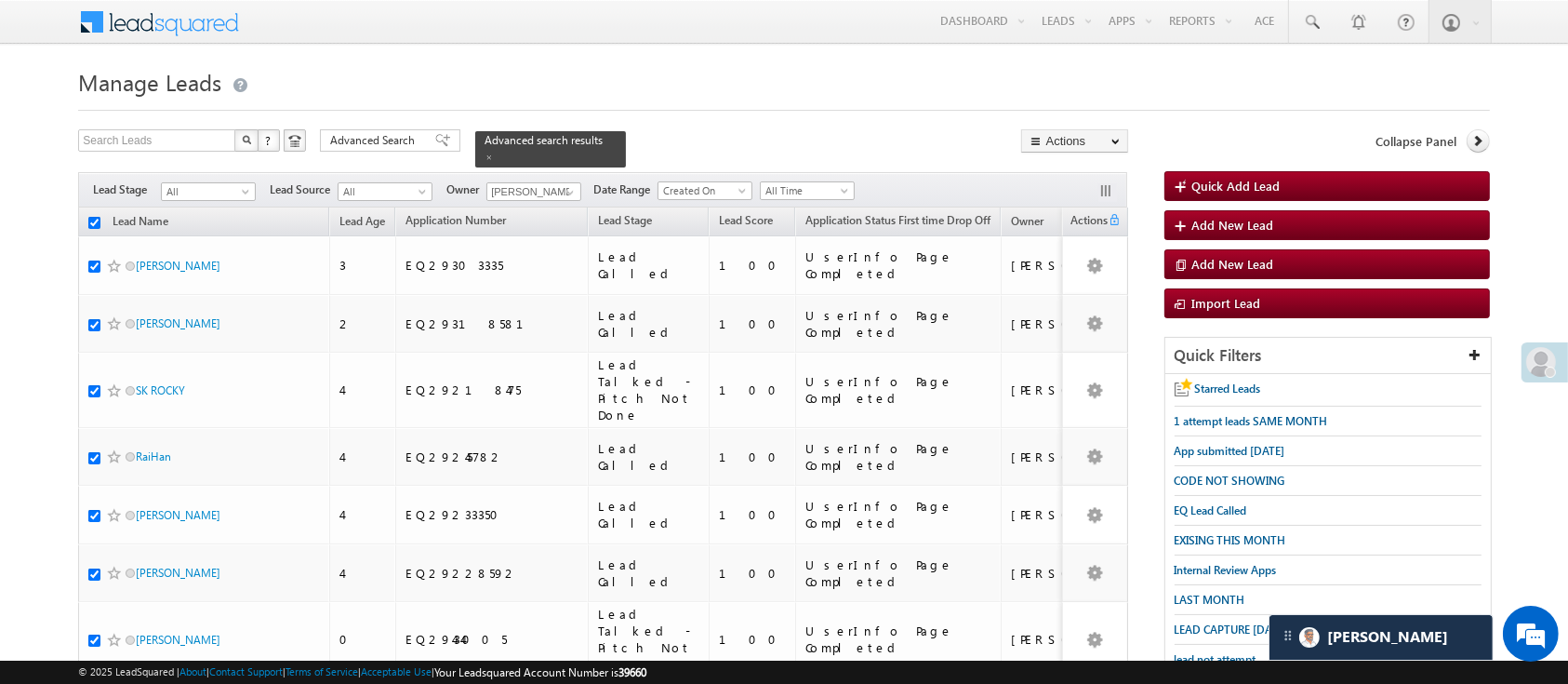
checkbox input "true"
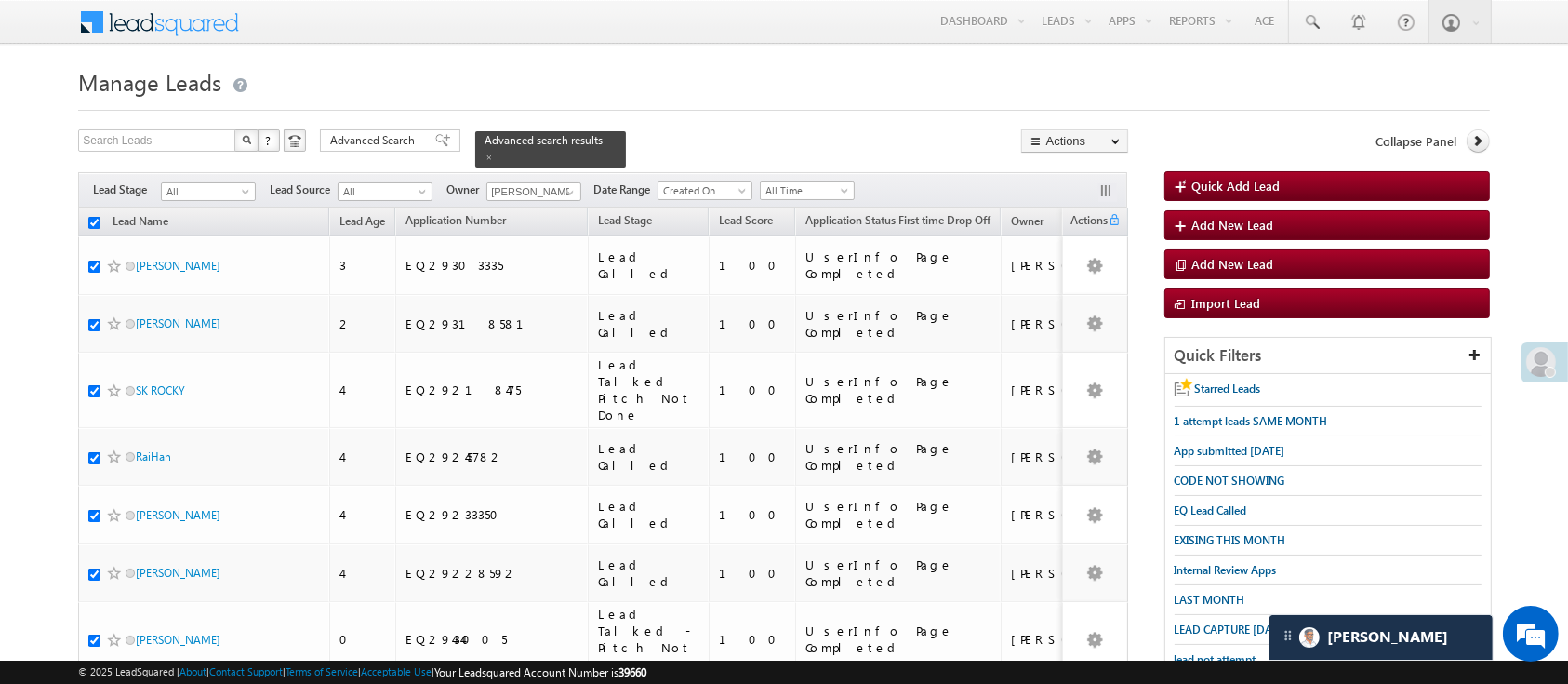
checkbox input "true"
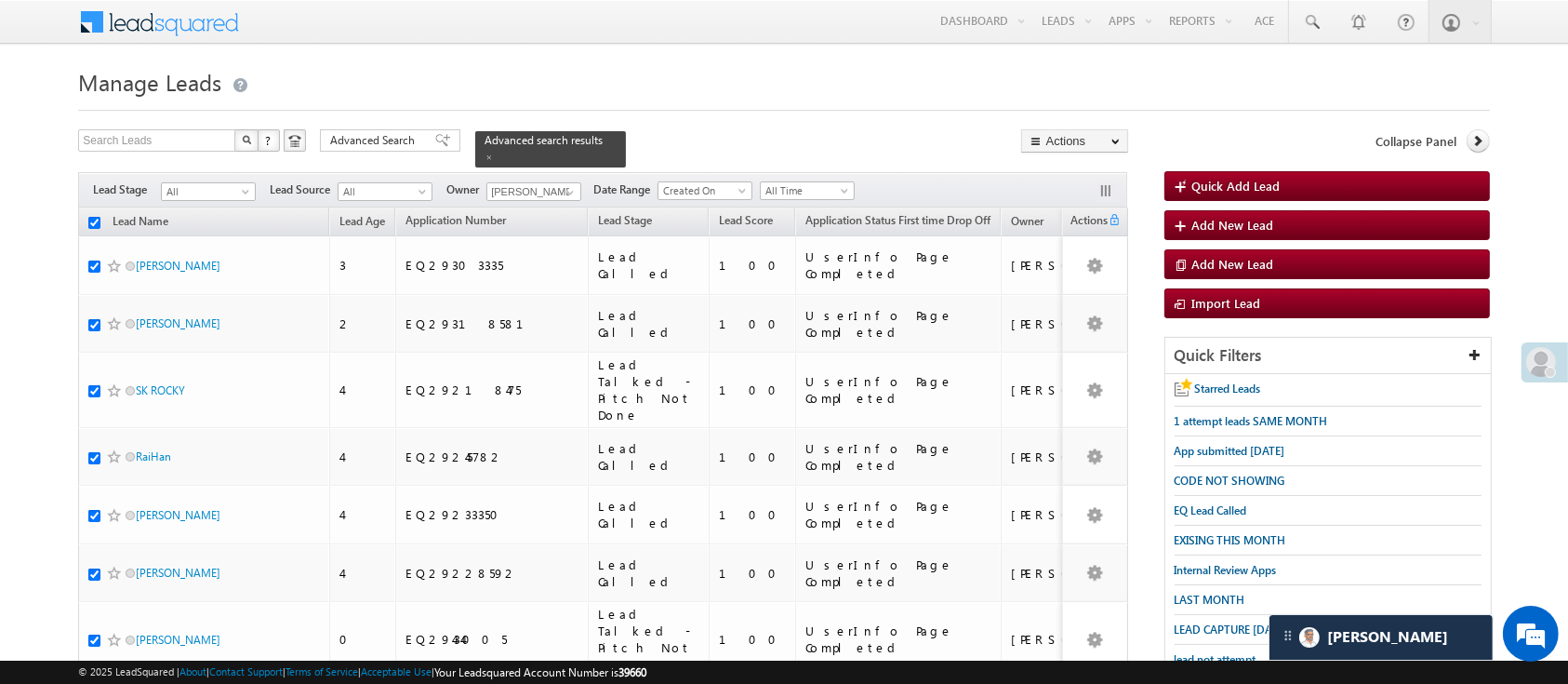
checkbox input "true"
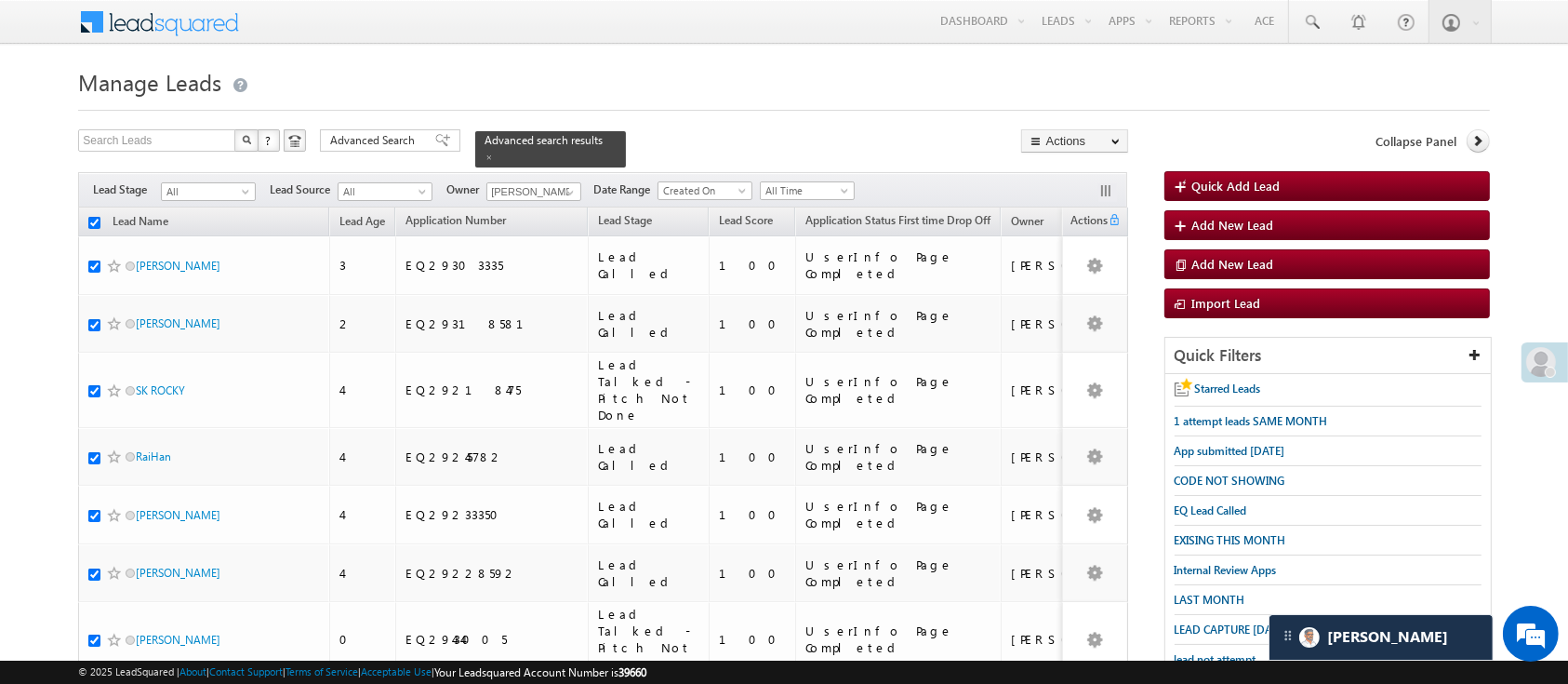
checkbox input "true"
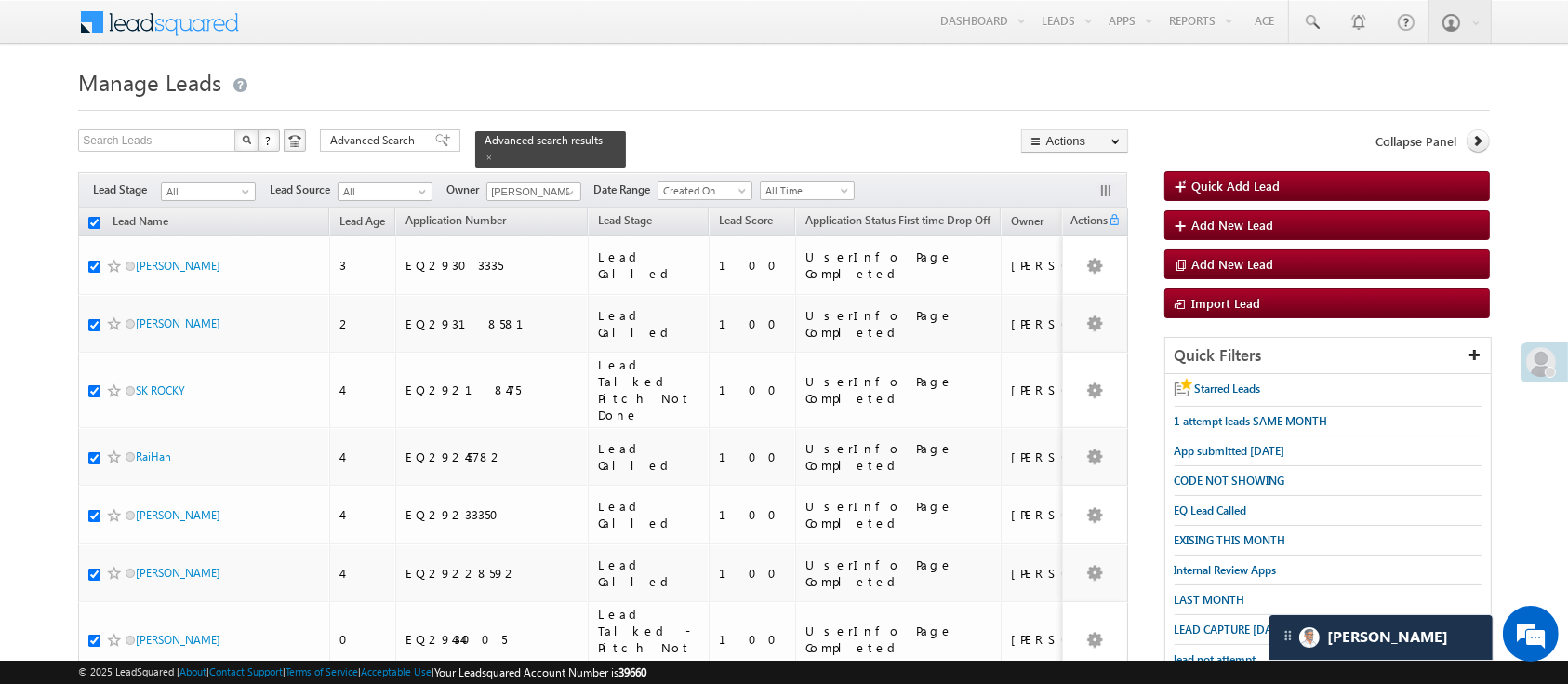
checkbox input "true"
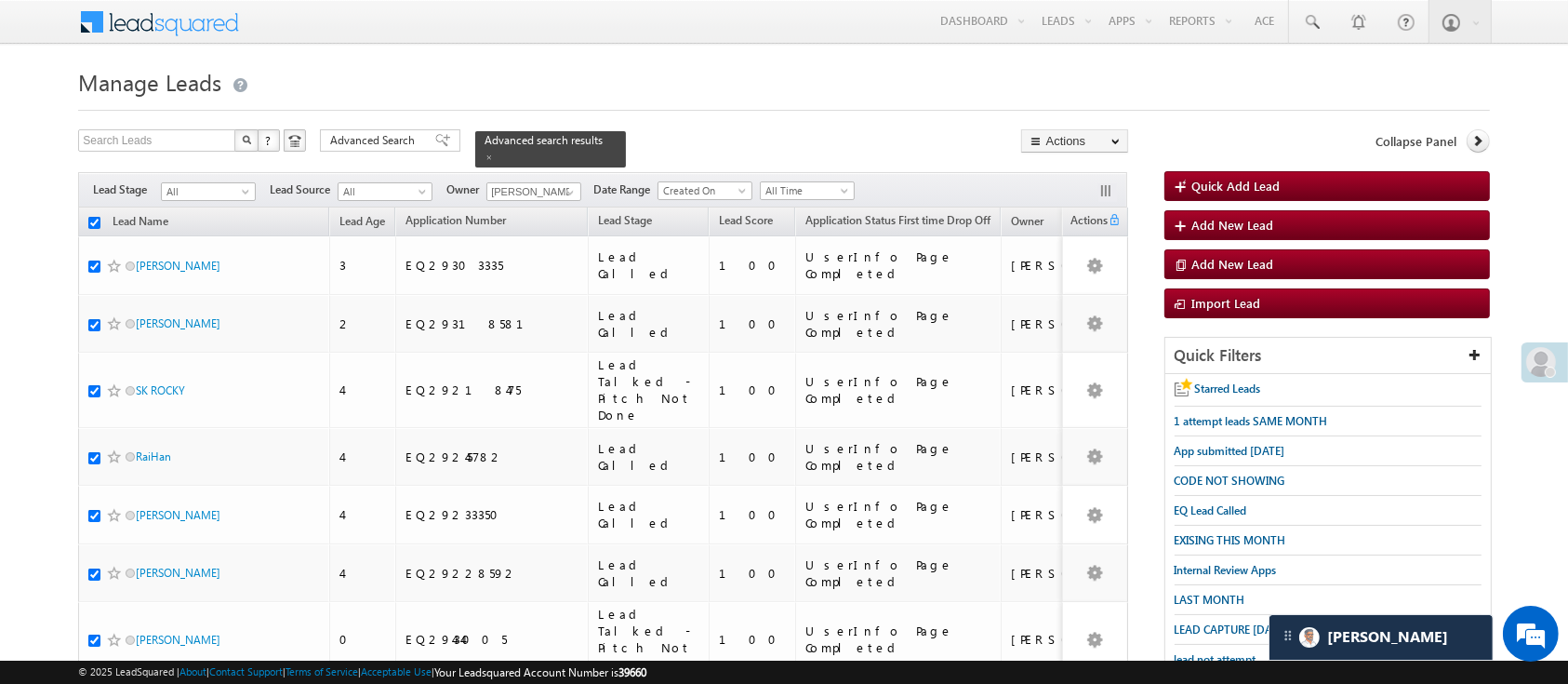
checkbox input "true"
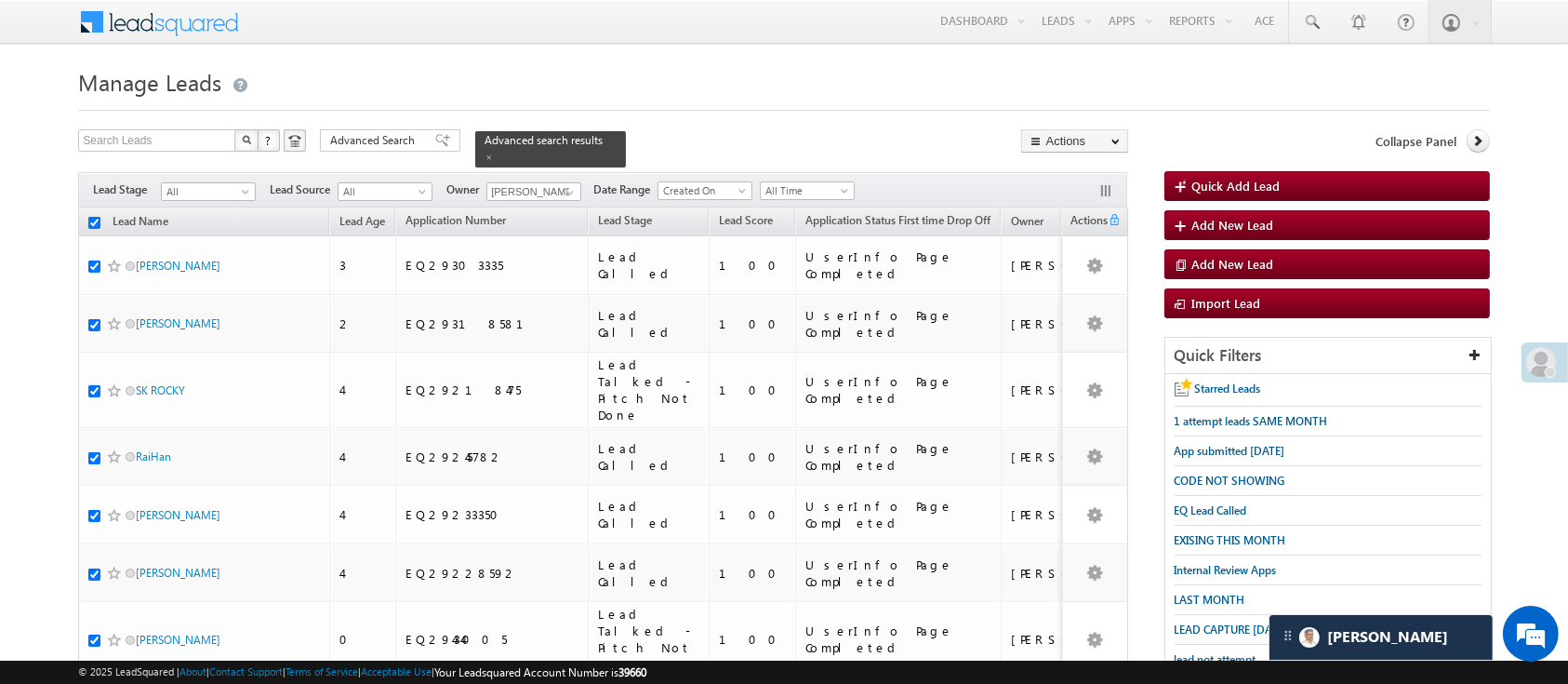
checkbox input "true"
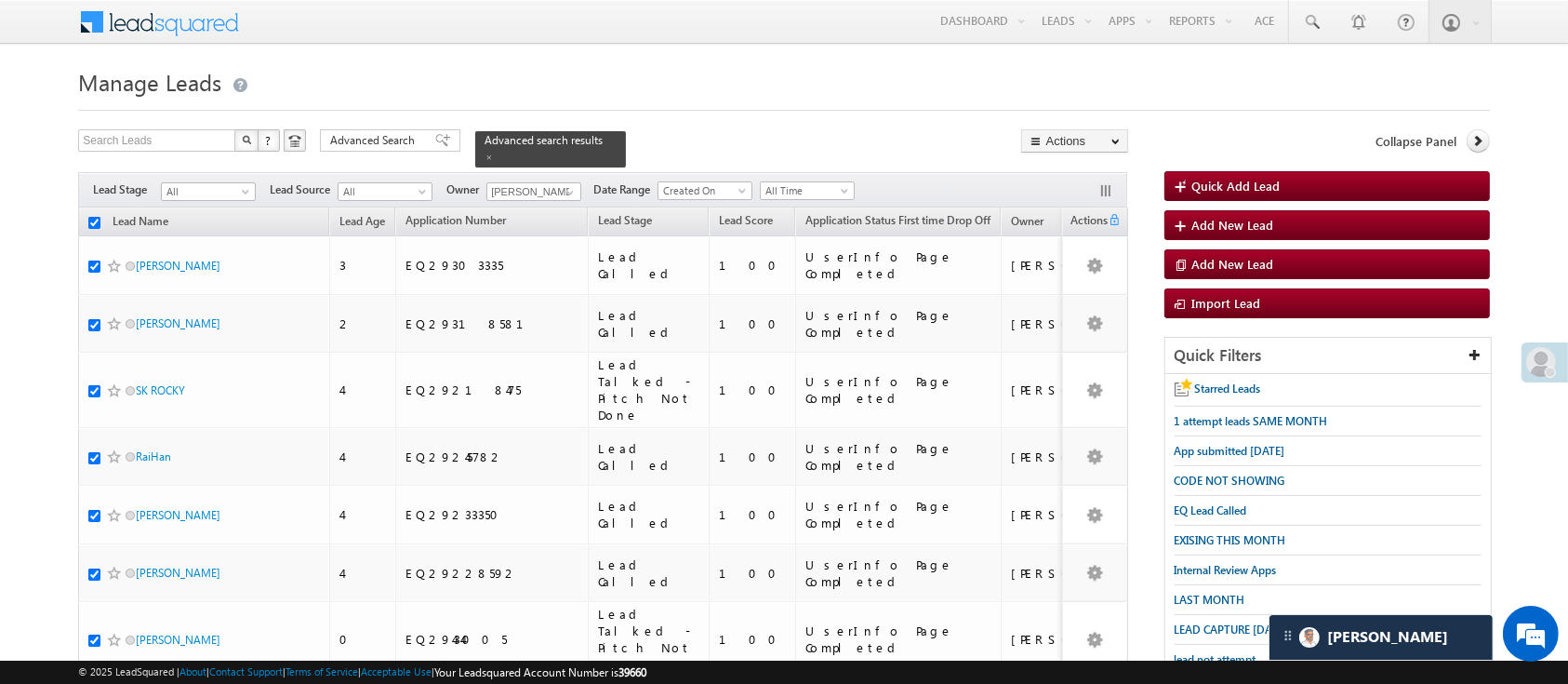
checkbox input "true"
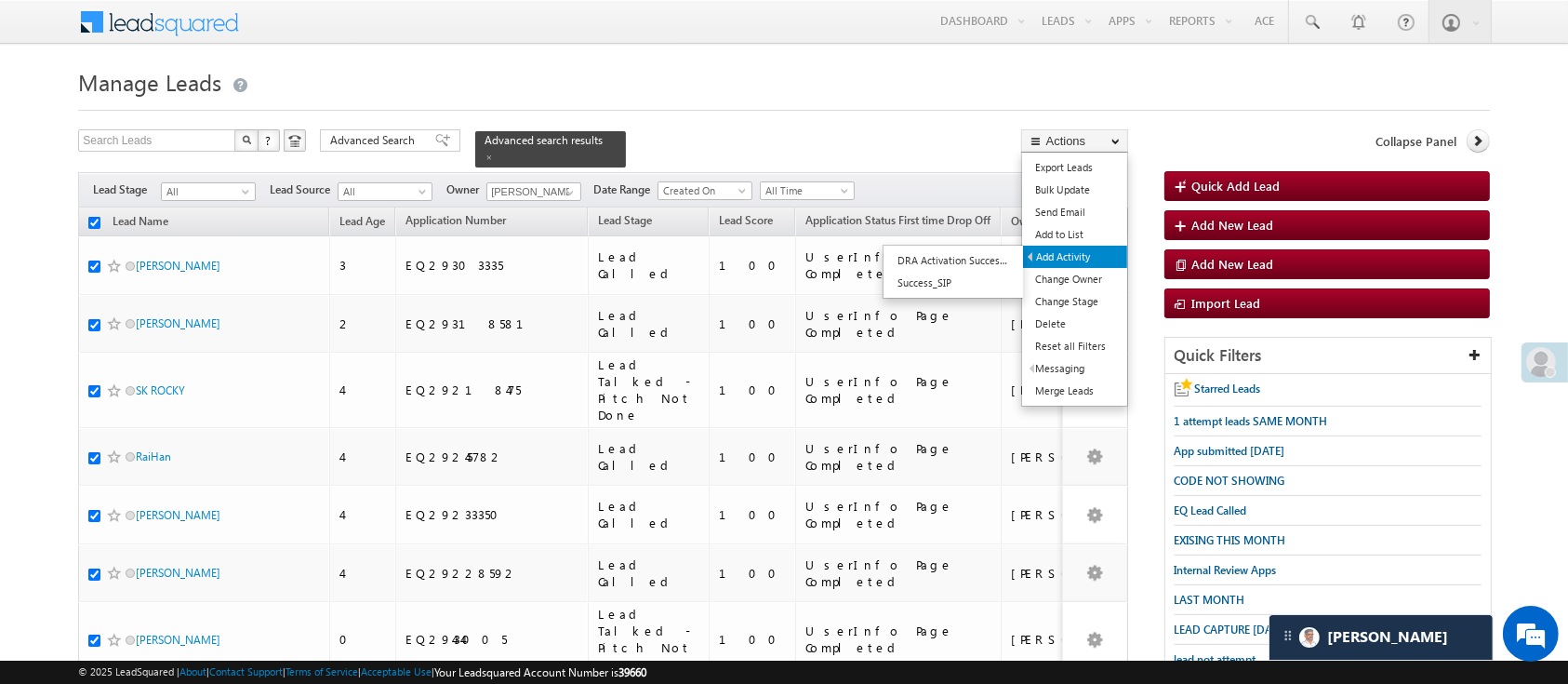
click at [1084, 264] on link "Add Activity" at bounding box center [1075, 257] width 104 height 23
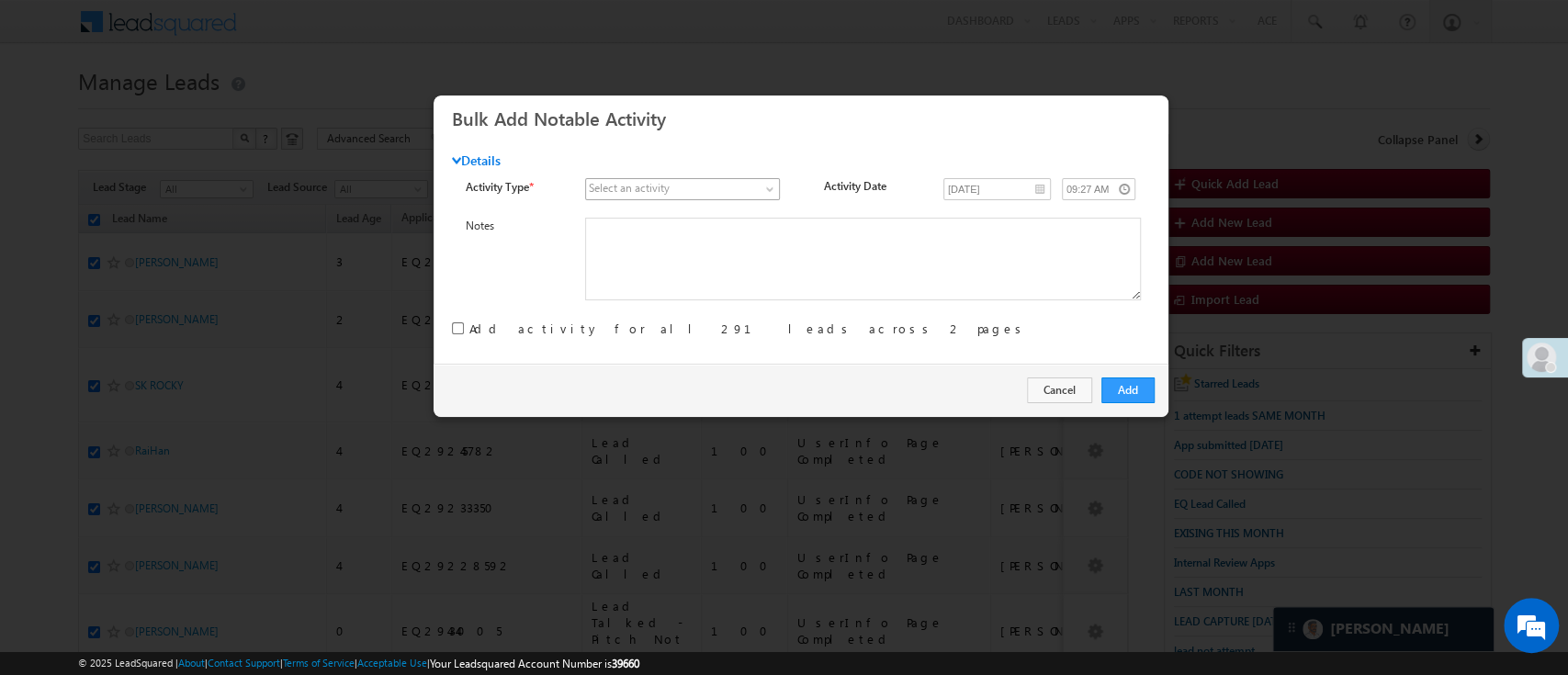
click at [720, 181] on span at bounding box center [672, 189] width 173 height 17
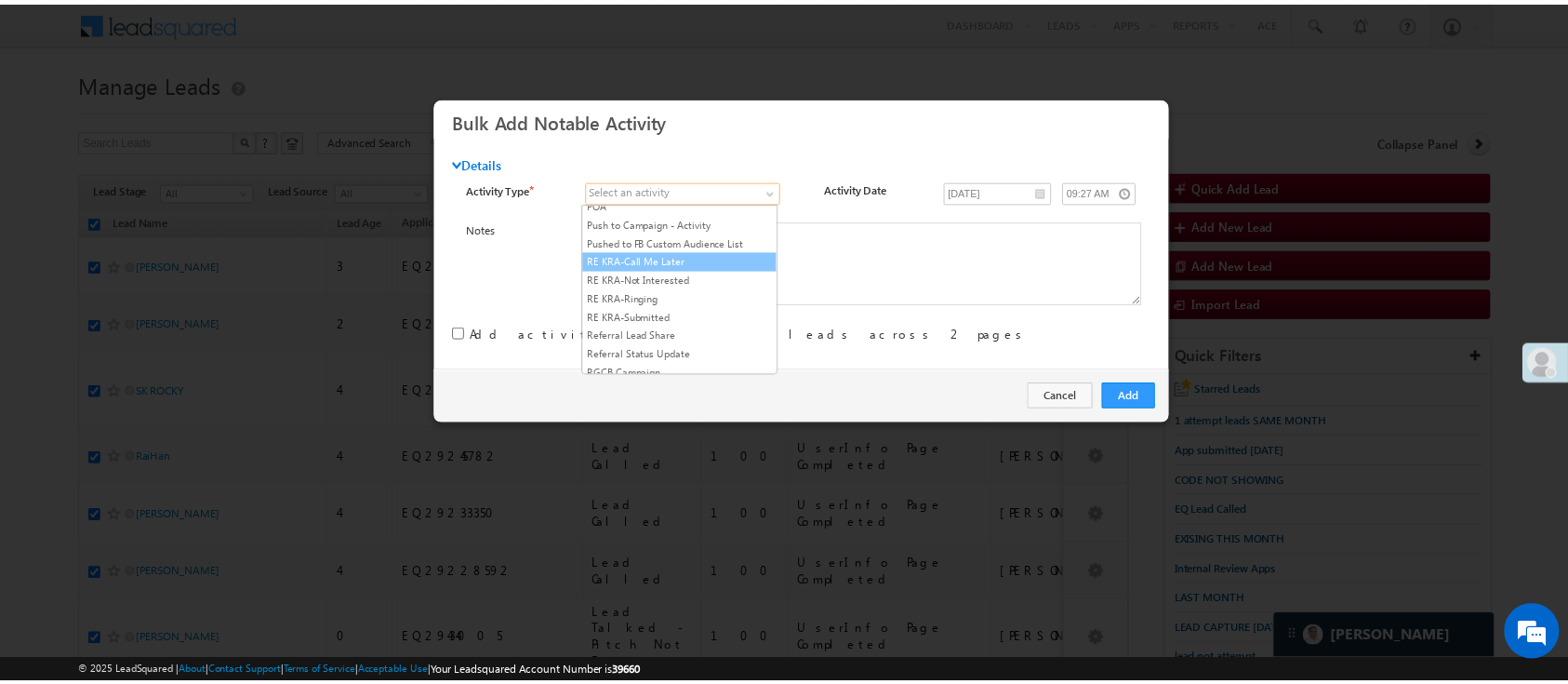
scroll to position [2383, 0]
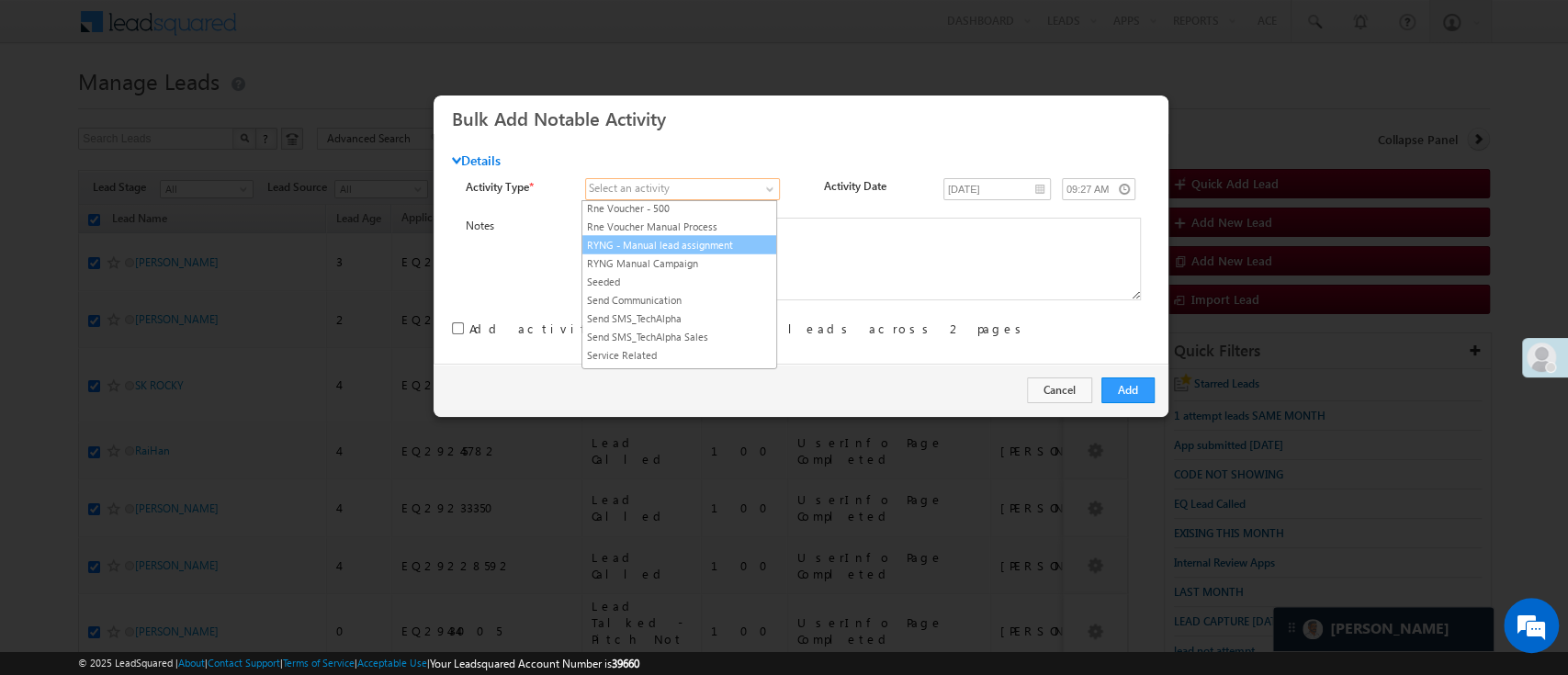
click at [709, 252] on link "RYNG - Manual lead assignment" at bounding box center [679, 245] width 194 height 17
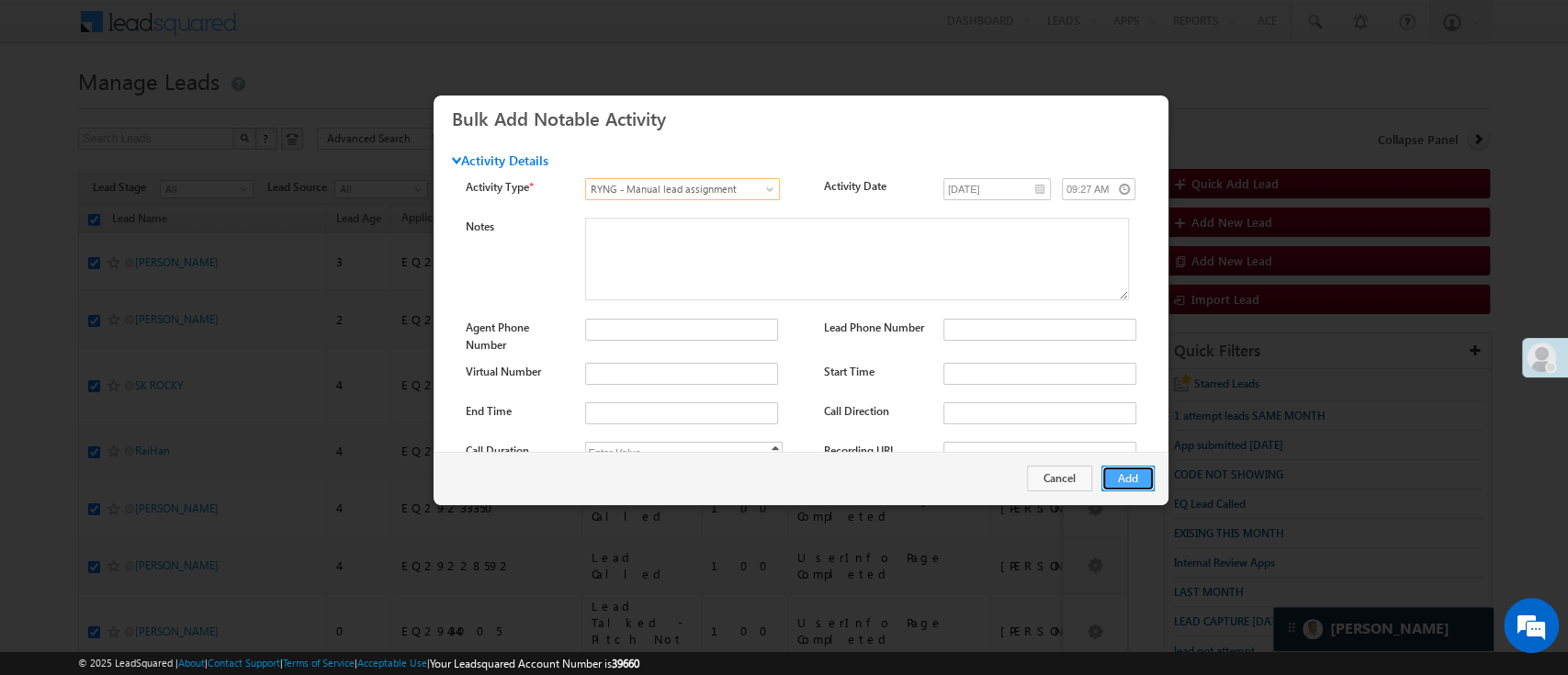
click at [1136, 474] on button "Add" at bounding box center [1127, 478] width 53 height 25
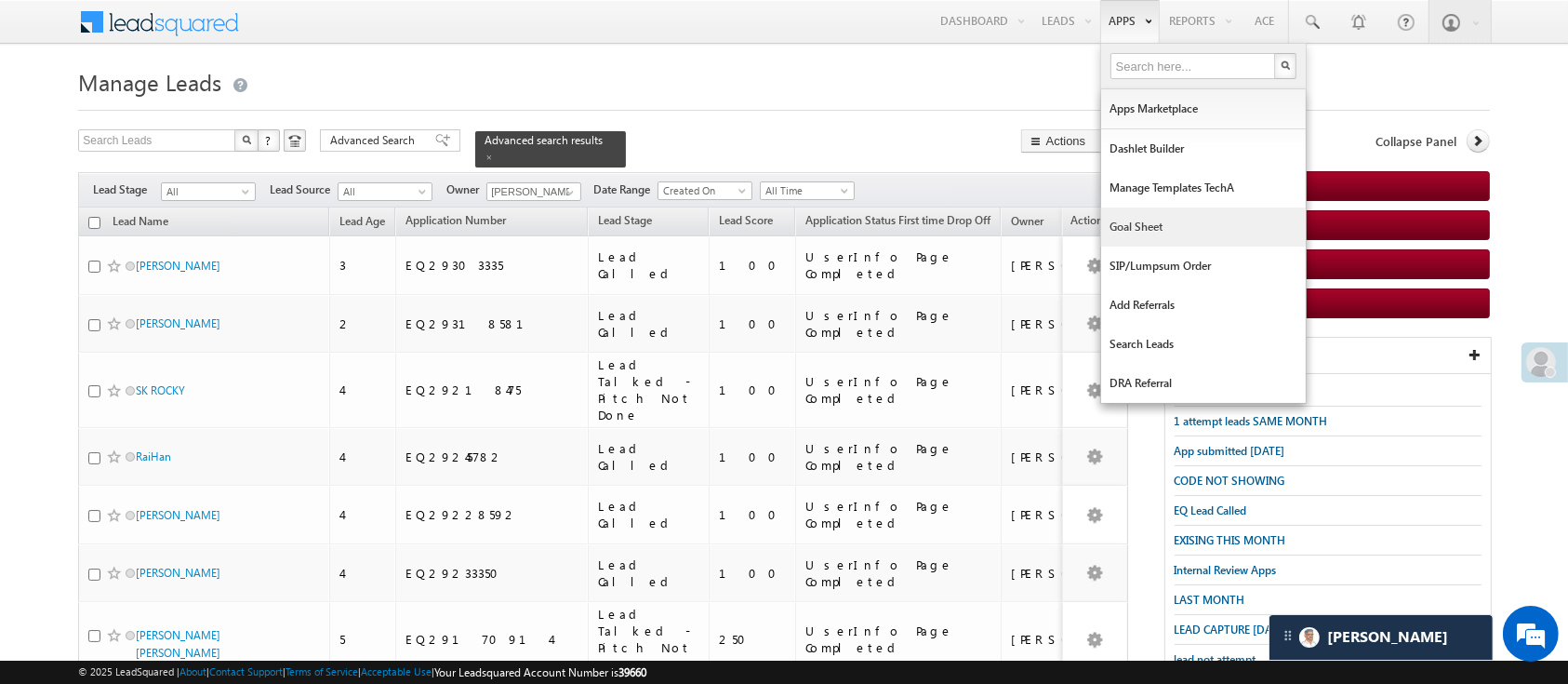
click at [1183, 211] on link "Goal Sheet" at bounding box center [1203, 226] width 204 height 39
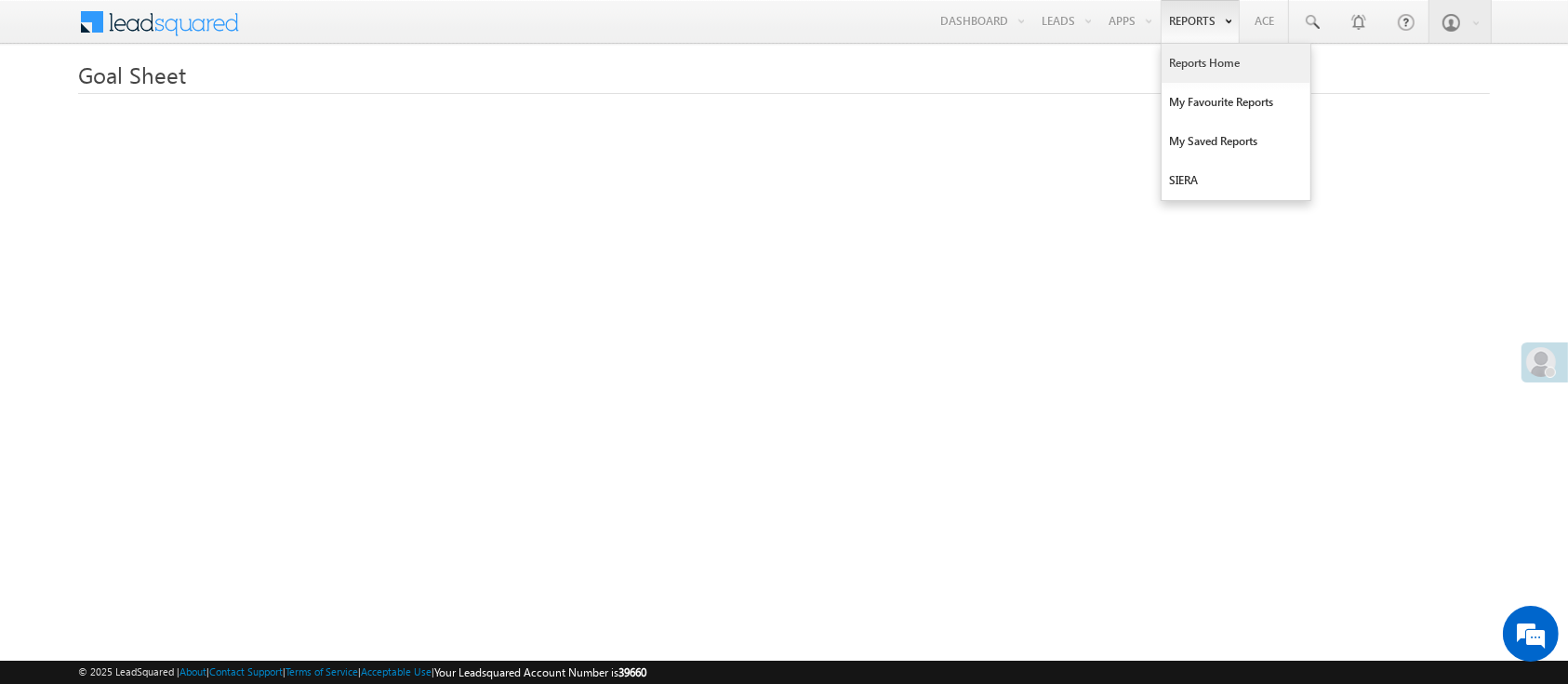
click at [1194, 54] on link "Reports Home" at bounding box center [1236, 63] width 149 height 39
